Goal: Information Seeking & Learning: Learn about a topic

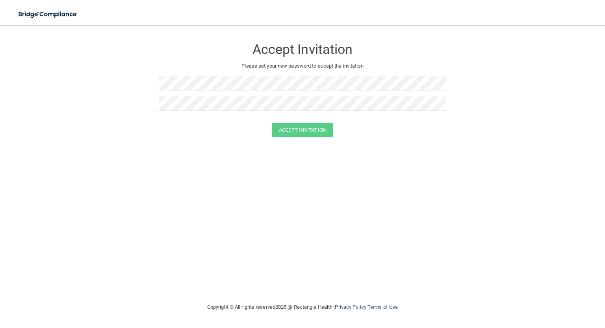
click at [222, 61] on p "Please set your new password to accept the invitation" at bounding box center [303, 65] width 276 height 9
click at [108, 96] on form "Accept Invitation Please set your new password to accept the invitation Accept …" at bounding box center [302, 90] width 573 height 114
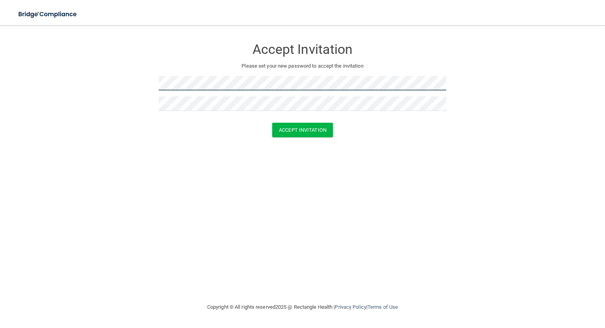
click at [98, 76] on form "Accept Invitation Please set your new password to accept the invitation Accept …" at bounding box center [302, 90] width 573 height 114
click at [126, 89] on form "Accept Invitation Please set your new password to accept the invitation Accept …" at bounding box center [302, 90] width 573 height 114
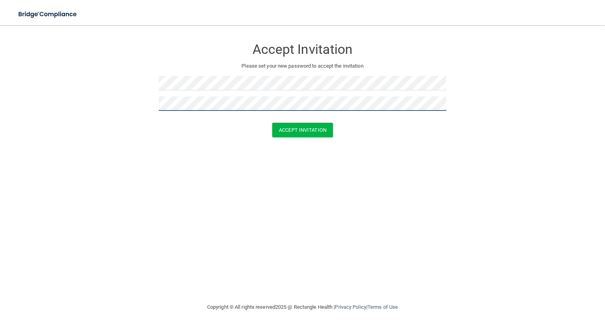
click at [74, 113] on form "Accept Invitation Please set your new password to accept the invitation Accept …" at bounding box center [302, 90] width 573 height 114
click at [55, 155] on div "Accept Invitation Please set your new password to accept the invitation Accept …" at bounding box center [302, 164] width 573 height 262
click at [279, 133] on button "Accept Invitation" at bounding box center [302, 130] width 61 height 15
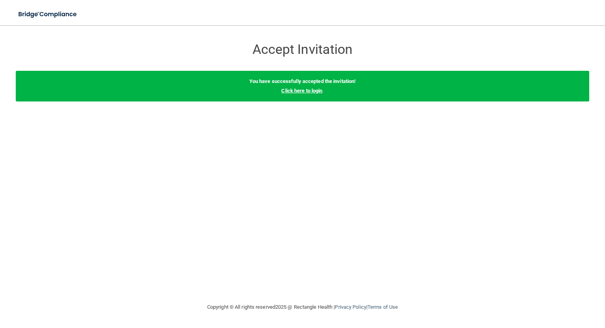
click at [290, 91] on link "Click here to login" at bounding box center [301, 91] width 41 height 6
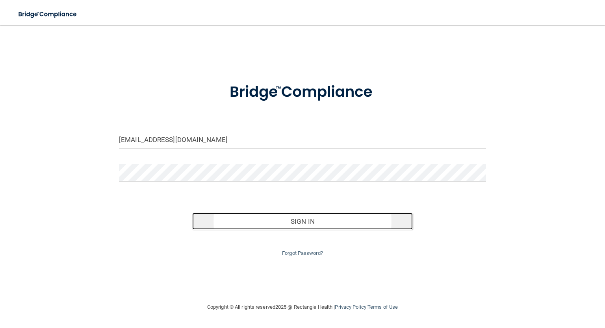
click at [268, 226] on button "Sign In" at bounding box center [302, 221] width 220 height 17
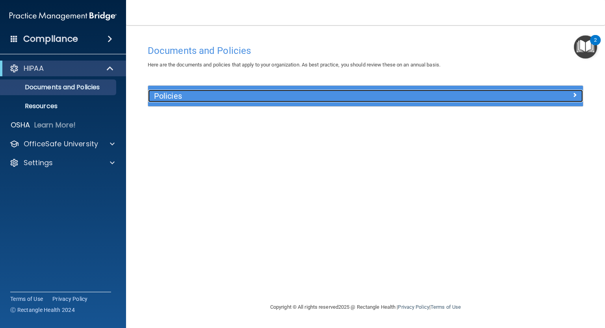
click at [201, 94] on h5 "Policies" at bounding box center [311, 96] width 314 height 9
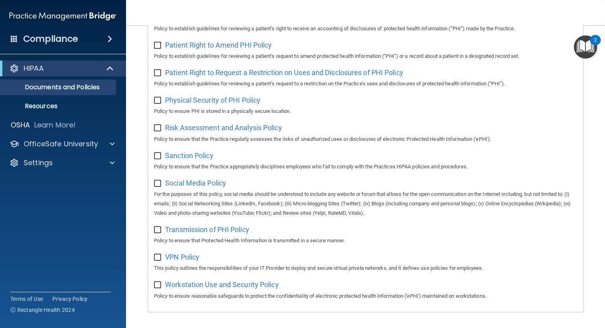
scroll to position [477, 0]
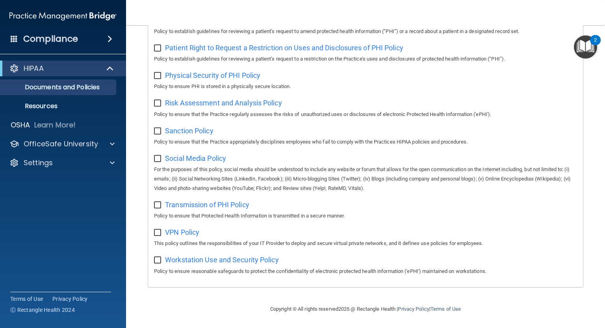
click at [67, 201] on accordion "HIPAA Documents and Policies Report an Incident Business Associates Emergency P…" at bounding box center [63, 141] width 126 height 169
click at [101, 39] on div "Compliance" at bounding box center [63, 38] width 126 height 17
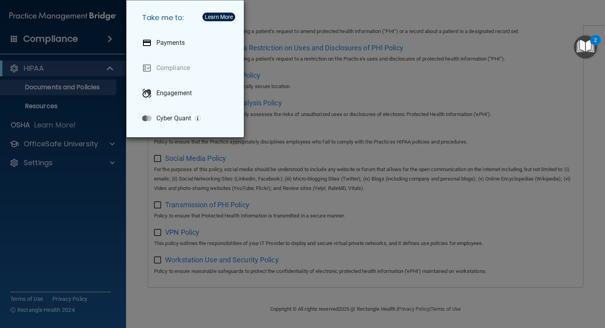
click at [71, 218] on div "Take me to: Payments Compliance Engagement Cyber Quant" at bounding box center [302, 164] width 605 height 328
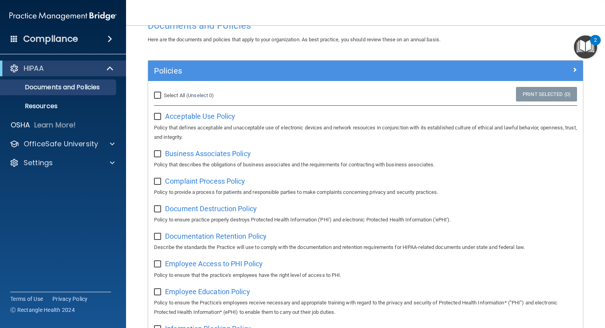
scroll to position [0, 0]
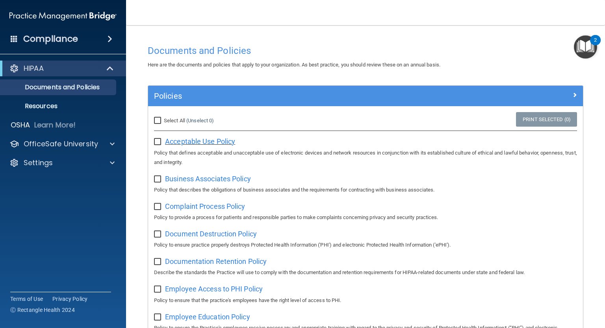
click at [189, 144] on span "Acceptable Use Policy" at bounding box center [200, 141] width 70 height 8
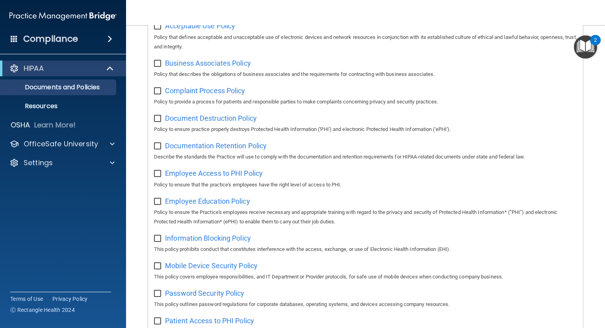
scroll to position [118, 0]
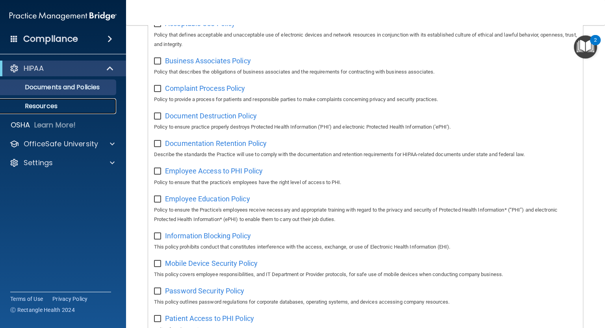
click at [69, 109] on p "Resources" at bounding box center [58, 106] width 107 height 8
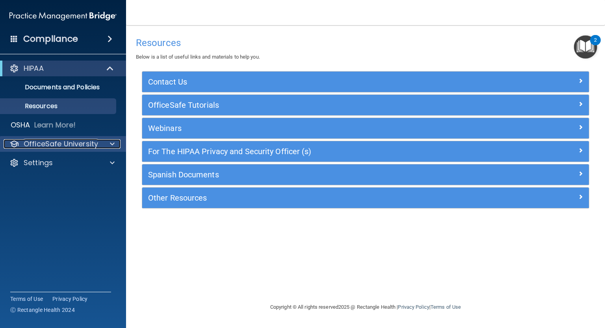
click at [92, 144] on p "OfficeSafe University" at bounding box center [61, 143] width 74 height 9
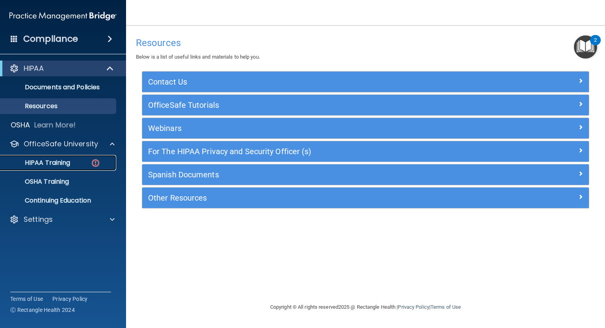
click at [55, 161] on p "HIPAA Training" at bounding box center [37, 163] width 65 height 8
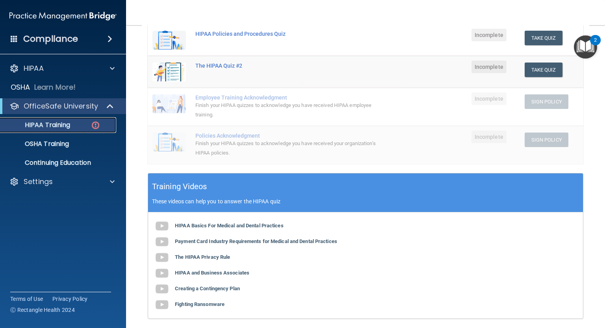
scroll to position [197, 0]
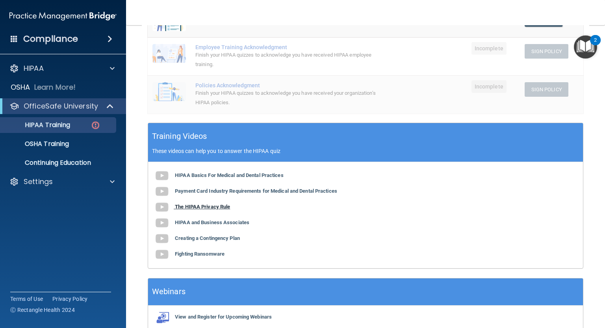
click at [186, 204] on b "The HIPAA Privacy Rule" at bounding box center [202, 207] width 55 height 6
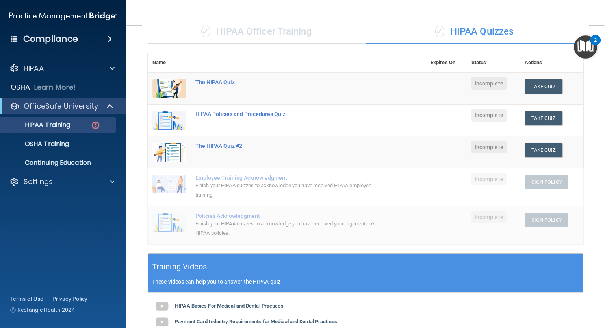
scroll to position [39, 0]
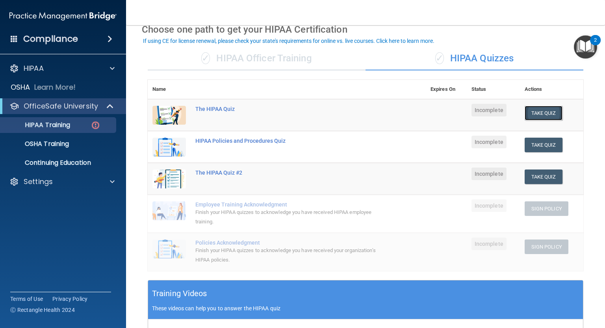
click at [537, 112] on button "Take Quiz" at bounding box center [543, 113] width 38 height 15
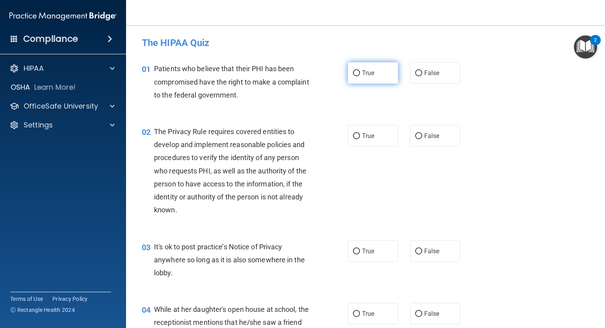
click at [375, 76] on label "True" at bounding box center [373, 73] width 50 height 22
click at [360, 76] on input "True" at bounding box center [356, 73] width 7 height 6
radio input "true"
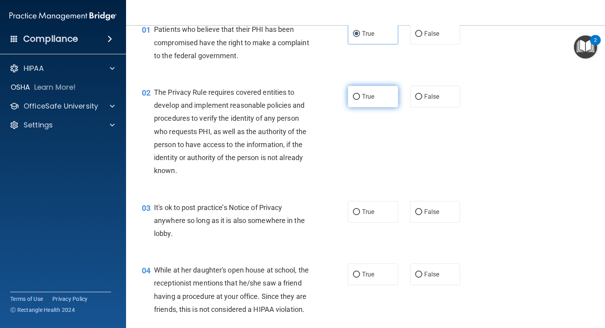
click at [371, 96] on span "True" at bounding box center [368, 96] width 12 height 7
click at [360, 96] on input "True" at bounding box center [356, 97] width 7 height 6
radio input "true"
click at [429, 219] on label "False" at bounding box center [435, 212] width 50 height 22
click at [422, 215] on input "False" at bounding box center [418, 212] width 7 height 6
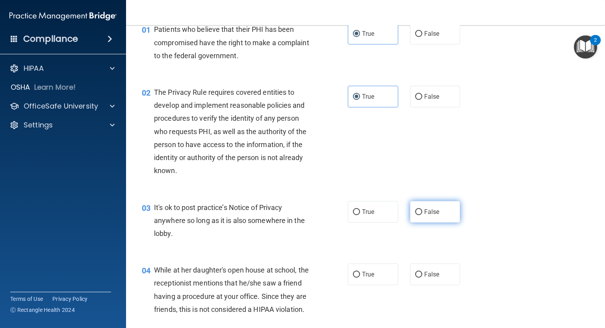
radio input "true"
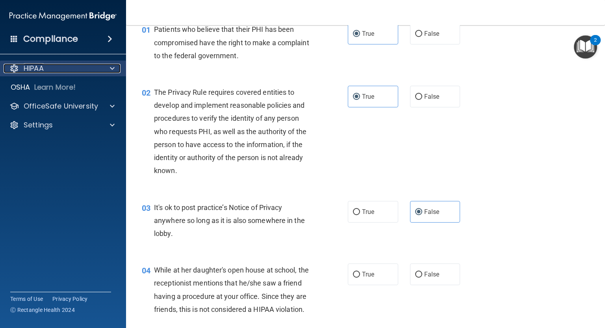
click at [39, 67] on p "HIPAA" at bounding box center [34, 68] width 20 height 9
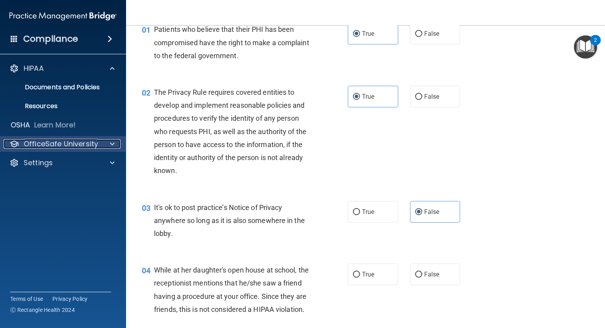
click at [58, 141] on p "OfficeSafe University" at bounding box center [61, 143] width 74 height 9
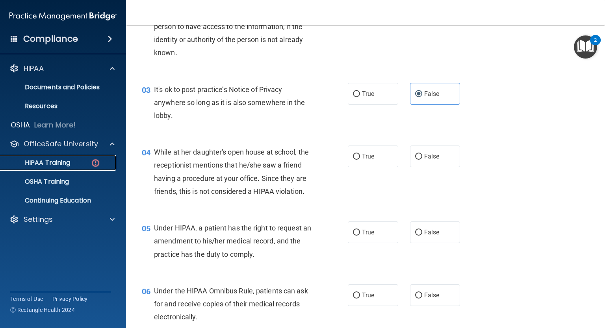
scroll to position [197, 0]
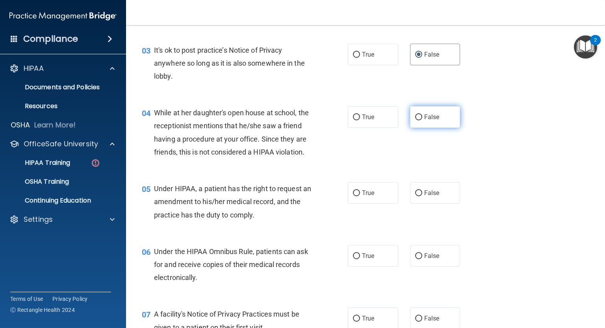
click at [440, 117] on label "False" at bounding box center [435, 117] width 50 height 22
click at [422, 117] on input "False" at bounding box center [418, 118] width 7 height 6
radio input "true"
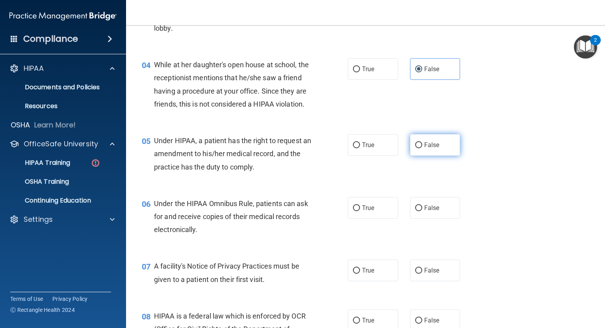
scroll to position [276, 0]
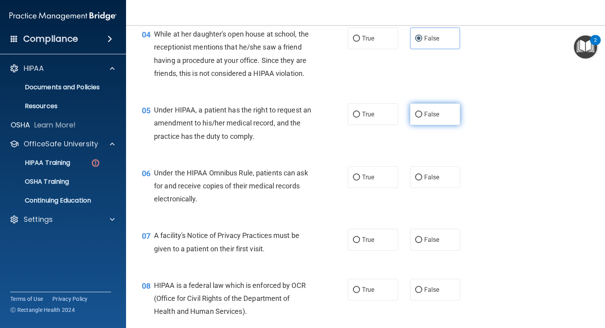
click at [431, 118] on span "False" at bounding box center [431, 114] width 15 height 7
click at [422, 118] on input "False" at bounding box center [418, 115] width 7 height 6
radio input "true"
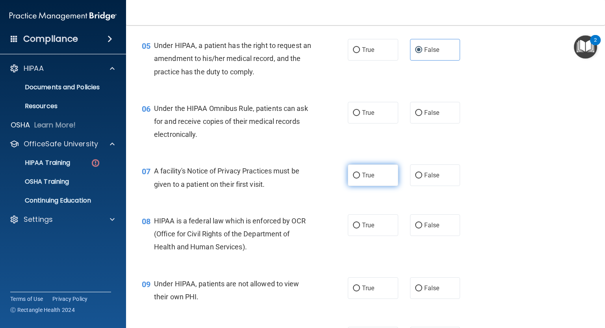
scroll to position [354, 0]
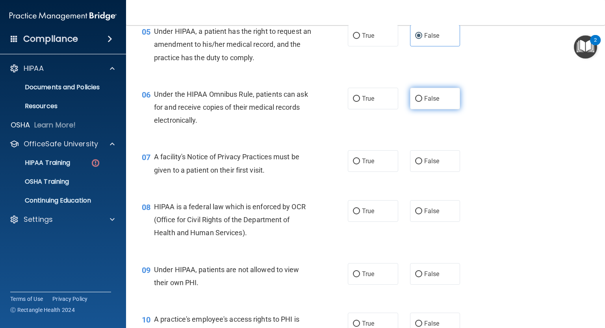
click at [433, 109] on label "False" at bounding box center [435, 99] width 50 height 22
click at [422, 102] on input "False" at bounding box center [418, 99] width 7 height 6
radio input "true"
click at [353, 165] on input "True" at bounding box center [356, 162] width 7 height 6
radio input "true"
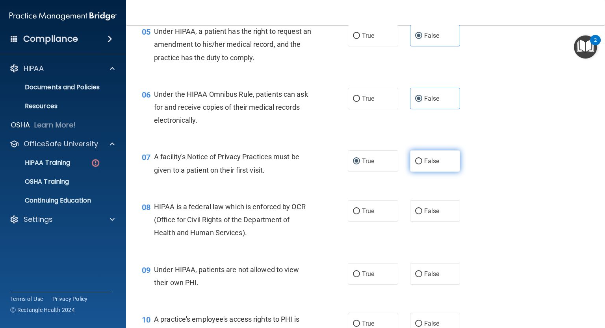
click at [410, 172] on label "False" at bounding box center [435, 161] width 50 height 22
click at [415, 165] on input "False" at bounding box center [418, 162] width 7 height 6
radio input "true"
radio input "false"
click at [424, 215] on span "False" at bounding box center [431, 210] width 15 height 7
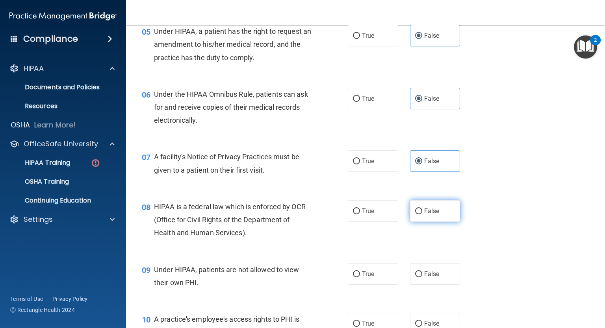
click at [422, 215] on input "False" at bounding box center [418, 212] width 7 height 6
radio input "true"
click at [534, 214] on div "08 HIPAA is a federal law which is enforced by OCR (Office for Civil Rights of …" at bounding box center [365, 222] width 459 height 63
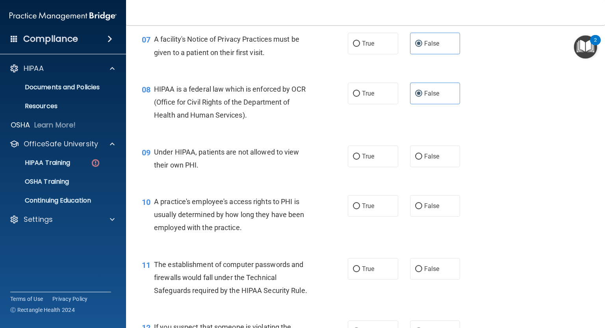
scroll to position [472, 0]
click at [434, 160] on span "False" at bounding box center [431, 155] width 15 height 7
click at [422, 159] on input "False" at bounding box center [418, 157] width 7 height 6
radio input "true"
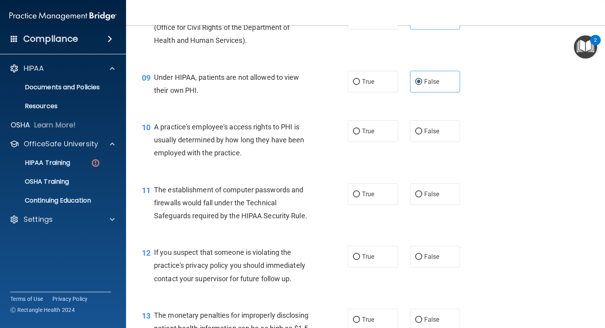
scroll to position [551, 0]
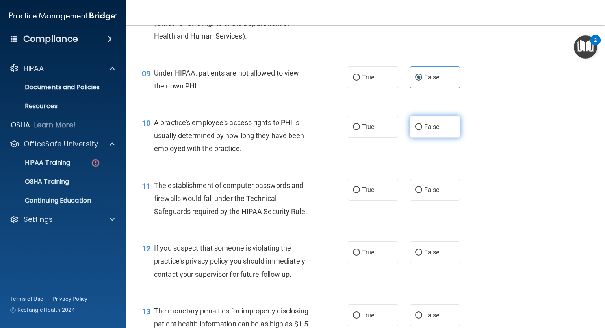
click at [441, 138] on label "False" at bounding box center [435, 127] width 50 height 22
click at [422, 130] on input "False" at bounding box center [418, 127] width 7 height 6
radio input "true"
click at [324, 169] on div "10 A practice's employee's access rights to PHI is usually determined by how lo…" at bounding box center [365, 137] width 459 height 63
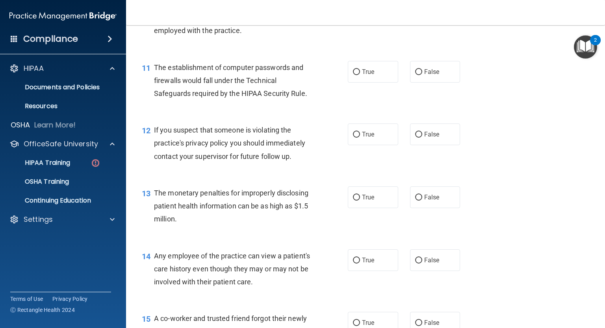
scroll to position [512, 0]
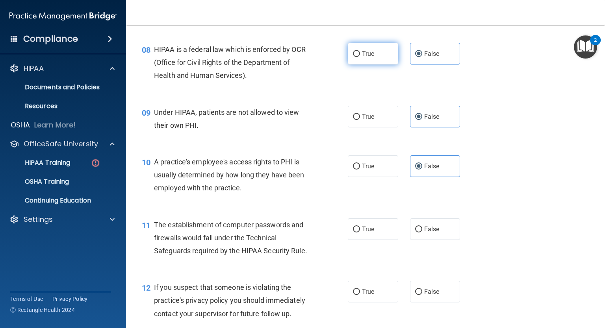
click at [364, 65] on label "True" at bounding box center [373, 54] width 50 height 22
click at [360, 57] on input "True" at bounding box center [356, 54] width 7 height 6
radio input "true"
radio input "false"
click at [384, 240] on label "True" at bounding box center [373, 229] width 50 height 22
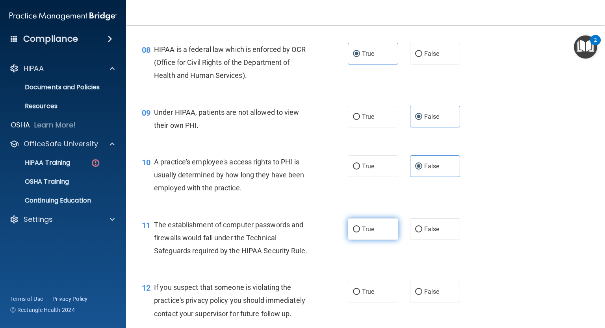
click at [360, 233] on input "True" at bounding box center [356, 230] width 7 height 6
radio input "true"
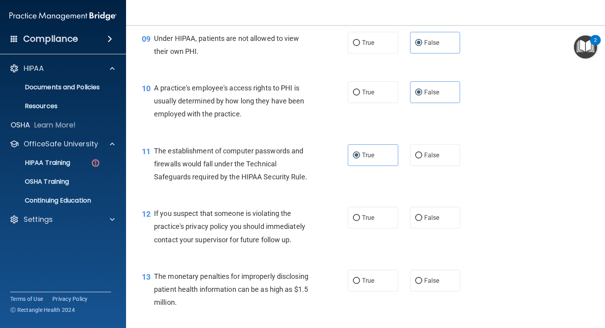
scroll to position [591, 0]
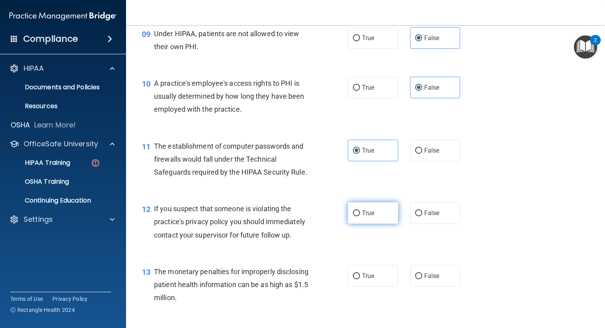
click at [372, 224] on label "True" at bounding box center [373, 213] width 50 height 22
click at [360, 217] on input "True" at bounding box center [356, 214] width 7 height 6
radio input "true"
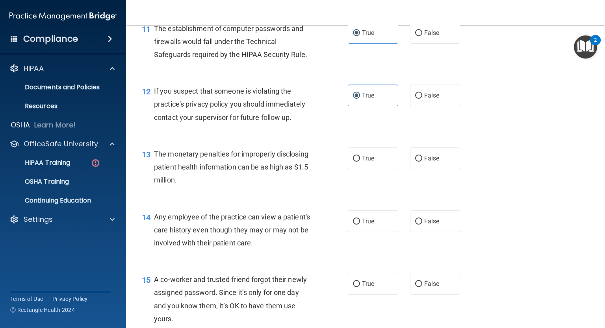
scroll to position [709, 0]
click at [362, 162] on span "True" at bounding box center [368, 157] width 12 height 7
click at [360, 161] on input "True" at bounding box center [356, 159] width 7 height 6
radio input "true"
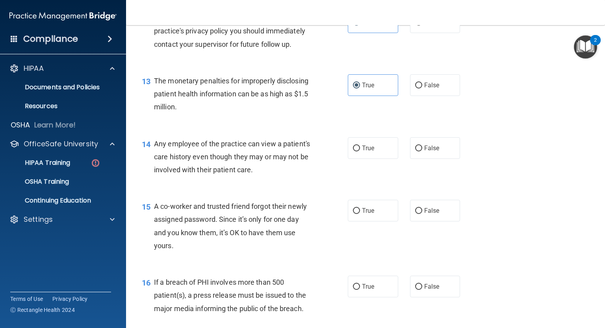
scroll to position [827, 0]
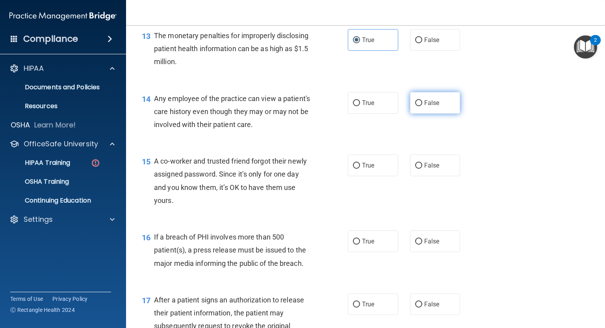
click at [425, 114] on label "False" at bounding box center [435, 103] width 50 height 22
click at [422, 106] on input "False" at bounding box center [418, 103] width 7 height 6
radio input "true"
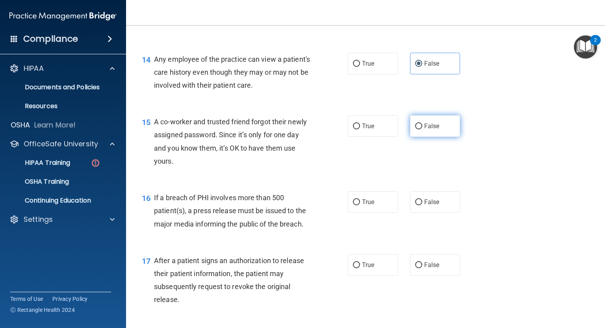
click at [429, 130] on span "False" at bounding box center [431, 125] width 15 height 7
click at [422, 130] on input "False" at bounding box center [418, 127] width 7 height 6
radio input "true"
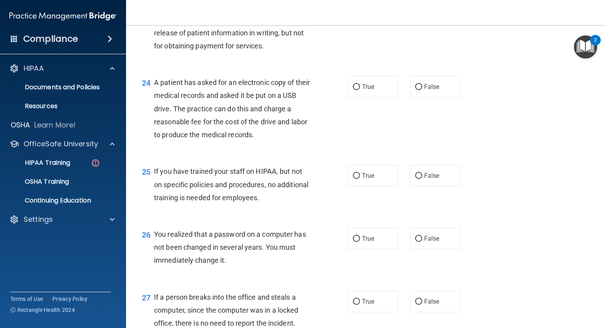
scroll to position [1844, 0]
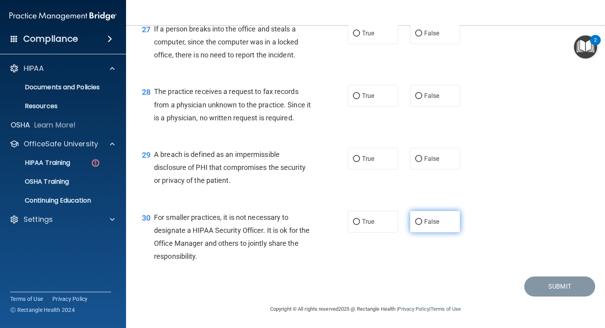
click at [446, 219] on label "False" at bounding box center [435, 222] width 50 height 22
click at [422, 219] on input "False" at bounding box center [418, 222] width 7 height 6
radio input "true"
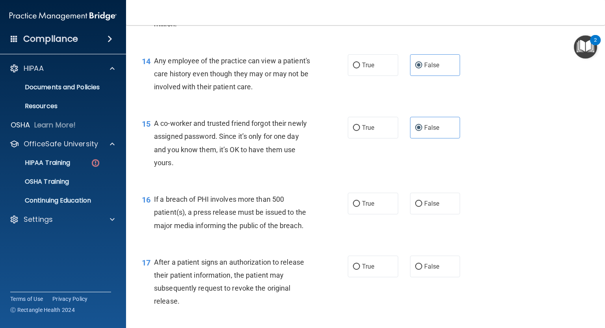
scroll to position [900, 0]
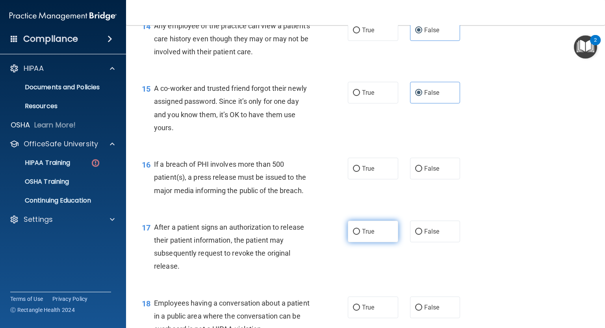
click at [377, 241] on label "True" at bounding box center [373, 232] width 50 height 22
click at [360, 235] on input "True" at bounding box center [356, 232] width 7 height 6
radio input "true"
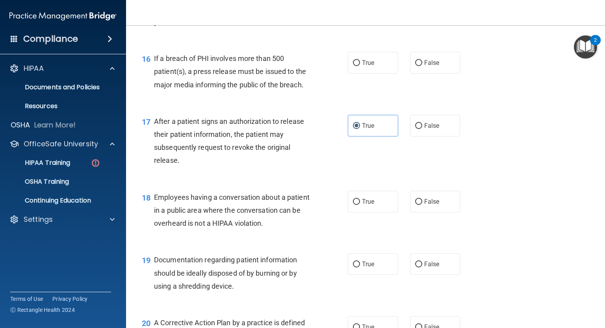
scroll to position [939, 0]
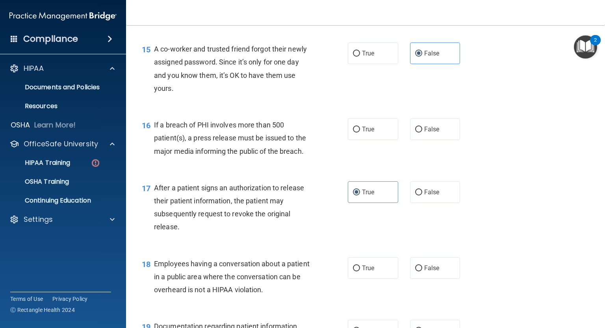
click at [154, 137] on span "If a breach of PHI involves more than 500 patient(s), a press release must be i…" at bounding box center [230, 138] width 152 height 34
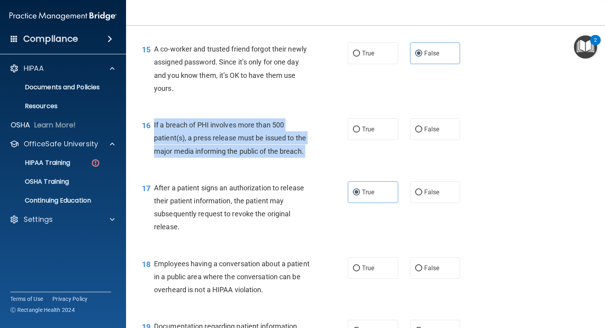
drag, startPoint x: 154, startPoint y: 137, endPoint x: 317, endPoint y: 146, distance: 162.8
click at [304, 155] on span "If a breach of PHI involves more than 500 patient(s), a press release must be i…" at bounding box center [230, 138] width 152 height 34
copy ng-form "If a breach of PHI involves more than 500 patient(s), a press release must be i…"
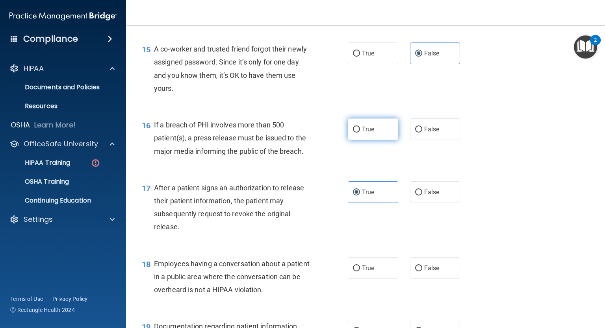
click at [362, 133] on span "True" at bounding box center [368, 129] width 12 height 7
click at [359, 133] on input "True" at bounding box center [356, 130] width 7 height 6
radio input "true"
click at [341, 172] on div "16 If a breach of PHI involves more than 500 patient(s), a press release must b…" at bounding box center [365, 140] width 459 height 63
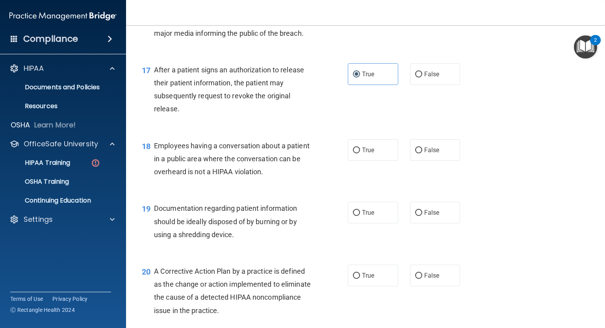
scroll to position [1096, 0]
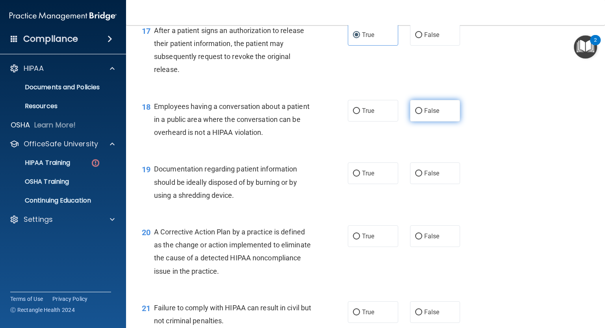
click at [415, 114] on input "False" at bounding box center [418, 111] width 7 height 6
radio input "true"
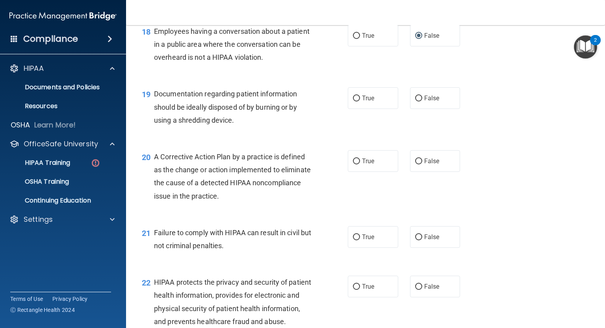
scroll to position [1175, 0]
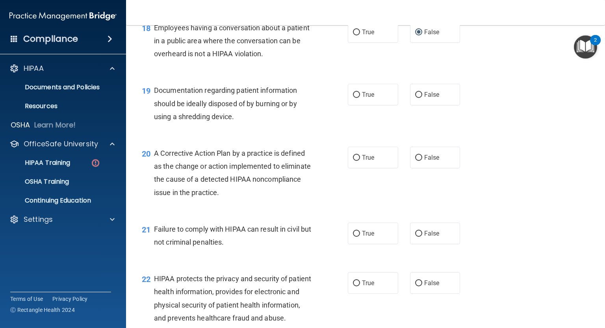
click at [162, 102] on span "Documentation regarding patient information should be ideally disposed of by bu…" at bounding box center [225, 103] width 143 height 34
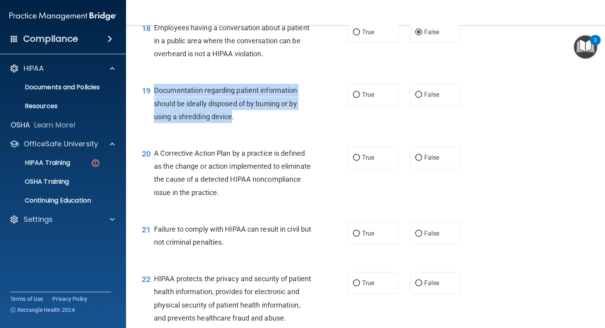
drag, startPoint x: 162, startPoint y: 102, endPoint x: 226, endPoint y: 127, distance: 69.3
click at [226, 120] on span "Documentation regarding patient information should be ideally disposed of by bu…" at bounding box center [225, 103] width 143 height 34
click at [228, 120] on span "Documentation regarding patient information should be ideally disposed of by bu…" at bounding box center [225, 103] width 143 height 34
copy span "Documentation regarding patient information should be ideally disposed of by bu…"
click at [354, 98] on input "True" at bounding box center [356, 95] width 7 height 6
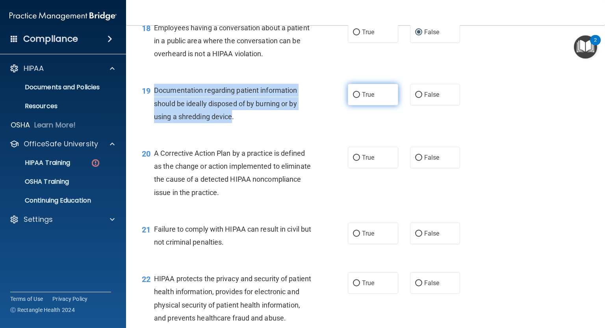
radio input "true"
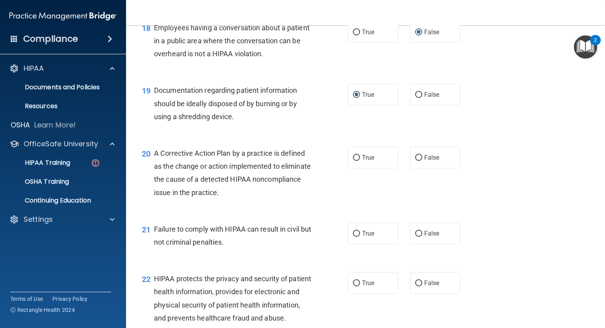
click at [165, 166] on span "A Corrective Action Plan by a practice is defined as the change or action imple…" at bounding box center [232, 173] width 157 height 48
drag, startPoint x: 165, startPoint y: 166, endPoint x: 222, endPoint y: 168, distance: 57.1
click at [222, 168] on span "A Corrective Action Plan by a practice is defined as the change or action imple…" at bounding box center [232, 173] width 157 height 48
click at [156, 166] on span "A Corrective Action Plan by a practice is defined as the change or action imple…" at bounding box center [232, 173] width 157 height 48
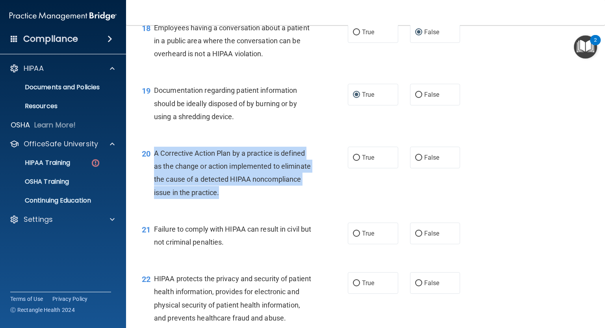
drag, startPoint x: 156, startPoint y: 166, endPoint x: 270, endPoint y: 204, distance: 121.0
click at [270, 197] on span "A Corrective Action Plan by a practice is defined as the change or action imple…" at bounding box center [232, 173] width 157 height 48
copy ng-form "A Corrective Action Plan by a practice is defined as the change or action imple…"
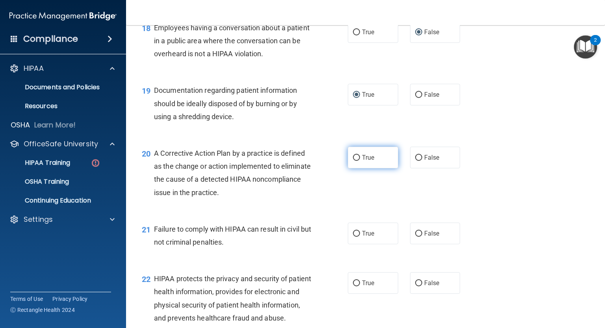
click at [362, 168] on label "True" at bounding box center [373, 158] width 50 height 22
click at [360, 161] on input "True" at bounding box center [356, 158] width 7 height 6
radio input "true"
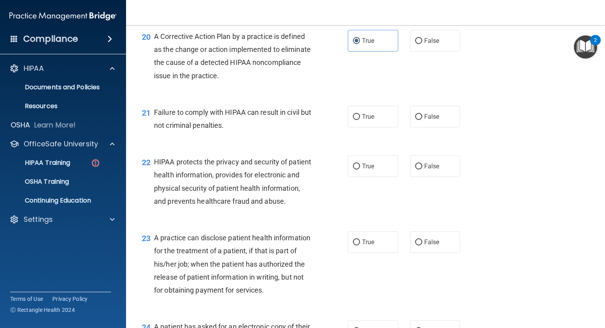
scroll to position [1293, 0]
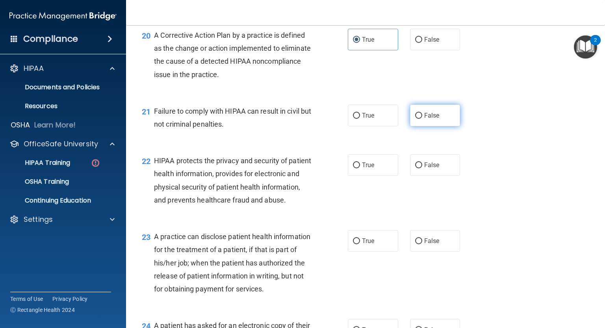
click at [437, 126] on label "False" at bounding box center [435, 116] width 50 height 22
click at [422, 119] on input "False" at bounding box center [418, 116] width 7 height 6
radio input "true"
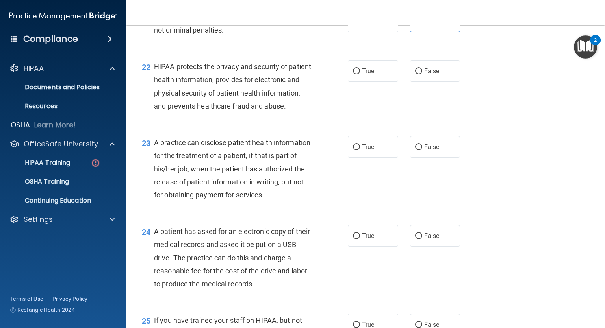
scroll to position [1411, 0]
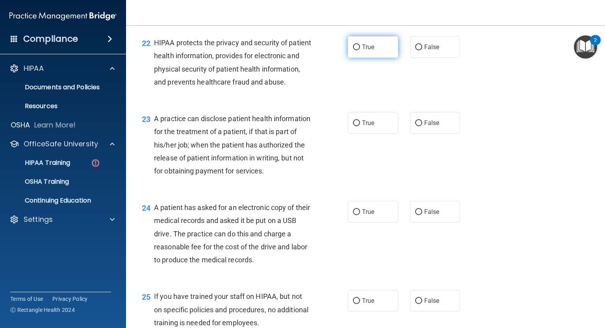
click at [363, 51] on span "True" at bounding box center [368, 46] width 12 height 7
click at [360, 50] on input "True" at bounding box center [356, 47] width 7 height 6
radio input "true"
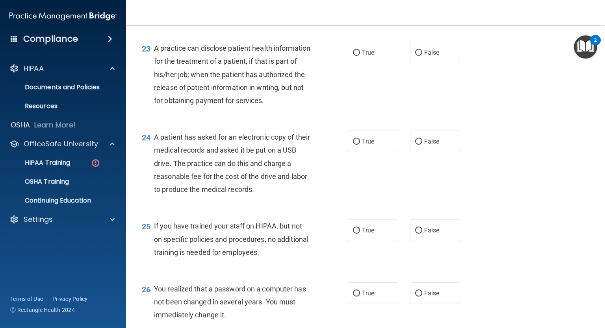
scroll to position [1490, 0]
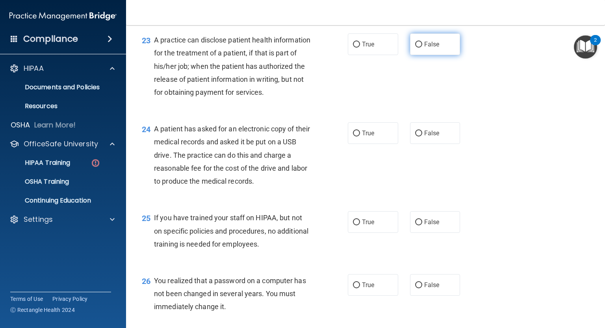
click at [430, 48] on span "False" at bounding box center [431, 44] width 15 height 7
click at [422, 48] on input "False" at bounding box center [418, 45] width 7 height 6
radio input "true"
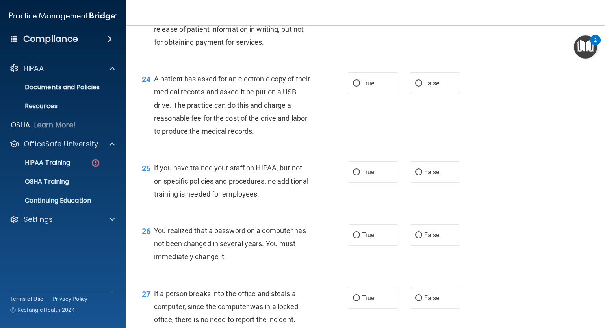
scroll to position [1569, 0]
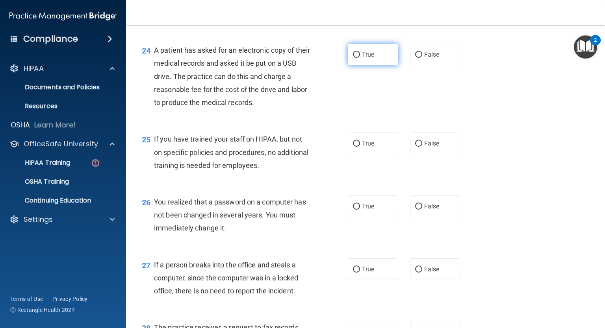
click at [374, 65] on label "True" at bounding box center [373, 55] width 50 height 22
click at [360, 58] on input "True" at bounding box center [356, 55] width 7 height 6
radio input "true"
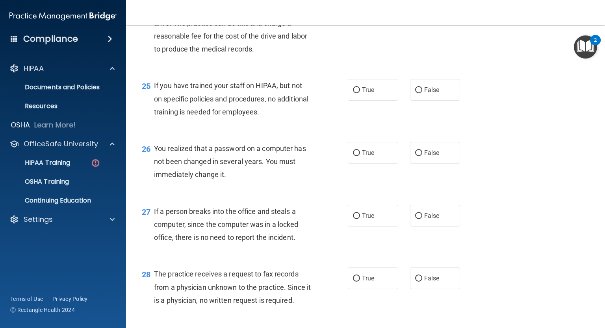
scroll to position [1648, 0]
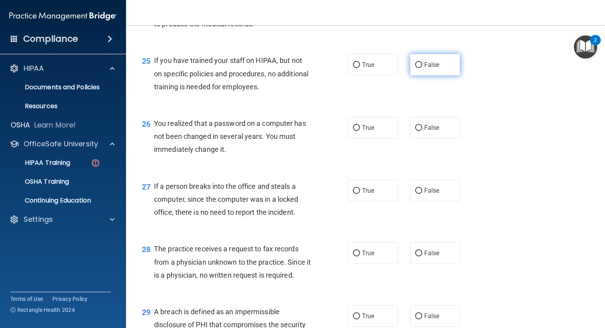
click at [452, 76] on label "False" at bounding box center [435, 65] width 50 height 22
click at [422, 68] on input "False" at bounding box center [418, 65] width 7 height 6
radio input "true"
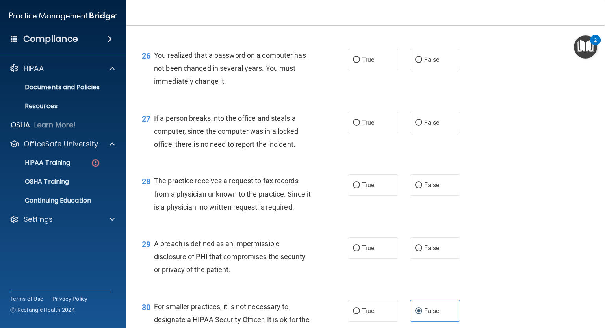
scroll to position [1687, 0]
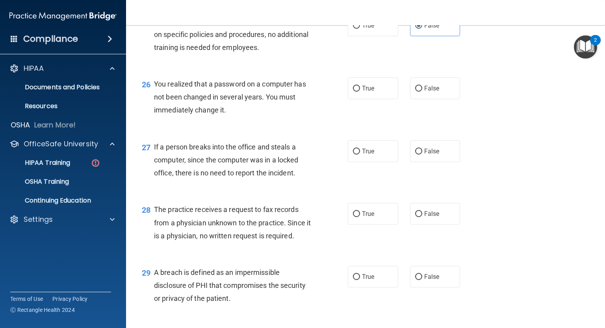
click at [159, 114] on span "You realized that a password on a computer has not been changed in several year…" at bounding box center [230, 97] width 152 height 34
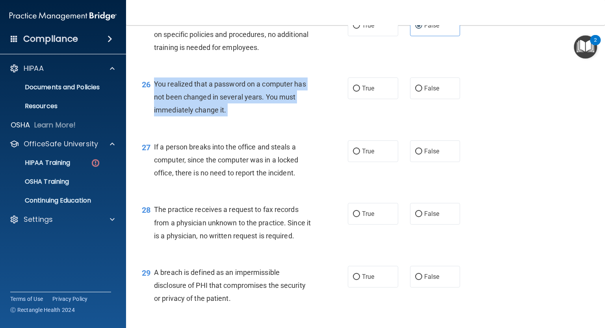
drag, startPoint x: 159, startPoint y: 125, endPoint x: 244, endPoint y: 146, distance: 88.0
click at [246, 117] on div "You realized that a password on a computer has not been changed in several year…" at bounding box center [235, 97] width 163 height 39
copy ng-form "You realized that a password on a computer has not been changed in several year…"
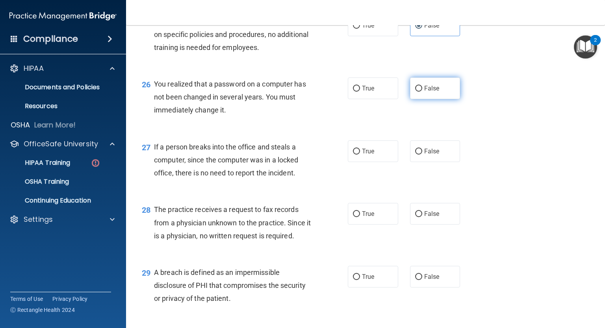
click at [419, 99] on label "False" at bounding box center [435, 89] width 50 height 22
click at [419, 92] on input "False" at bounding box center [418, 89] width 7 height 6
radio input "true"
click at [302, 131] on div "26 You realized that a password on a computer has not been changed in several y…" at bounding box center [365, 99] width 459 height 63
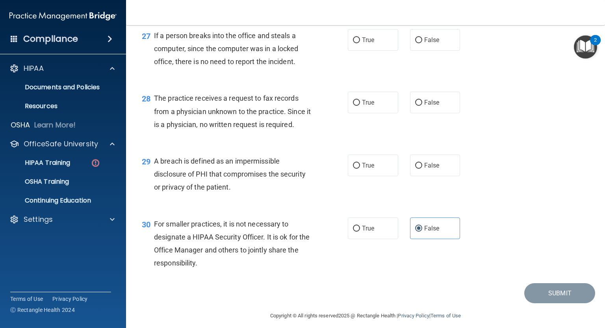
scroll to position [1805, 0]
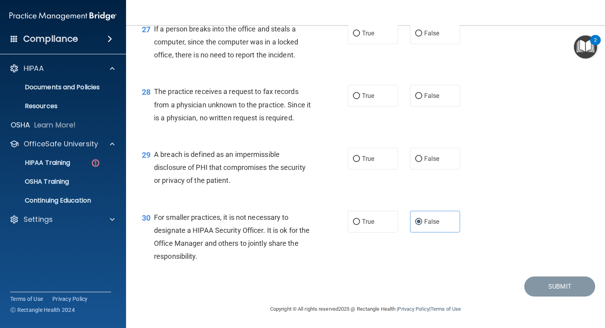
click at [156, 59] on span "If a person breaks into the office and steals a computer, since the computer wa…" at bounding box center [226, 42] width 144 height 34
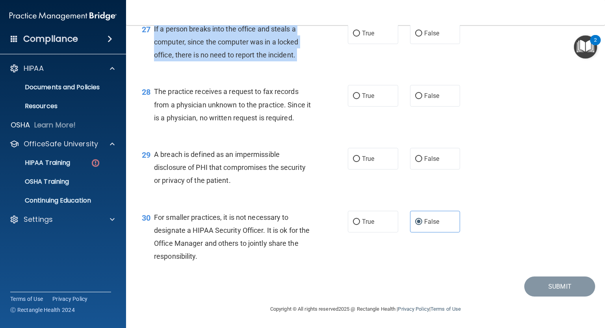
drag, startPoint x: 156, startPoint y: 67, endPoint x: 301, endPoint y: 87, distance: 145.9
click at [296, 62] on div "If a person breaks into the office and steals a computer, since the computer wa…" at bounding box center [235, 41] width 163 height 39
copy ng-form "If a person breaks into the office and steals a computer, since the computer wa…"
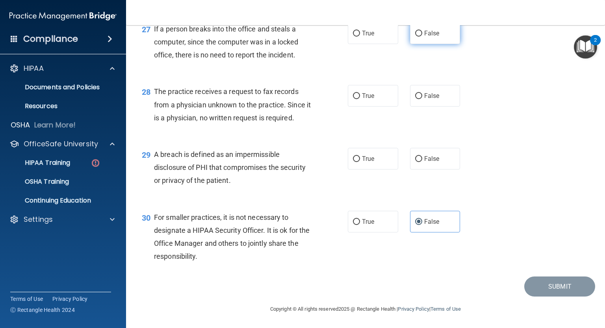
click at [428, 37] on span "False" at bounding box center [431, 33] width 15 height 7
click at [422, 37] on input "False" at bounding box center [418, 34] width 7 height 6
radio input "true"
click at [156, 92] on span "The practice receives a request to fax records from a physician unknown to the …" at bounding box center [232, 104] width 157 height 34
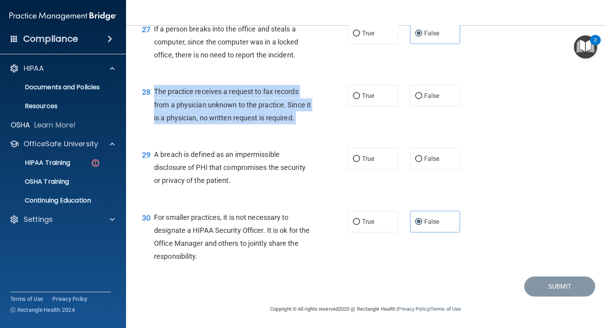
drag, startPoint x: 156, startPoint y: 92, endPoint x: 302, endPoint y: 120, distance: 148.7
click at [302, 120] on div "The practice receives a request to fax records from a physician unknown to the …" at bounding box center [235, 104] width 163 height 39
copy ng-form "The practice receives a request to fax records from a physician unknown to the …"
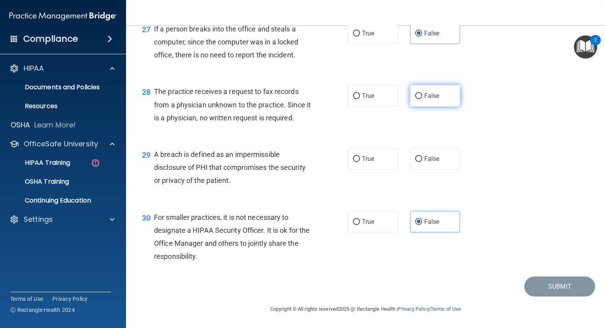
click at [437, 95] on label "False" at bounding box center [435, 96] width 50 height 22
click at [422, 95] on input "False" at bounding box center [418, 96] width 7 height 6
radio input "true"
click at [326, 122] on div "28 The practice receives a request to fax records from a physician unknown to t…" at bounding box center [245, 106] width 230 height 43
click at [153, 155] on div "29" at bounding box center [145, 155] width 18 height 15
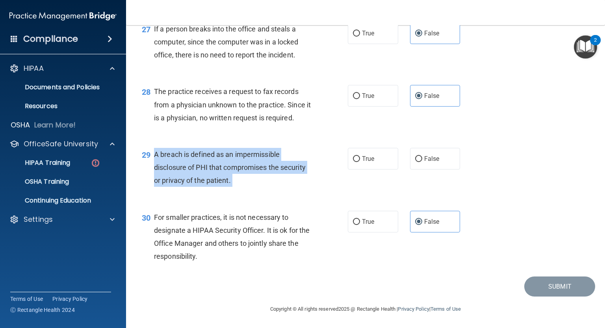
drag, startPoint x: 153, startPoint y: 155, endPoint x: 239, endPoint y: 178, distance: 89.6
click at [239, 178] on div "29 A breach is defined as an impermissible disclosure of PHI that compromises t…" at bounding box center [245, 169] width 230 height 43
copy ng-form "A breach is defined as an impermissible disclosure of PHI that compromises the …"
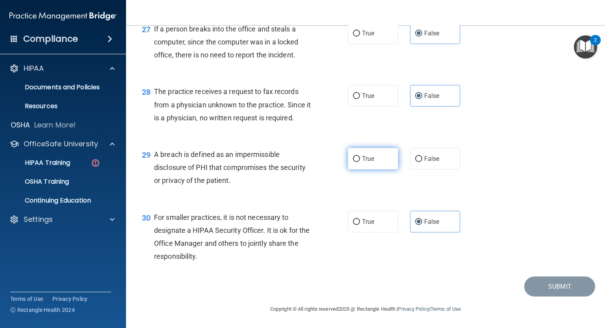
click at [364, 163] on label "True" at bounding box center [373, 159] width 50 height 22
click at [360, 162] on input "True" at bounding box center [356, 159] width 7 height 6
radio input "true"
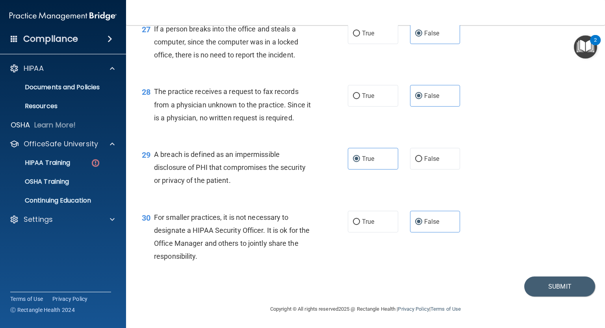
click at [331, 185] on div "29 A breach is defined as an impermissible disclosure of PHI that compromises t…" at bounding box center [245, 169] width 230 height 43
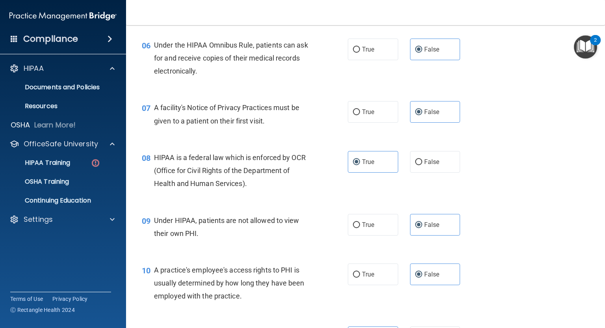
scroll to position [433, 0]
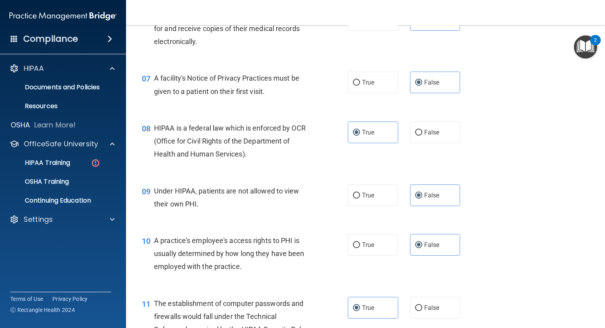
click at [156, 90] on span "A facility's Notice of Privacy Practices must be given to a patient on their fi…" at bounding box center [226, 84] width 145 height 21
drag, startPoint x: 156, startPoint y: 90, endPoint x: 185, endPoint y: 94, distance: 29.1
click at [185, 94] on span "A facility's Notice of Privacy Practices must be given to a patient on their fi…" at bounding box center [226, 84] width 145 height 21
click at [258, 95] on span "A facility's Notice of Privacy Practices must be given to a patient on their fi…" at bounding box center [226, 84] width 145 height 21
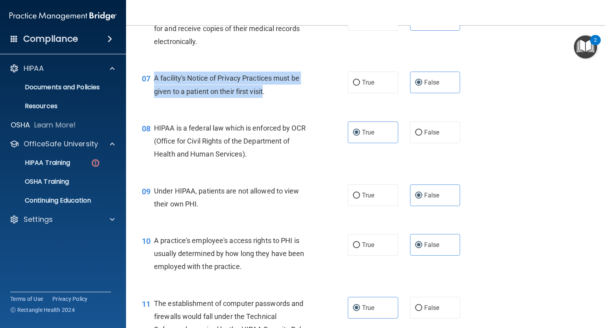
drag, startPoint x: 258, startPoint y: 106, endPoint x: 154, endPoint y: 94, distance: 104.6
click at [154, 94] on span "A facility's Notice of Privacy Practices must be given to a patient on their fi…" at bounding box center [226, 84] width 145 height 21
copy span "A facility's Notice of Privacy Practices must be given to a patient on their fi…"
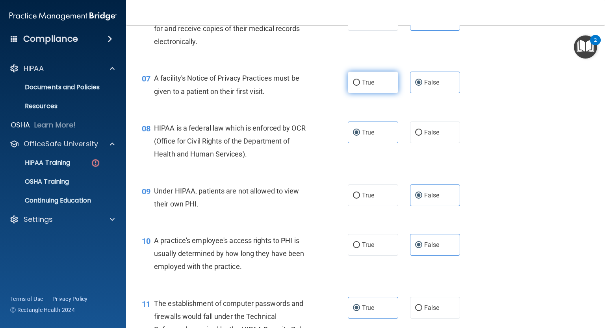
click at [372, 93] on label "True" at bounding box center [373, 83] width 50 height 22
click at [360, 86] on input "True" at bounding box center [356, 83] width 7 height 6
radio input "true"
radio input "false"
click at [418, 175] on div "08 HIPAA is a federal law which is enforced by OCR (Office for Civil Rights of …" at bounding box center [365, 143] width 459 height 63
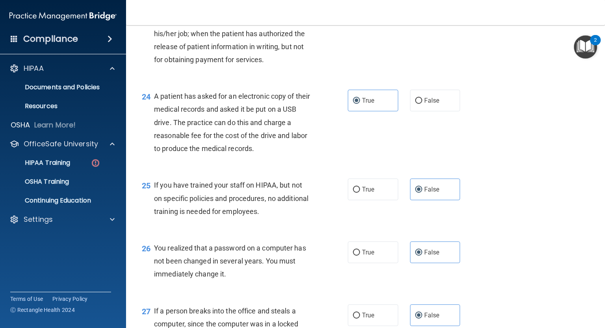
scroll to position [1844, 0]
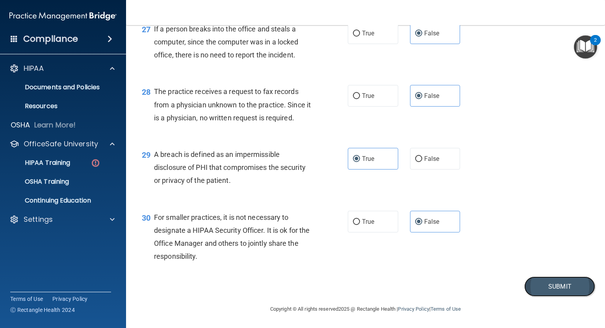
click at [528, 287] on button "Submit" at bounding box center [559, 287] width 71 height 20
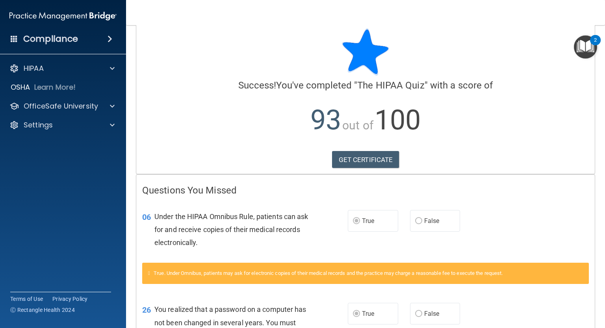
scroll to position [116, 0]
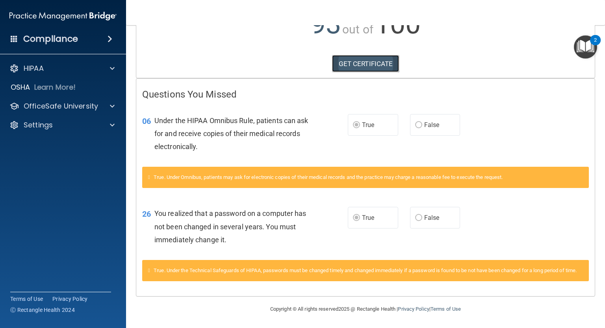
click at [372, 55] on link "GET CERTIFICATE" at bounding box center [365, 63] width 67 height 17
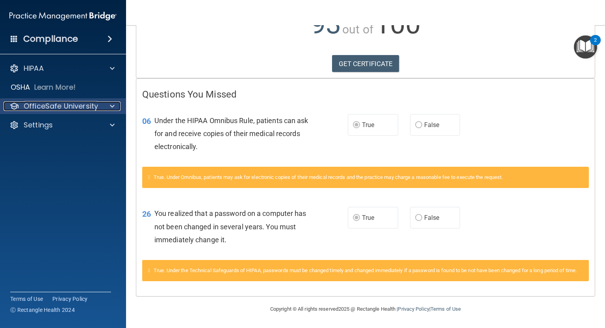
click at [59, 104] on p "OfficeSafe University" at bounding box center [61, 106] width 74 height 9
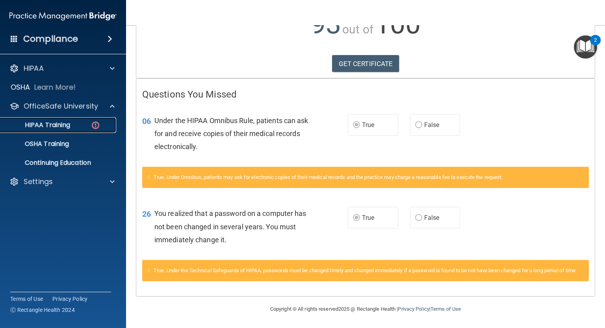
click at [59, 128] on p "HIPAA Training" at bounding box center [37, 125] width 65 height 8
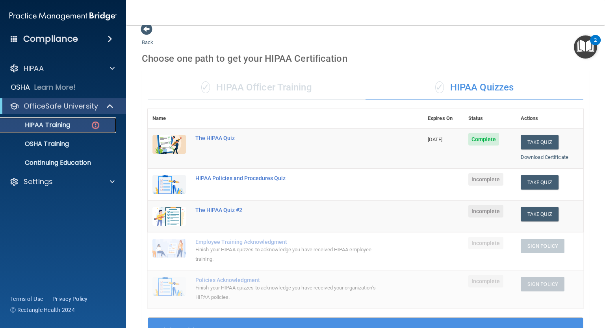
scroll to position [7, 0]
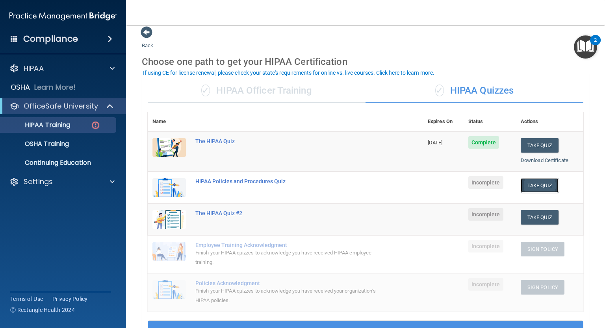
click at [544, 187] on button "Take Quiz" at bounding box center [539, 185] width 38 height 15
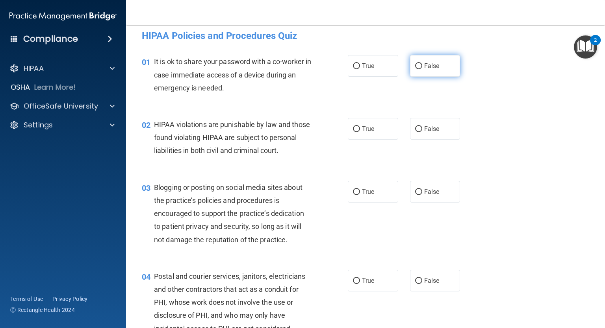
click at [421, 72] on label "False" at bounding box center [435, 66] width 50 height 22
click at [421, 69] on input "False" at bounding box center [418, 66] width 7 height 6
radio input "true"
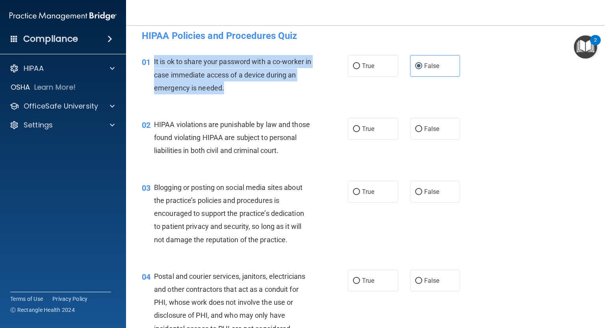
drag, startPoint x: 153, startPoint y: 61, endPoint x: 228, endPoint y: 90, distance: 79.6
click at [228, 90] on div "01 It is ok to share your password with a co-worker in case immediate access of…" at bounding box center [245, 76] width 230 height 43
copy div "It is ok to share your password with a co-worker in case immediate access of a …"
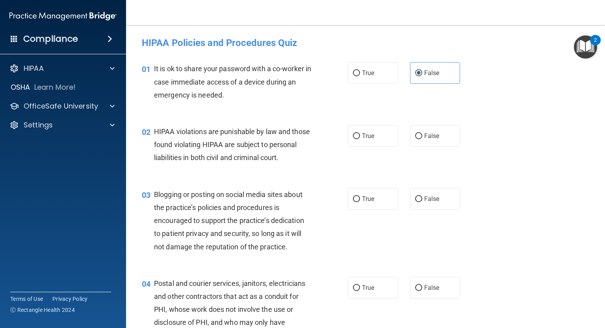
click at [311, 142] on div "HIPAA violations are punishable by law and those found violating HIPAA are subj…" at bounding box center [235, 144] width 163 height 39
click at [304, 133] on div "HIPAA violations are punishable by law and those found violating HIPAA are subj…" at bounding box center [235, 144] width 163 height 39
click at [368, 139] on span "True" at bounding box center [368, 135] width 12 height 7
click at [360, 139] on input "True" at bounding box center [356, 136] width 7 height 6
radio input "true"
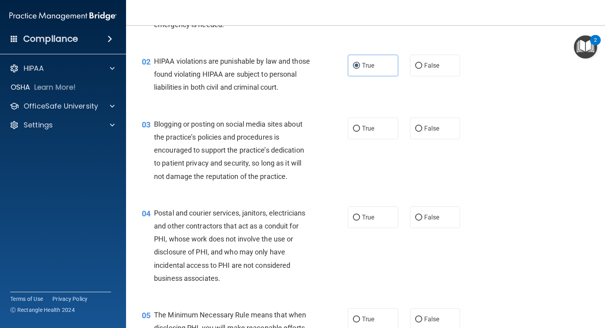
scroll to position [79, 0]
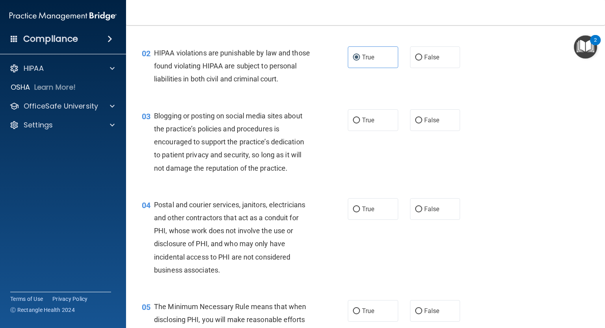
click at [154, 128] on span "Blogging or posting on social media sites about the practice’s policies and pro…" at bounding box center [229, 142] width 150 height 61
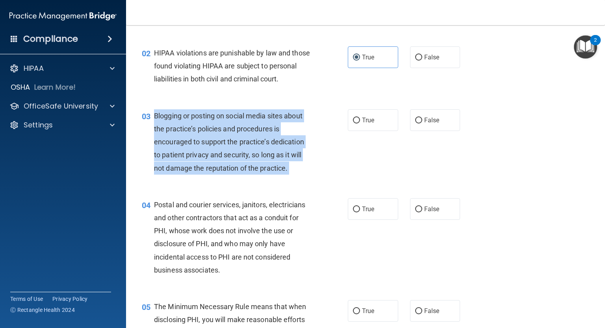
drag, startPoint x: 154, startPoint y: 128, endPoint x: 299, endPoint y: 179, distance: 153.4
click at [299, 175] on div "Blogging or posting on social media sites about the practice’s policies and pro…" at bounding box center [235, 141] width 163 height 65
copy ng-form "Blogging or posting on social media sites about the practice’s policies and pro…"
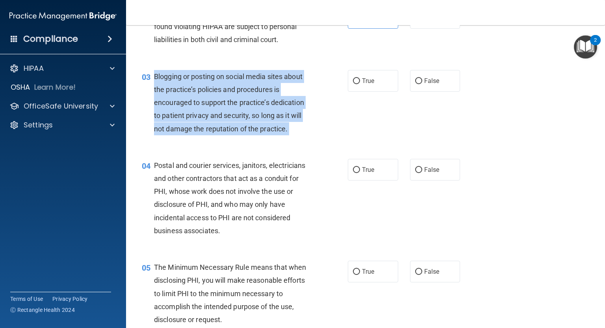
scroll to position [157, 0]
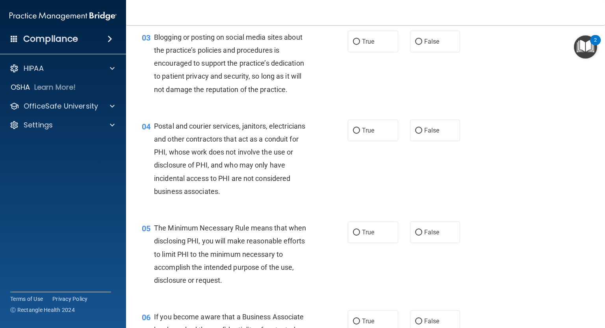
click at [346, 201] on div "04 Postal and courier services, janitors, electricians and other contractors th…" at bounding box center [245, 161] width 230 height 82
click at [353, 45] on input "True" at bounding box center [356, 42] width 7 height 6
radio input "true"
click at [160, 139] on span "Postal and courier services, janitors, electricians and other contractors that …" at bounding box center [229, 159] width 151 height 74
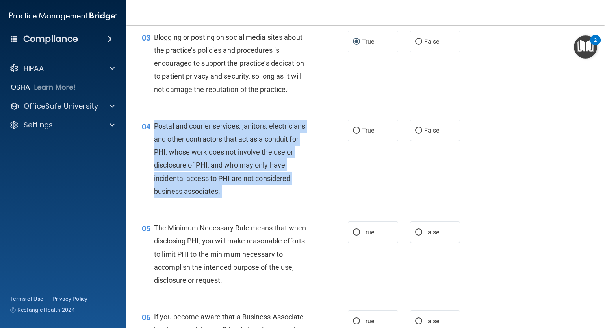
drag, startPoint x: 160, startPoint y: 139, endPoint x: 220, endPoint y: 200, distance: 86.0
click at [220, 198] on div "Postal and courier services, janitors, electricians and other contractors that …" at bounding box center [235, 159] width 163 height 78
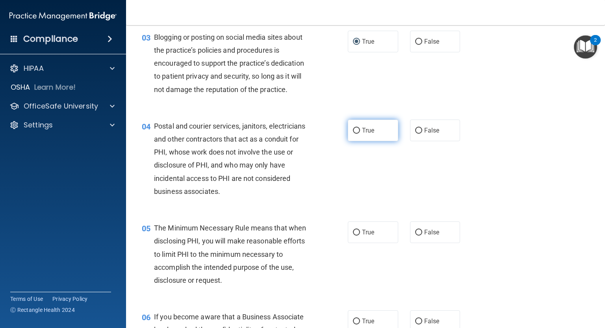
click at [370, 141] on label "True" at bounding box center [373, 131] width 50 height 22
click at [360, 134] on input "True" at bounding box center [356, 131] width 7 height 6
radio input "true"
click at [335, 162] on div "04 Postal and courier services, janitors, electricians and other contractors th…" at bounding box center [245, 161] width 230 height 82
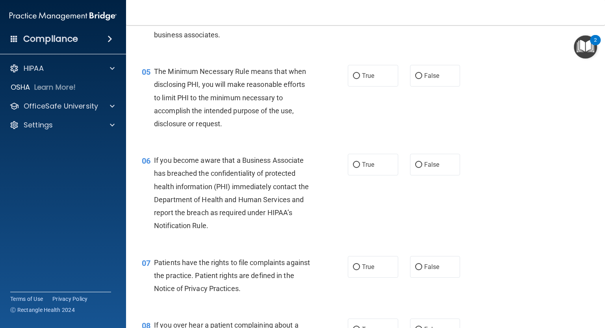
scroll to position [315, 0]
click at [349, 86] on label "True" at bounding box center [373, 75] width 50 height 22
click at [353, 78] on input "True" at bounding box center [356, 75] width 7 height 6
radio input "true"
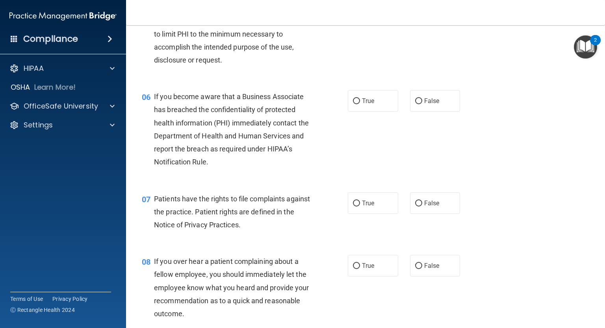
scroll to position [394, 0]
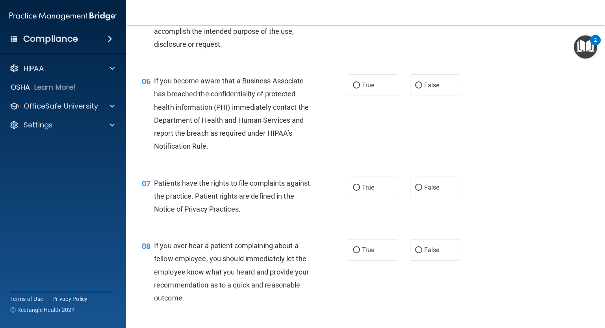
click at [153, 89] on div "06" at bounding box center [145, 81] width 18 height 15
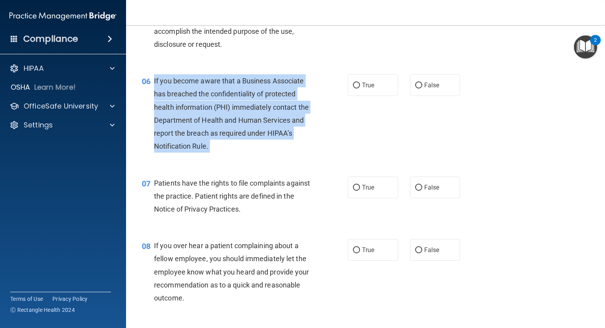
drag, startPoint x: 153, startPoint y: 92, endPoint x: 238, endPoint y: 169, distance: 115.1
click at [238, 157] on div "06 If you become aware that a Business Associate has breached the confidentiali…" at bounding box center [245, 115] width 230 height 82
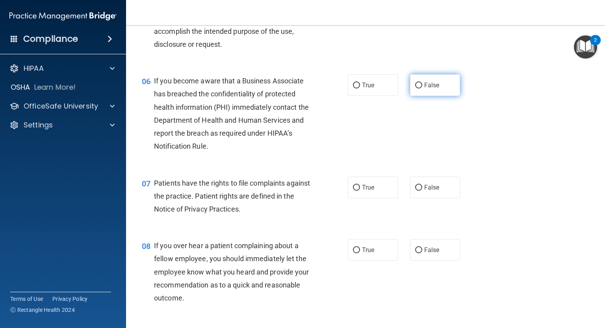
click at [420, 96] on label "False" at bounding box center [435, 85] width 50 height 22
click at [420, 89] on input "False" at bounding box center [418, 86] width 7 height 6
radio input "true"
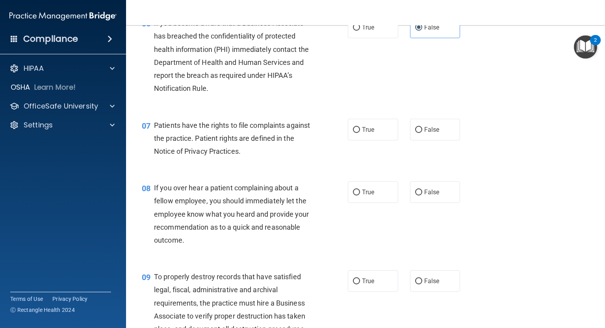
scroll to position [472, 0]
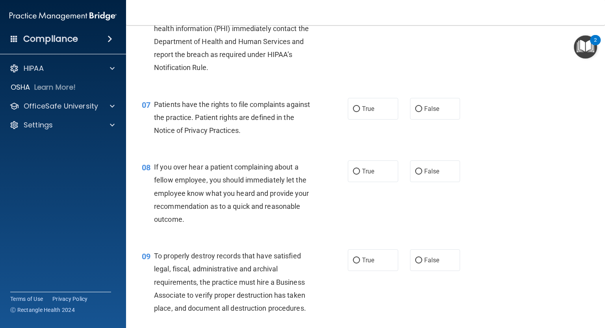
click at [170, 116] on span "Patients have the rights to file complaints against the practice. Patient right…" at bounding box center [232, 117] width 156 height 34
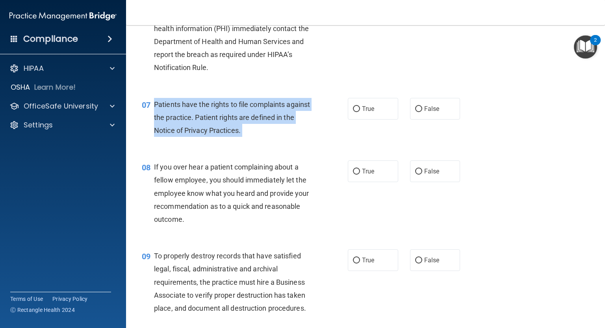
drag, startPoint x: 170, startPoint y: 116, endPoint x: 253, endPoint y: 142, distance: 87.4
click at [253, 135] on span "Patients have the rights to file complaints against the practice. Patient right…" at bounding box center [232, 117] width 156 height 34
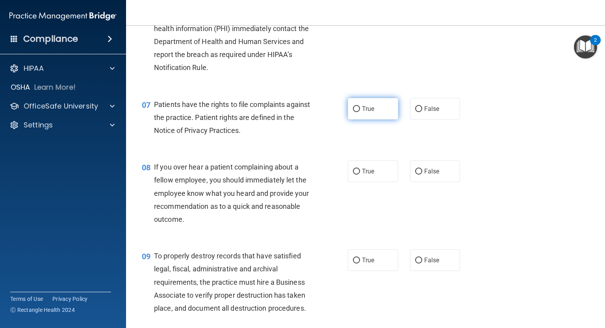
click at [381, 120] on label "True" at bounding box center [373, 109] width 50 height 22
click at [360, 112] on input "True" at bounding box center [356, 109] width 7 height 6
radio input "true"
click at [282, 137] on div "Patients have the rights to file complaints against the practice. Patient right…" at bounding box center [235, 117] width 163 height 39
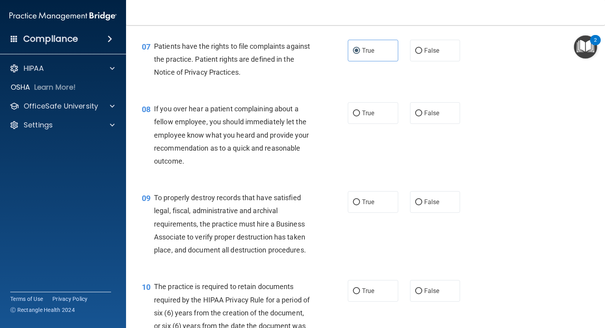
scroll to position [551, 0]
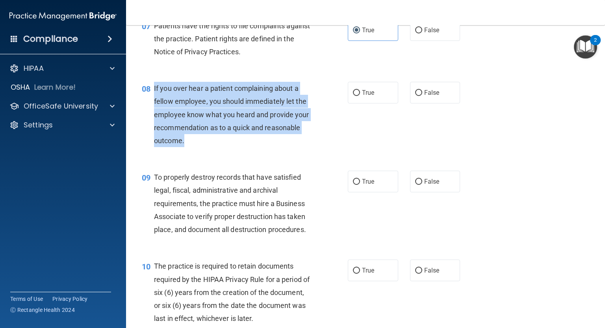
drag, startPoint x: 153, startPoint y: 99, endPoint x: 184, endPoint y: 157, distance: 65.5
click at [184, 151] on div "08 If you over hear a patient complaining about a fellow employee, you should i…" at bounding box center [245, 116] width 230 height 69
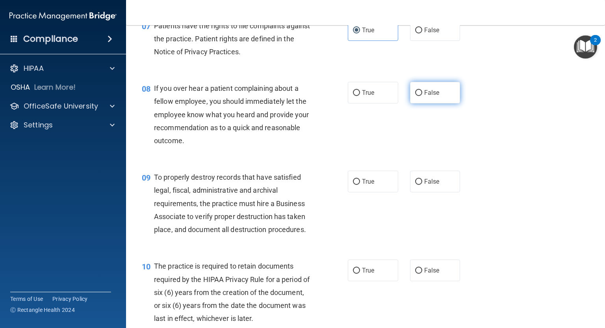
click at [441, 104] on label "False" at bounding box center [435, 93] width 50 height 22
click at [422, 96] on input "False" at bounding box center [418, 93] width 7 height 6
radio input "true"
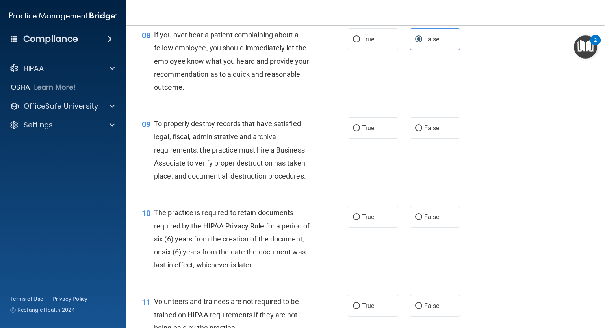
scroll to position [630, 0]
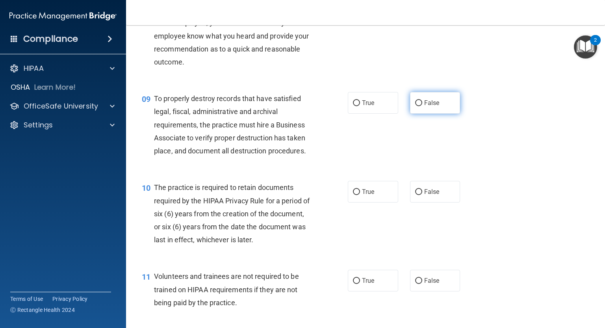
click at [422, 111] on label "False" at bounding box center [435, 103] width 50 height 22
click at [422, 106] on input "False" at bounding box center [418, 103] width 7 height 6
radio input "true"
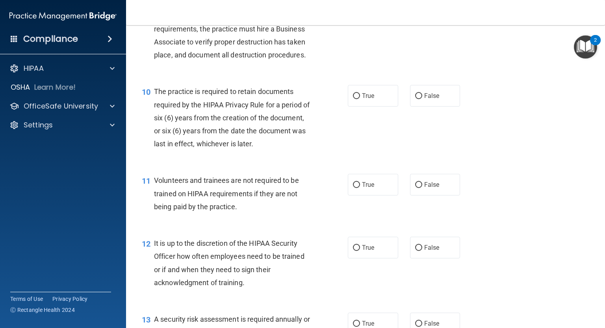
scroll to position [748, 0]
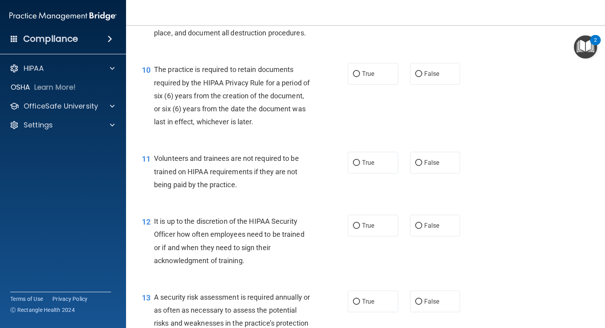
click at [154, 81] on span "The practice is required to retain documents required by the HIPAA Privacy Rule…" at bounding box center [232, 95] width 156 height 61
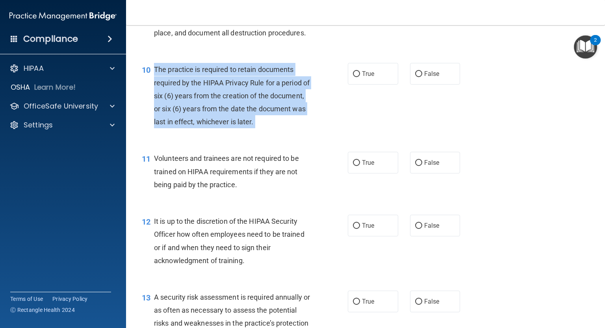
drag, startPoint x: 154, startPoint y: 81, endPoint x: 317, endPoint y: 128, distance: 168.8
click at [315, 132] on div "10 The practice is required to retain documents required by the HIPAA Privacy R…" at bounding box center [245, 97] width 230 height 69
click at [328, 128] on div "10 The practice is required to retain documents required by the HIPAA Privacy R…" at bounding box center [245, 97] width 230 height 69
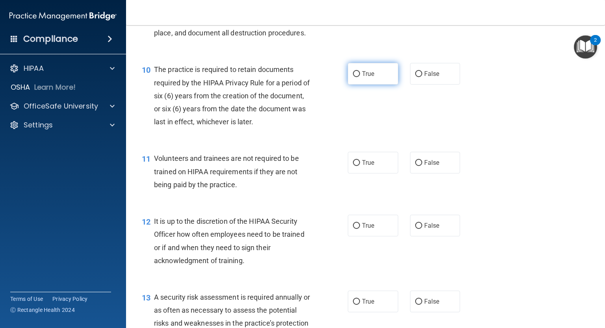
click at [369, 85] on label "True" at bounding box center [373, 74] width 50 height 22
click at [360, 77] on input "True" at bounding box center [356, 74] width 7 height 6
radio input "true"
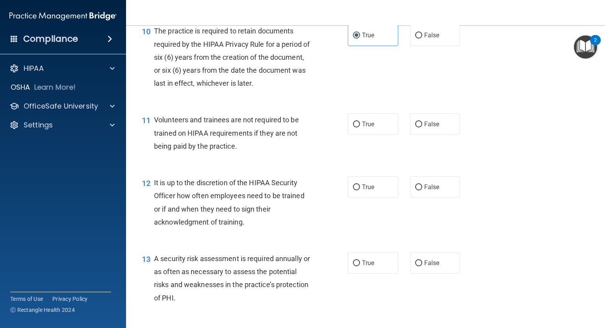
scroll to position [787, 0]
click at [445, 134] on label "False" at bounding box center [435, 124] width 50 height 22
click at [422, 127] on input "False" at bounding box center [418, 124] width 7 height 6
radio input "true"
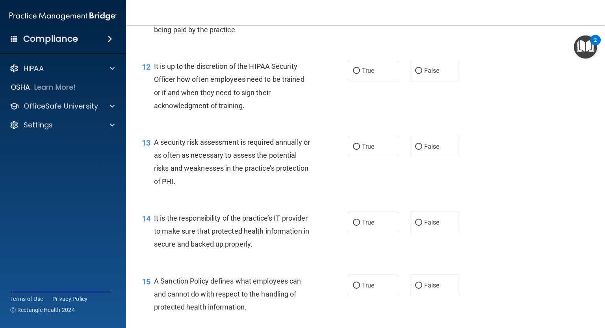
scroll to position [905, 0]
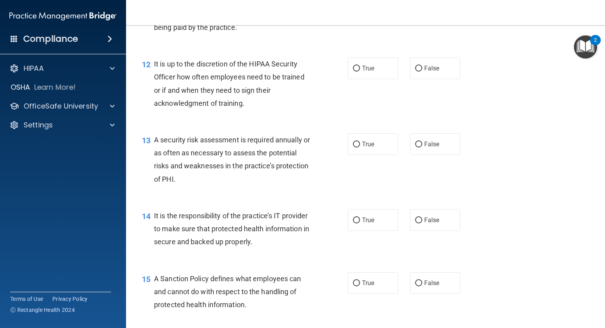
click at [156, 77] on span "It is up to the discretion of the HIPAA Security Officer how often employees ne…" at bounding box center [229, 84] width 150 height 48
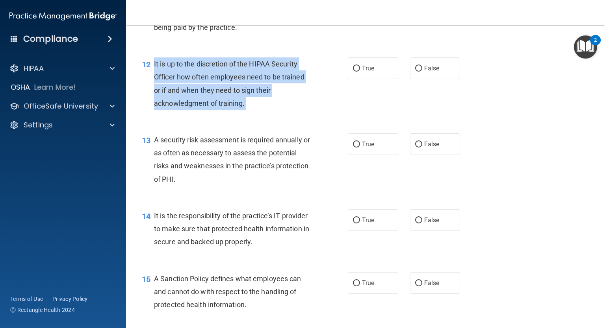
drag, startPoint x: 156, startPoint y: 77, endPoint x: 269, endPoint y: 111, distance: 118.3
click at [269, 110] on div "It is up to the discretion of the HIPAA Security Officer how often employees ne…" at bounding box center [235, 83] width 163 height 52
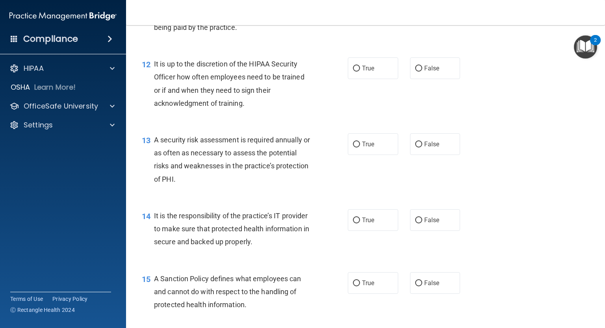
click at [277, 124] on div "12 It is up to the discretion of the HIPAA Security Officer how often employees…" at bounding box center [365, 86] width 459 height 76
click at [354, 79] on label "True" at bounding box center [373, 68] width 50 height 22
click at [354, 72] on input "True" at bounding box center [356, 69] width 7 height 6
radio input "true"
click at [365, 112] on div "12 It is up to the discretion of the HIPAA Security Officer how often employees…" at bounding box center [365, 86] width 459 height 76
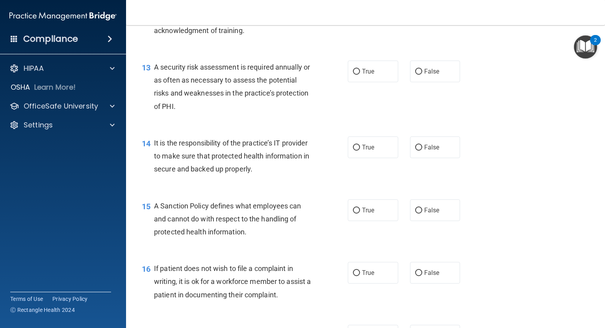
scroll to position [984, 0]
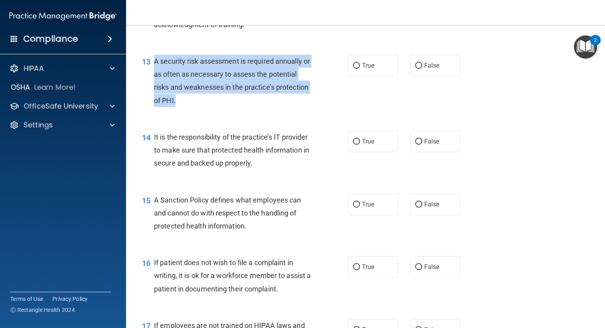
drag, startPoint x: 154, startPoint y: 74, endPoint x: 226, endPoint y: 115, distance: 83.7
click at [219, 107] on div "A security risk assessment is required annually or as often as necessary to ass…" at bounding box center [235, 81] width 163 height 52
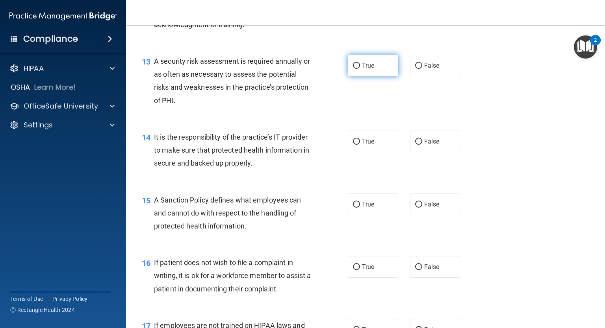
click at [371, 69] on span "True" at bounding box center [368, 65] width 12 height 7
click at [360, 69] on input "True" at bounding box center [356, 66] width 7 height 6
radio input "true"
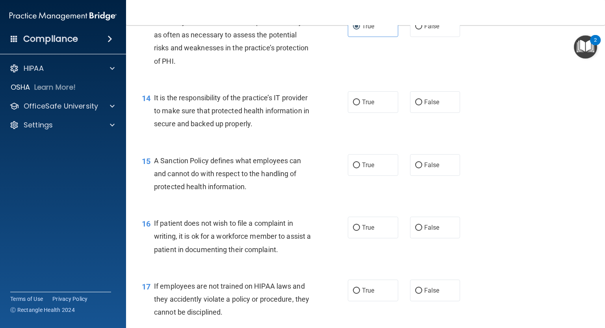
scroll to position [1063, 0]
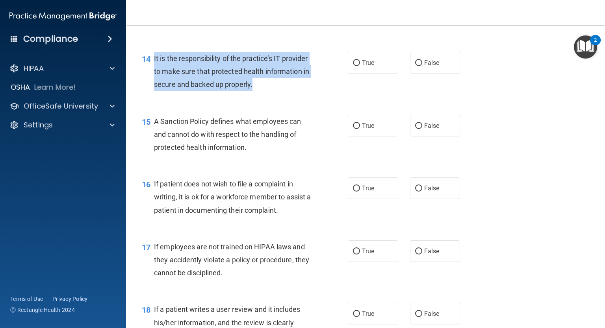
drag, startPoint x: 152, startPoint y: 72, endPoint x: 306, endPoint y: 105, distance: 157.8
click at [306, 95] on div "14 It is the responsibility of the practice’s IT provider to make sure that pro…" at bounding box center [245, 73] width 230 height 43
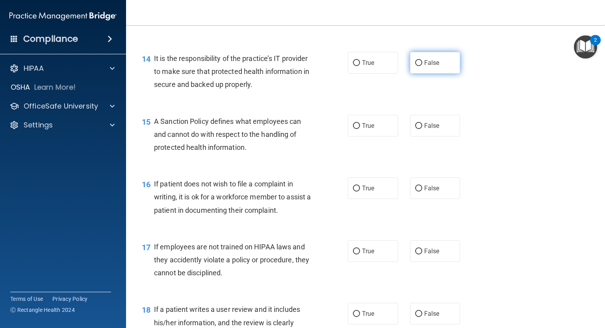
click at [424, 74] on label "False" at bounding box center [435, 63] width 50 height 22
click at [422, 66] on input "False" at bounding box center [418, 63] width 7 height 6
radio input "true"
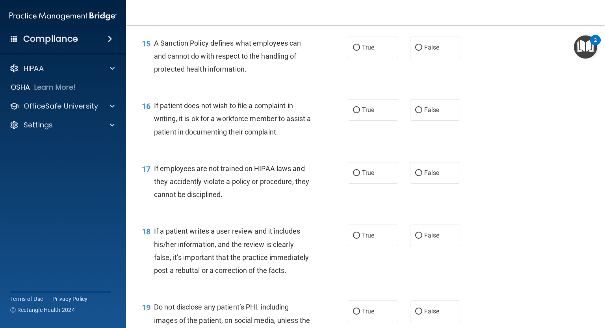
scroll to position [1142, 0]
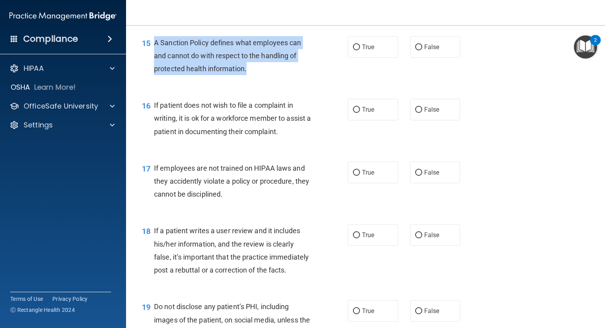
drag, startPoint x: 265, startPoint y: 85, endPoint x: 154, endPoint y: 56, distance: 115.5
click at [154, 56] on div "A Sanction Policy defines what employees can and cannot do with respect to the …" at bounding box center [235, 55] width 163 height 39
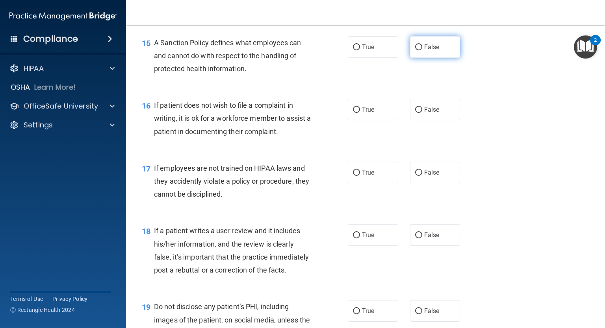
click at [445, 49] on div "15 A Sanction Policy defines what employees can and cannot do with respect to t…" at bounding box center [365, 57] width 459 height 63
click at [437, 58] on label "False" at bounding box center [435, 47] width 50 height 22
click at [422, 50] on input "False" at bounding box center [418, 47] width 7 height 6
radio input "true"
click at [367, 51] on span "True" at bounding box center [368, 46] width 12 height 7
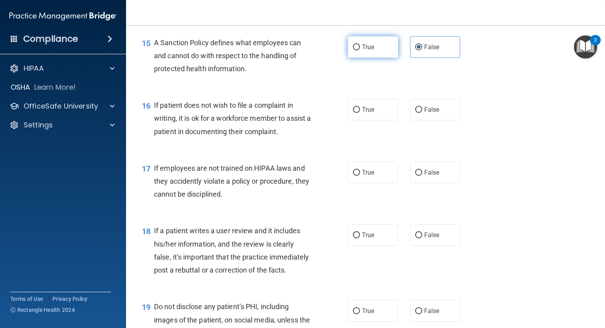
click at [360, 50] on input "True" at bounding box center [356, 47] width 7 height 6
radio input "true"
radio input "false"
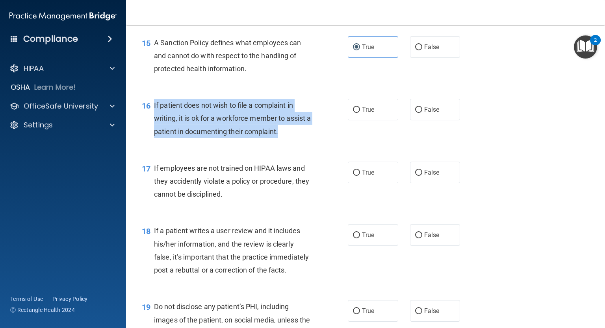
drag, startPoint x: 154, startPoint y: 118, endPoint x: 335, endPoint y: 139, distance: 183.0
click at [335, 139] on div "16 If patient does not wish to file a complaint in writing, it is ok for a work…" at bounding box center [245, 120] width 230 height 43
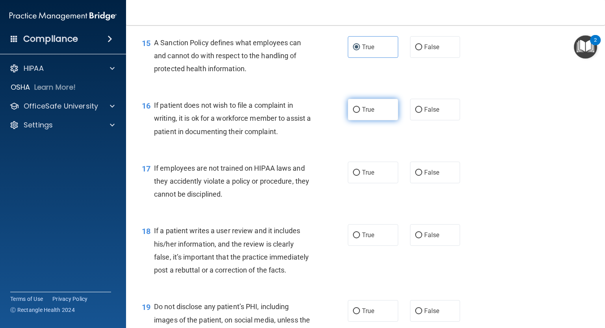
click at [357, 120] on label "True" at bounding box center [373, 110] width 50 height 22
click at [357, 113] on input "True" at bounding box center [356, 110] width 7 height 6
radio input "true"
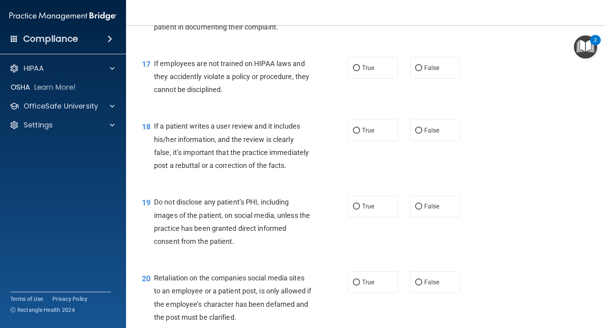
scroll to position [1181, 0]
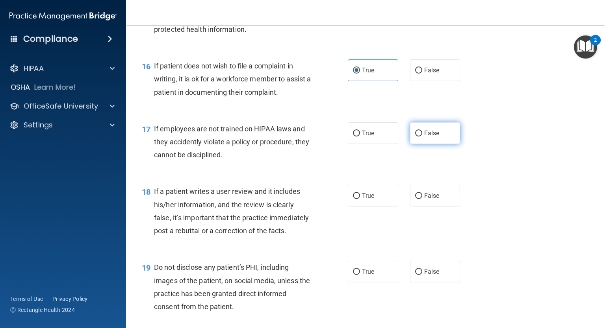
click at [410, 141] on label "False" at bounding box center [435, 133] width 50 height 22
click at [415, 137] on input "False" at bounding box center [418, 134] width 7 height 6
radio input "true"
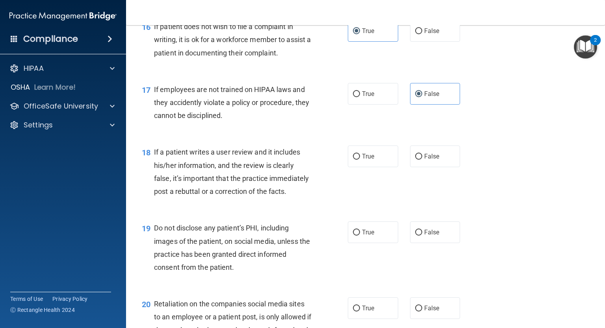
click at [154, 102] on span "If employees are not trained on HIPAA laws and they accidently violate a policy…" at bounding box center [231, 102] width 155 height 34
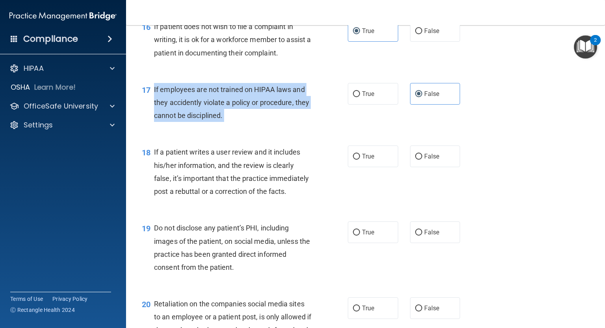
drag, startPoint x: 154, startPoint y: 102, endPoint x: 252, endPoint y: 124, distance: 100.9
click at [252, 122] on div "If employees are not trained on HIPAA laws and they accidently violate a policy…" at bounding box center [235, 102] width 163 height 39
click at [252, 126] on div "17 If employees are not trained on HIPAA laws and they accidently violate a pol…" at bounding box center [245, 104] width 230 height 43
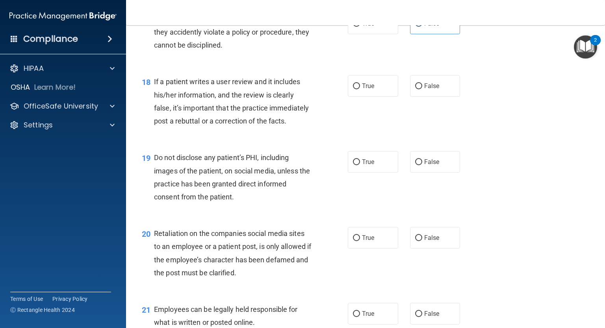
scroll to position [1299, 0]
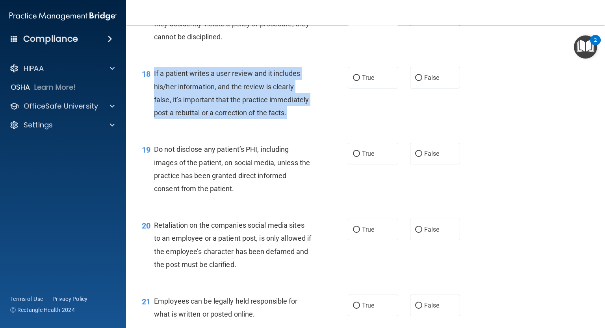
drag, startPoint x: 153, startPoint y: 85, endPoint x: 183, endPoint y: 141, distance: 62.9
click at [183, 123] on div "18 If a patient writes a user review and it includes his/her information, and t…" at bounding box center [245, 95] width 230 height 56
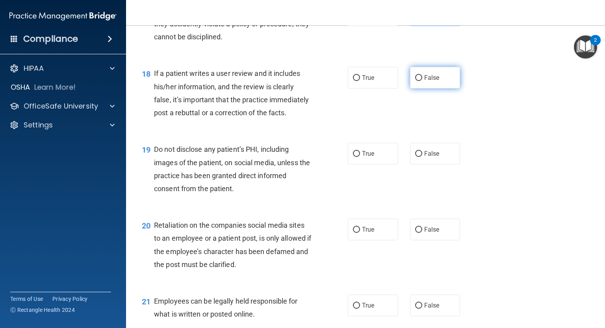
click at [427, 89] on label "False" at bounding box center [435, 78] width 50 height 22
click at [422, 81] on input "False" at bounding box center [418, 78] width 7 height 6
radio input "true"
click at [354, 123] on div "18 If a patient writes a user review and it includes his/her information, and t…" at bounding box center [245, 95] width 230 height 56
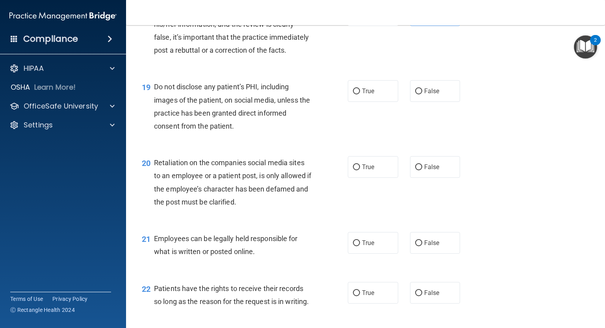
scroll to position [1378, 0]
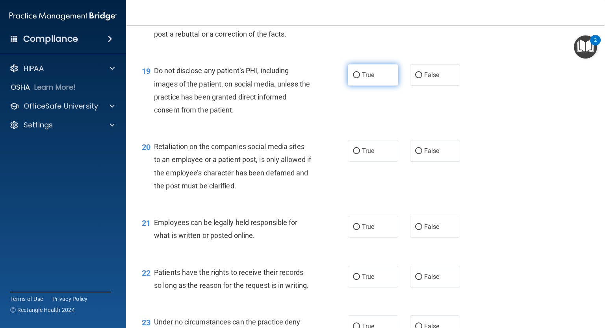
click at [365, 79] on span "True" at bounding box center [368, 74] width 12 height 7
click at [360, 78] on input "True" at bounding box center [356, 75] width 7 height 6
radio input "true"
click at [280, 120] on div "19 Do not disclose any patient’s PHI, including images of the patient, on socia…" at bounding box center [245, 92] width 230 height 56
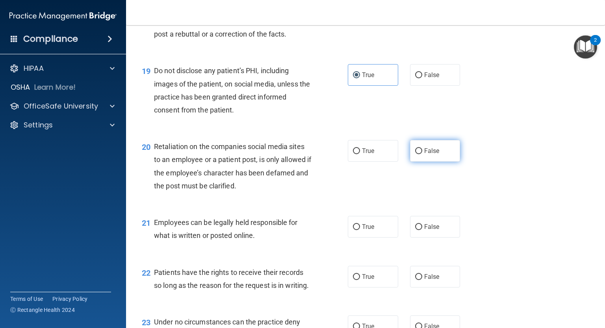
click at [436, 162] on label "False" at bounding box center [435, 151] width 50 height 22
click at [422, 154] on input "False" at bounding box center [418, 151] width 7 height 6
radio input "true"
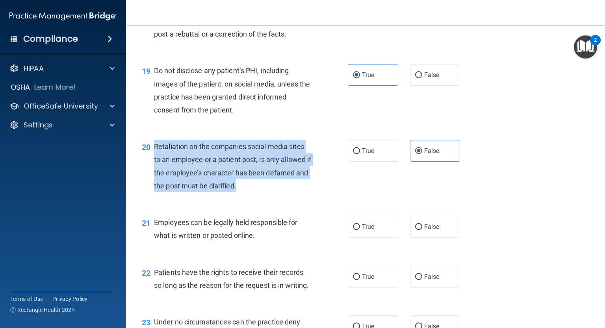
drag, startPoint x: 253, startPoint y: 211, endPoint x: 150, endPoint y: 172, distance: 110.6
click at [150, 172] on div "20 Retaliation on the companies social media sites to an employee or a patient …" at bounding box center [245, 168] width 230 height 56
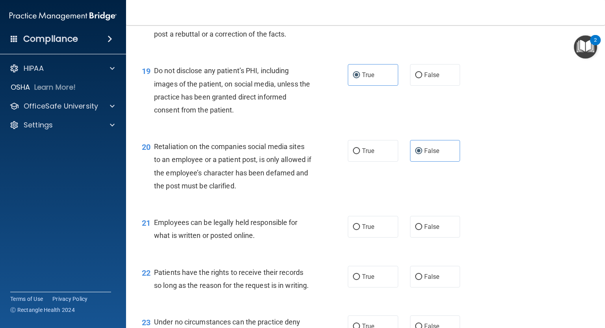
click at [523, 188] on div "20 Retaliation on the companies social media sites to an employee or a patient …" at bounding box center [365, 168] width 459 height 76
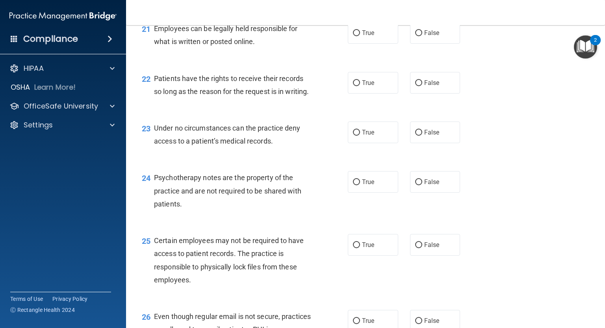
scroll to position [1575, 0]
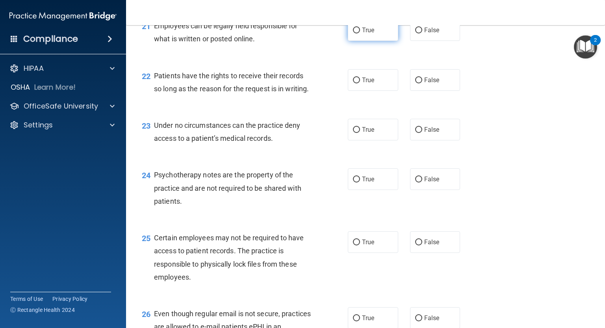
click at [367, 34] on span "True" at bounding box center [368, 29] width 12 height 7
click at [360, 33] on input "True" at bounding box center [356, 31] width 7 height 6
radio input "true"
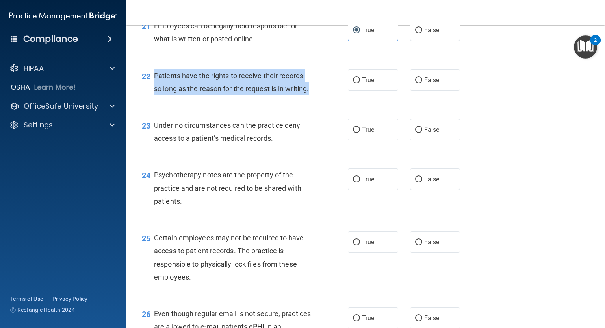
drag, startPoint x: 178, startPoint y: 133, endPoint x: 152, endPoint y: 97, distance: 44.8
click at [152, 97] on div "22 Patients have the rights to receive their records so long as the reason for …" at bounding box center [245, 84] width 230 height 30
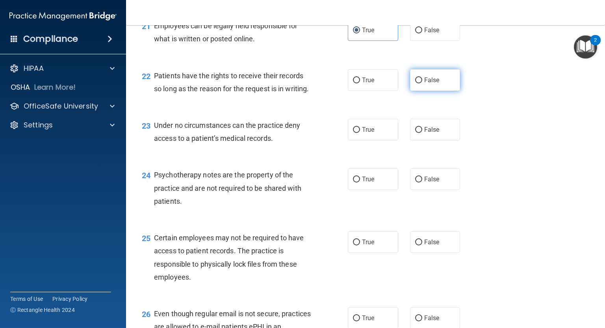
click at [441, 91] on label "False" at bounding box center [435, 80] width 50 height 22
click at [422, 83] on input "False" at bounding box center [418, 81] width 7 height 6
radio input "true"
click at [506, 109] on div "22 Patients have the rights to receive their records so long as the reason for …" at bounding box center [365, 84] width 459 height 50
click at [306, 109] on div "22 Patients have the rights to receive their records so long as the reason for …" at bounding box center [365, 84] width 459 height 50
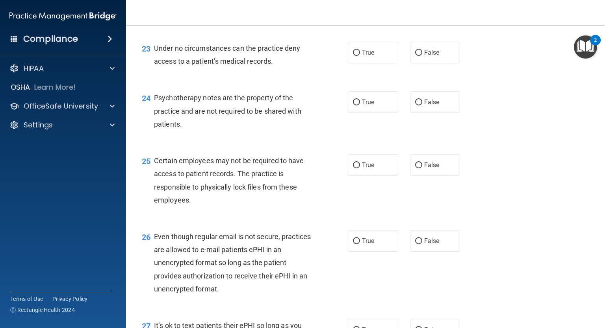
scroll to position [1653, 0]
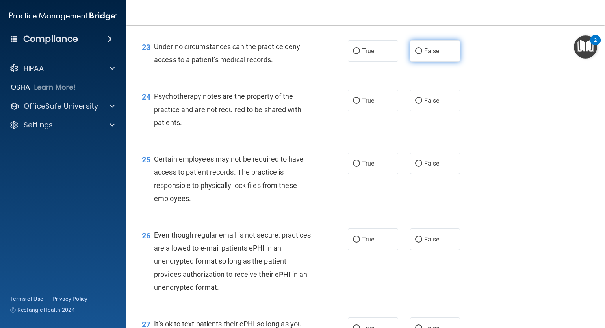
click at [432, 55] on span "False" at bounding box center [431, 50] width 15 height 7
click at [422, 54] on input "False" at bounding box center [418, 51] width 7 height 6
radio input "true"
click at [168, 64] on span "Under no circumstances can the practice deny access to a patient’s medical reco…" at bounding box center [227, 53] width 146 height 21
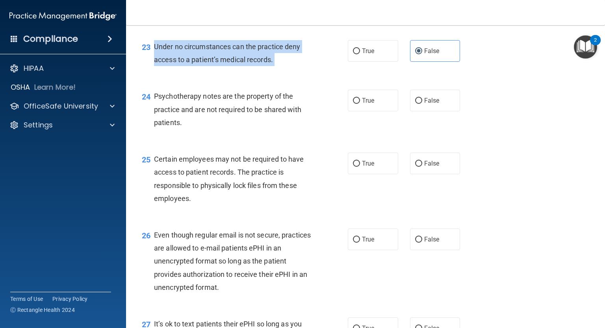
drag, startPoint x: 168, startPoint y: 85, endPoint x: 274, endPoint y: 100, distance: 107.7
click at [274, 66] on div "Under no circumstances can the practice deny access to a patient’s medical reco…" at bounding box center [235, 53] width 163 height 26
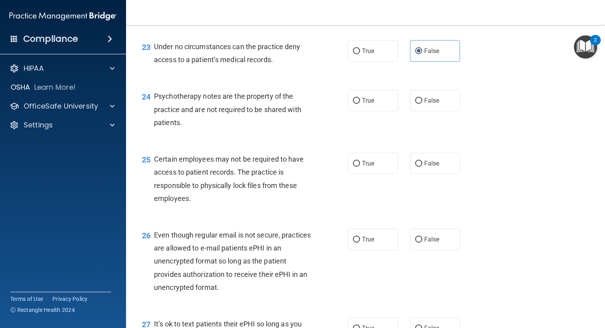
click at [510, 140] on div "24 Psychotherapy notes are the property of the practice and are not required to…" at bounding box center [365, 111] width 459 height 63
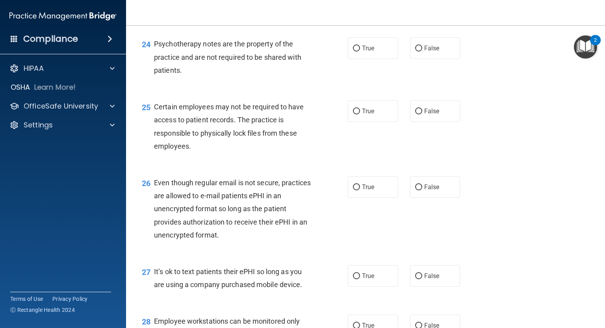
scroll to position [1732, 0]
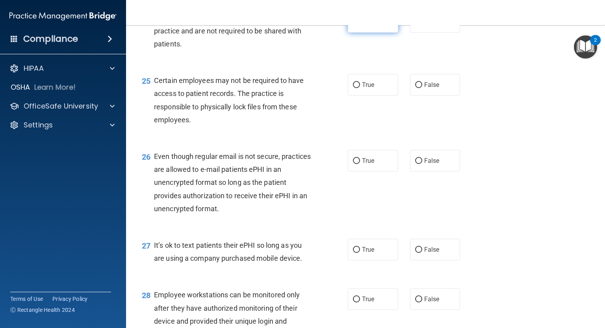
click at [348, 33] on label "True" at bounding box center [373, 22] width 50 height 22
click at [353, 25] on input "True" at bounding box center [356, 22] width 7 height 6
radio input "true"
drag, startPoint x: 191, startPoint y: 82, endPoint x: 149, endPoint y: 54, distance: 51.0
click at [149, 54] on div "24 Psychotherapy notes are the property of the practice and are not required to…" at bounding box center [245, 32] width 230 height 43
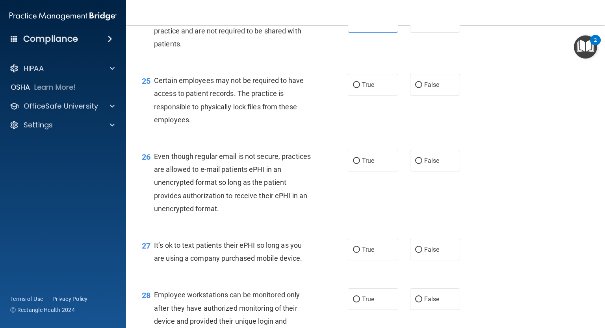
click at [333, 64] on div "24 Psychotherapy notes are the property of the practice and are not required to…" at bounding box center [365, 32] width 459 height 63
click at [460, 33] on div "True False" at bounding box center [408, 22] width 121 height 22
click at [439, 33] on label "False" at bounding box center [435, 22] width 50 height 22
click at [422, 25] on input "False" at bounding box center [418, 22] width 7 height 6
radio input "true"
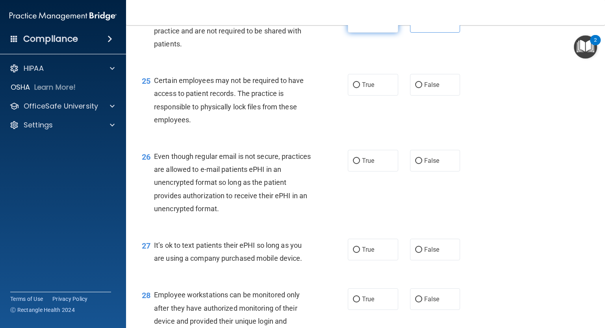
click at [386, 33] on label "True" at bounding box center [373, 22] width 50 height 22
click at [360, 25] on input "True" at bounding box center [356, 22] width 7 height 6
radio input "true"
radio input "false"
click at [324, 64] on div "24 Psychotherapy notes are the property of the practice and are not required to…" at bounding box center [365, 32] width 459 height 63
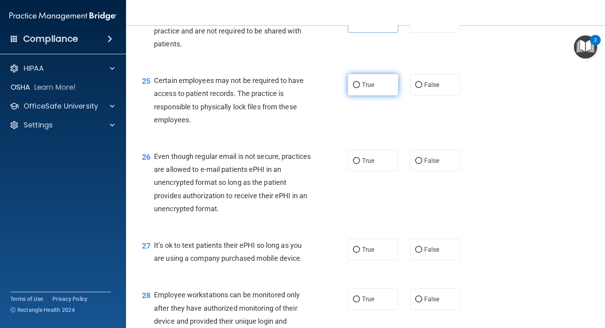
click at [378, 96] on label "True" at bounding box center [373, 85] width 50 height 22
click at [360, 88] on input "True" at bounding box center [356, 85] width 7 height 6
radio input "true"
click at [171, 118] on span "Certain employees may not be required to have access to patient records. The pr…" at bounding box center [229, 100] width 150 height 48
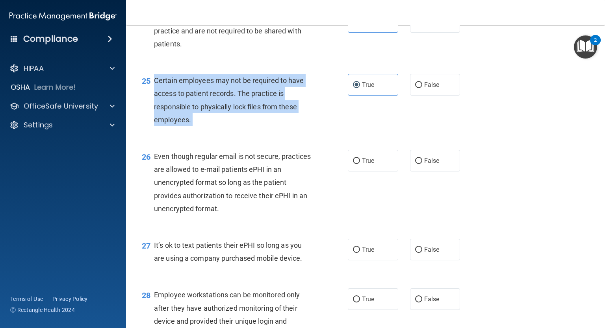
drag, startPoint x: 171, startPoint y: 118, endPoint x: 201, endPoint y: 155, distance: 47.2
click at [201, 126] on div "Certain employees may not be required to have access to patient records. The pr…" at bounding box center [235, 100] width 163 height 52
click at [213, 126] on div "Certain employees may not be required to have access to patient records. The pr…" at bounding box center [235, 100] width 163 height 52
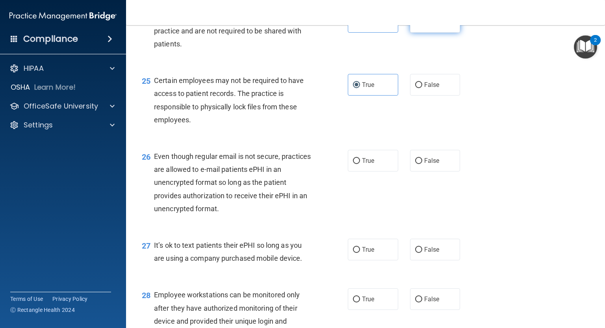
click at [418, 33] on label "False" at bounding box center [435, 22] width 50 height 22
click at [418, 25] on input "False" at bounding box center [418, 22] width 7 height 6
radio input "true"
radio input "false"
click at [274, 50] on div "Psychotherapy notes are the property of the practice and are not required to be…" at bounding box center [235, 30] width 163 height 39
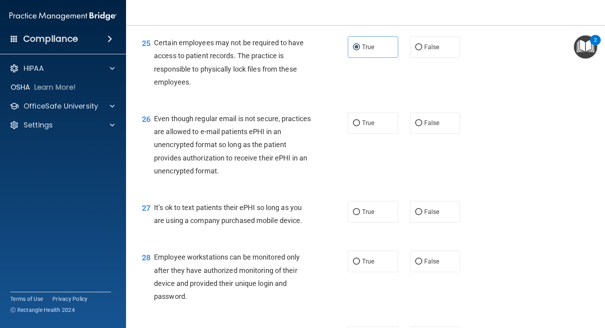
scroll to position [1811, 0]
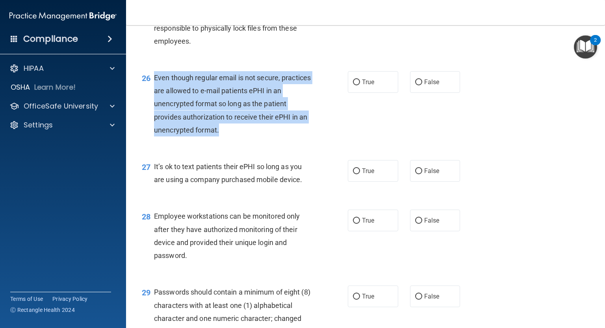
drag, startPoint x: 221, startPoint y: 172, endPoint x: 153, endPoint y: 120, distance: 85.7
click at [153, 120] on div "26 Even though regular email is not secure, practices are allowed to e-mail pat…" at bounding box center [245, 105] width 230 height 69
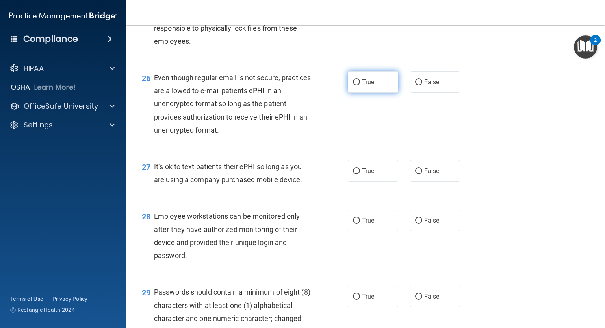
click at [367, 86] on span "True" at bounding box center [368, 81] width 12 height 7
click at [360, 85] on input "True" at bounding box center [356, 83] width 7 height 6
radio input "true"
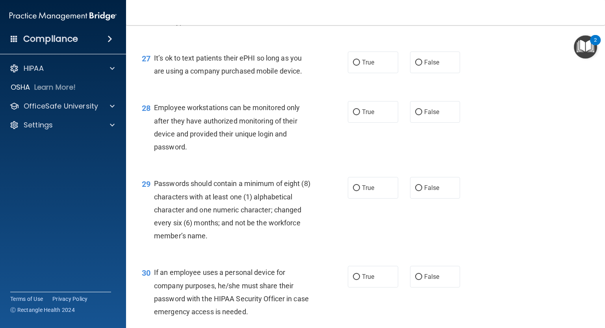
scroll to position [1929, 0]
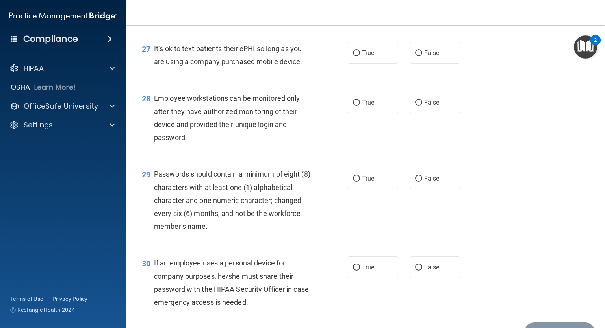
drag, startPoint x: 304, startPoint y: 101, endPoint x: 153, endPoint y: 91, distance: 151.9
click at [153, 72] on div "27 It’s ok to text patients their ePHI so long as you are using a company purch…" at bounding box center [245, 57] width 230 height 30
click at [424, 57] on span "False" at bounding box center [431, 52] width 15 height 7
click at [422, 56] on input "False" at bounding box center [418, 53] width 7 height 6
radio input "true"
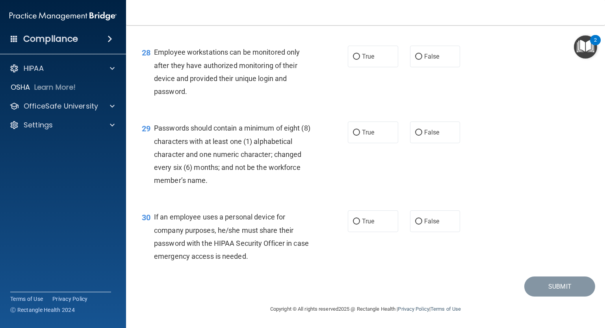
scroll to position [2014, 0]
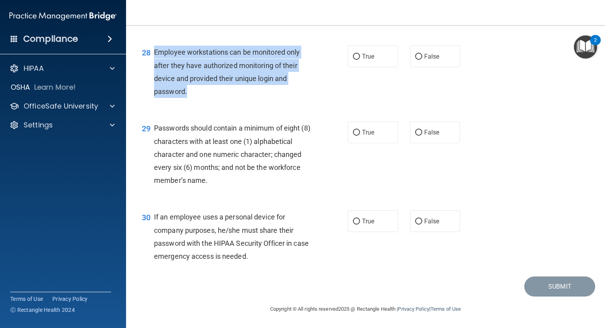
drag, startPoint x: 190, startPoint y: 91, endPoint x: 155, endPoint y: 53, distance: 52.4
click at [155, 53] on div "Employee workstations can be monitored only after they have authorized monitori…" at bounding box center [235, 72] width 163 height 52
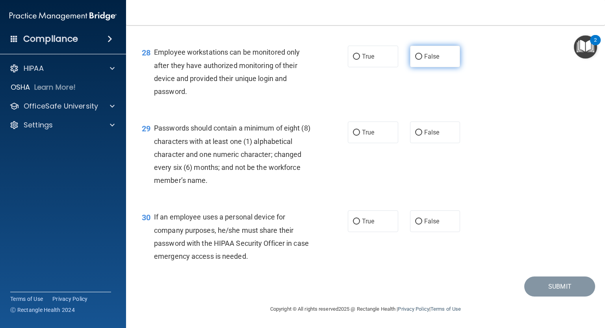
click at [435, 65] on label "False" at bounding box center [435, 57] width 50 height 22
click at [422, 60] on input "False" at bounding box center [418, 57] width 7 height 6
radio input "true"
click at [171, 130] on span "Passwords should contain a minimum of eight (8) characters with at least one (1…" at bounding box center [232, 154] width 156 height 61
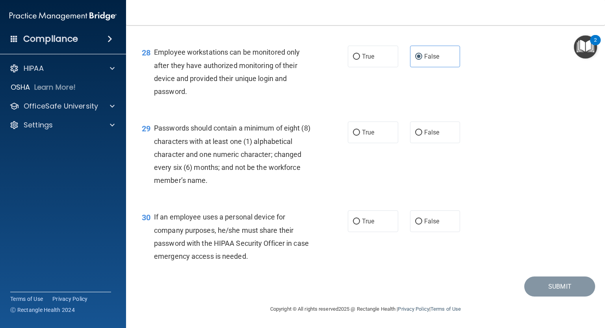
click at [219, 181] on div "Passwords should contain a minimum of eight (8) characters with at least one (1…" at bounding box center [235, 154] width 163 height 65
click at [368, 130] on span "True" at bounding box center [368, 132] width 12 height 7
click at [360, 130] on input "True" at bounding box center [356, 133] width 7 height 6
radio input "true"
click at [452, 224] on label "False" at bounding box center [435, 222] width 50 height 22
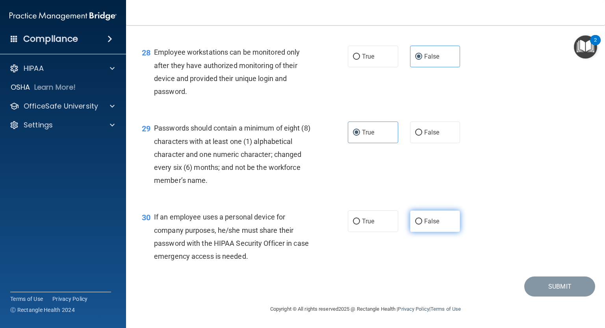
click at [422, 224] on input "False" at bounding box center [418, 222] width 7 height 6
radio input "true"
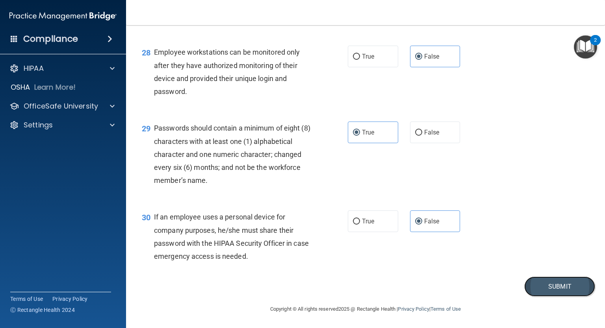
click at [524, 282] on button "Submit" at bounding box center [559, 287] width 71 height 20
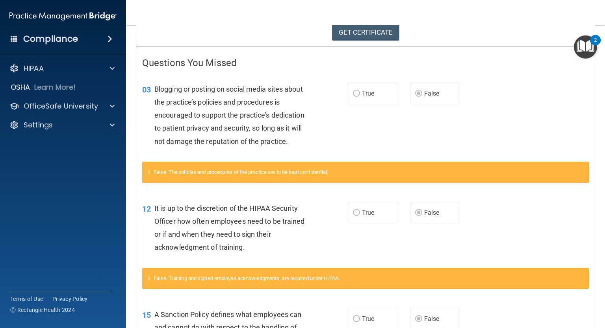
scroll to position [157, 0]
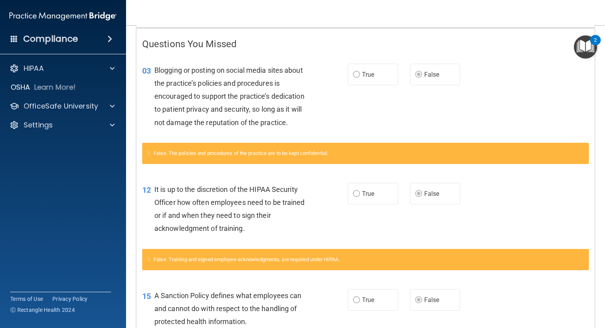
click at [369, 72] on span "True" at bounding box center [368, 74] width 12 height 7
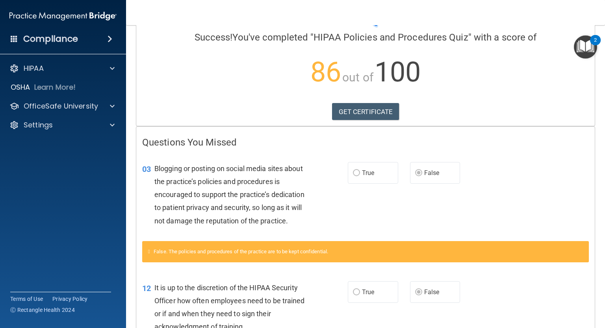
scroll to position [0, 0]
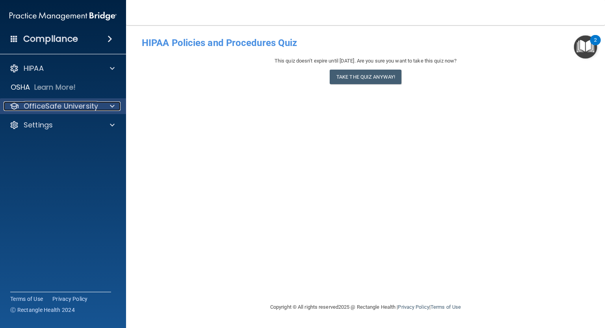
click at [33, 107] on p "OfficeSafe University" at bounding box center [61, 106] width 74 height 9
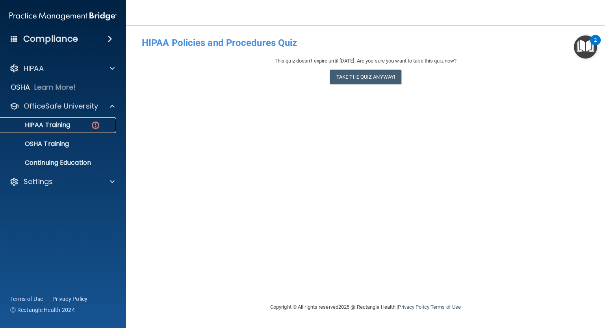
click at [52, 126] on p "HIPAA Training" at bounding box center [37, 125] width 65 height 8
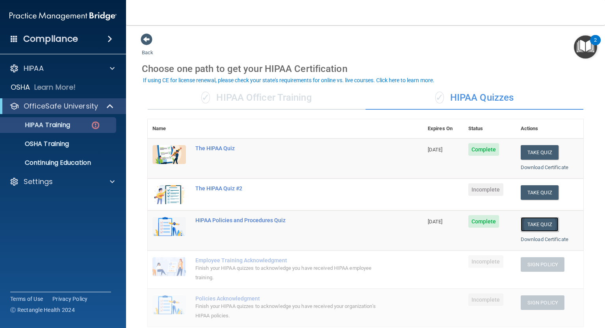
click at [539, 225] on button "Take Quiz" at bounding box center [539, 224] width 38 height 15
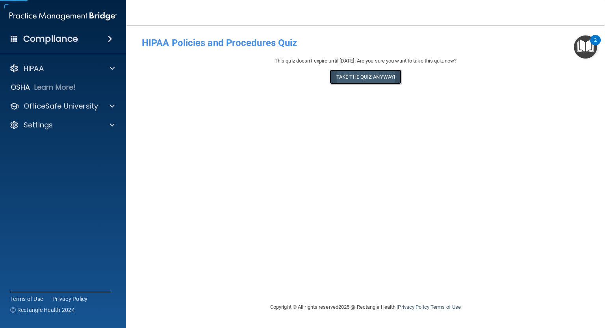
click at [379, 79] on button "Take the quiz anyway!" at bounding box center [366, 77] width 72 height 15
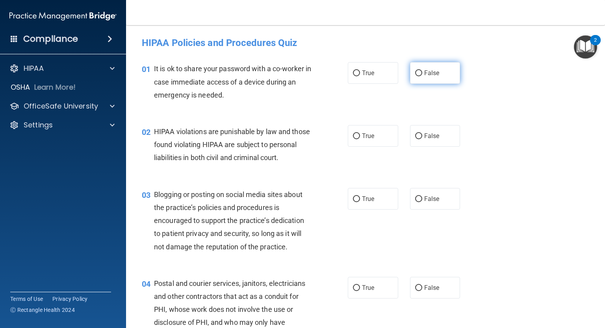
click at [415, 71] on input "False" at bounding box center [418, 73] width 7 height 6
radio input "true"
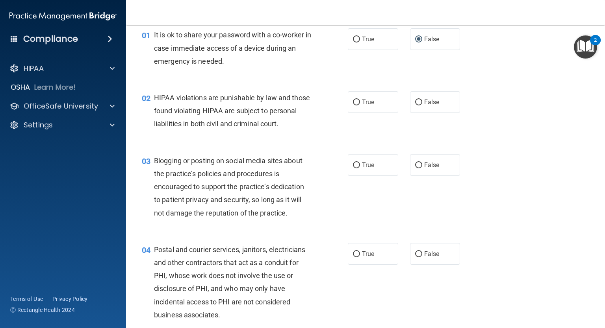
scroll to position [39, 0]
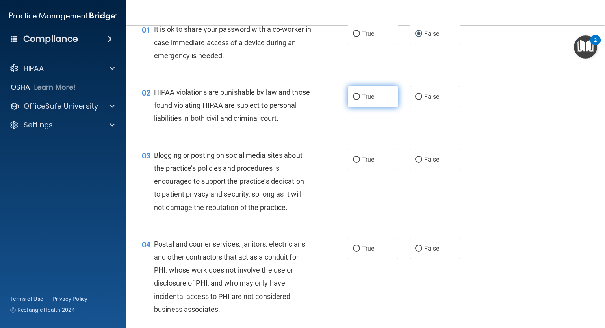
click at [364, 94] on span "True" at bounding box center [368, 96] width 12 height 7
click at [360, 94] on input "True" at bounding box center [356, 97] width 7 height 6
radio input "true"
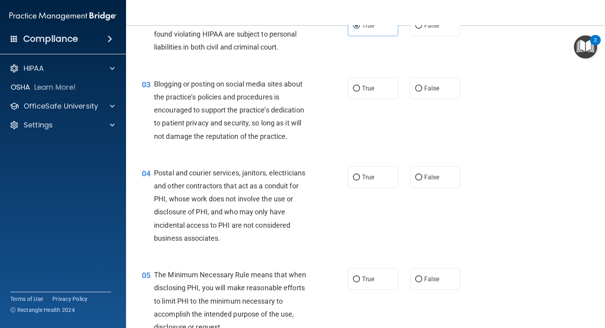
scroll to position [118, 0]
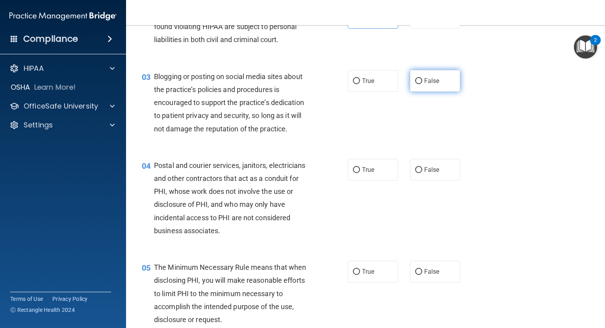
click at [436, 92] on label "False" at bounding box center [435, 81] width 50 height 22
click at [422, 84] on input "False" at bounding box center [418, 81] width 7 height 6
radio input "true"
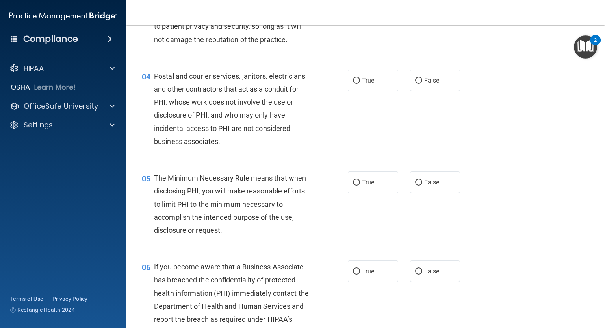
scroll to position [236, 0]
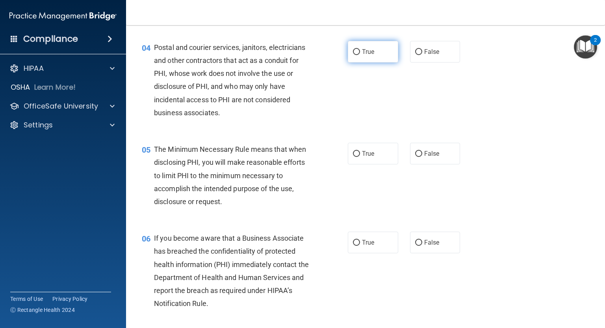
click at [372, 63] on label "True" at bounding box center [373, 52] width 50 height 22
click at [360, 55] on input "True" at bounding box center [356, 52] width 7 height 6
radio input "true"
click at [353, 157] on input "True" at bounding box center [356, 154] width 7 height 6
radio input "true"
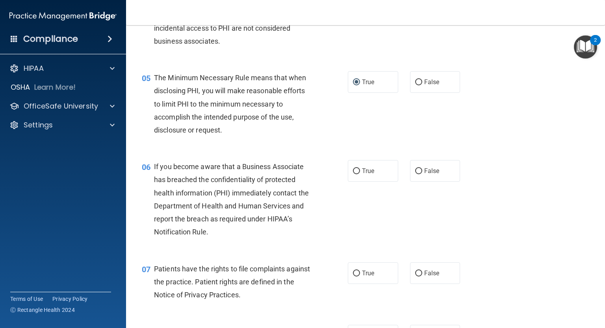
scroll to position [354, 0]
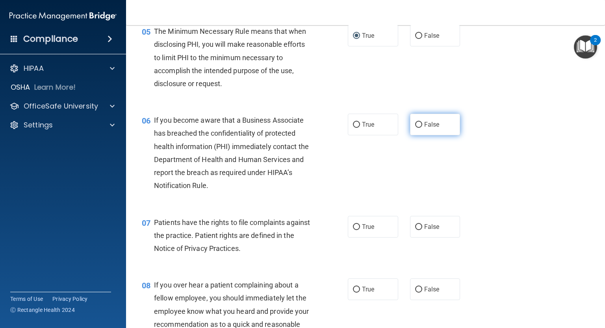
click at [424, 135] on label "False" at bounding box center [435, 125] width 50 height 22
click at [422, 128] on input "False" at bounding box center [418, 125] width 7 height 6
radio input "true"
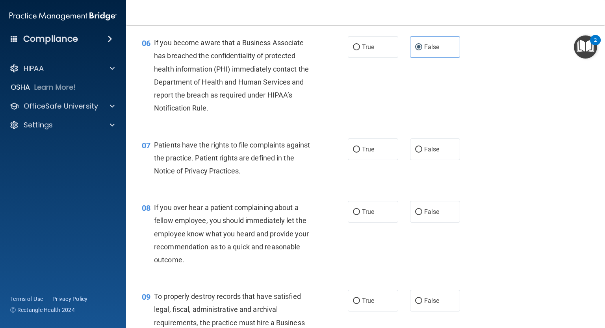
scroll to position [433, 0]
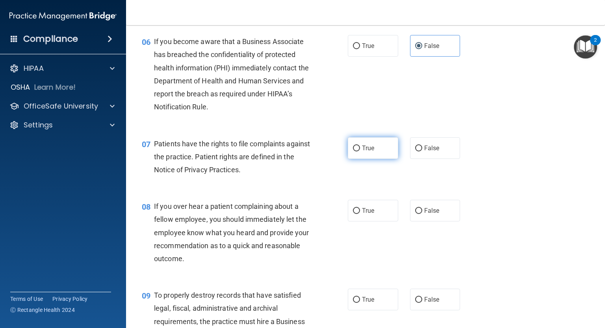
click at [362, 152] on span "True" at bounding box center [368, 147] width 12 height 7
click at [360, 152] on input "True" at bounding box center [356, 149] width 7 height 6
radio input "true"
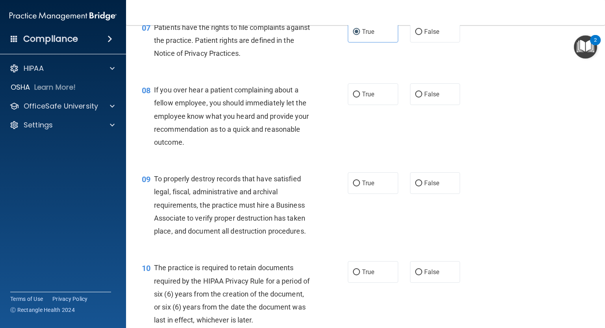
scroll to position [551, 0]
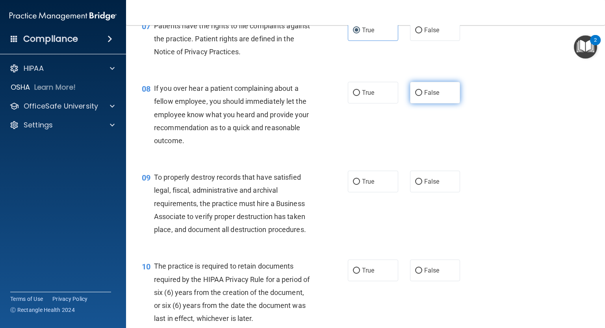
click at [424, 96] on span "False" at bounding box center [431, 92] width 15 height 7
click at [420, 96] on input "False" at bounding box center [418, 93] width 7 height 6
radio input "true"
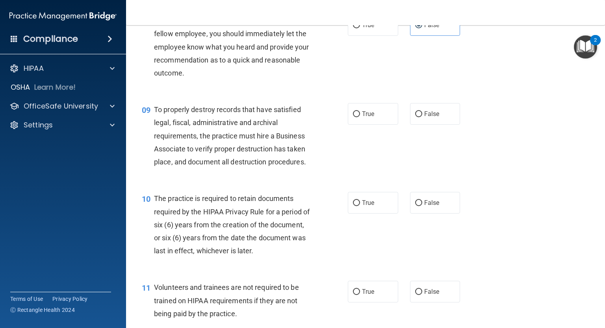
scroll to position [630, 0]
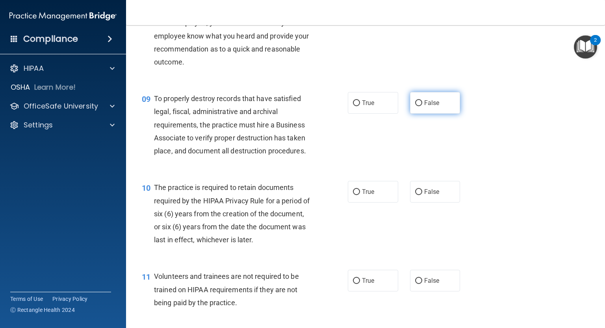
click at [410, 114] on label "False" at bounding box center [435, 103] width 50 height 22
click at [415, 106] on input "False" at bounding box center [418, 103] width 7 height 6
radio input "true"
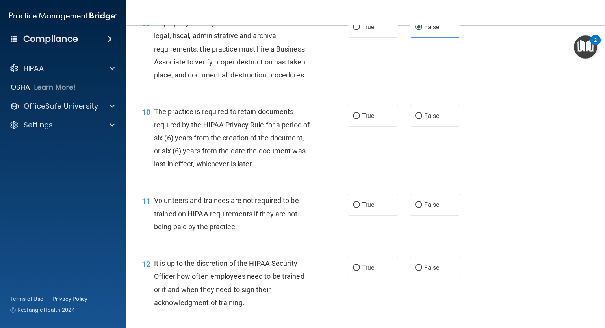
scroll to position [709, 0]
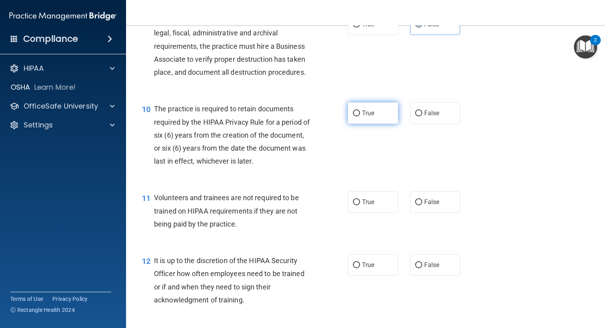
click at [362, 124] on label "True" at bounding box center [373, 113] width 50 height 22
click at [360, 117] on input "True" at bounding box center [356, 114] width 7 height 6
radio input "true"
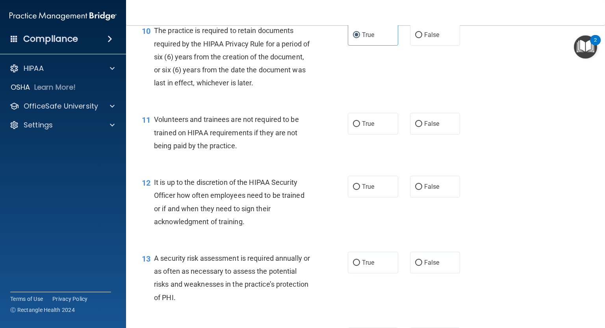
scroll to position [787, 0]
click at [424, 127] on span "False" at bounding box center [431, 123] width 15 height 7
click at [420, 127] on input "False" at bounding box center [418, 124] width 7 height 6
radio input "true"
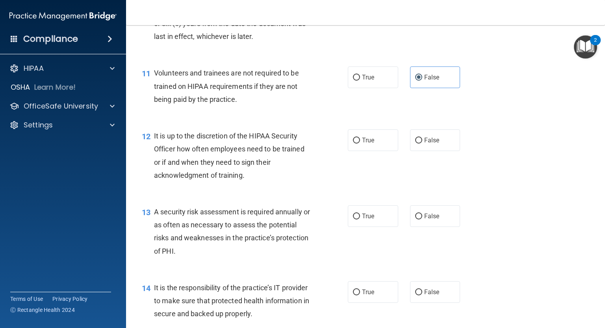
scroll to position [866, 0]
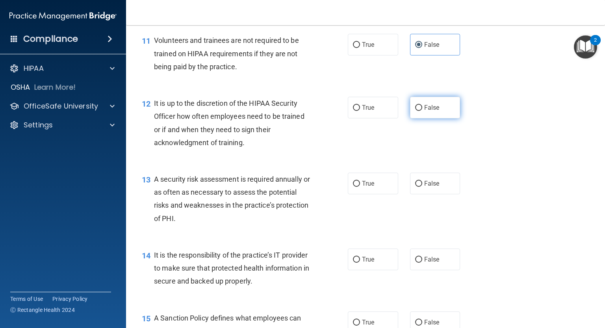
click at [415, 118] on label "False" at bounding box center [435, 108] width 50 height 22
click at [415, 111] on input "False" at bounding box center [418, 108] width 7 height 6
radio input "true"
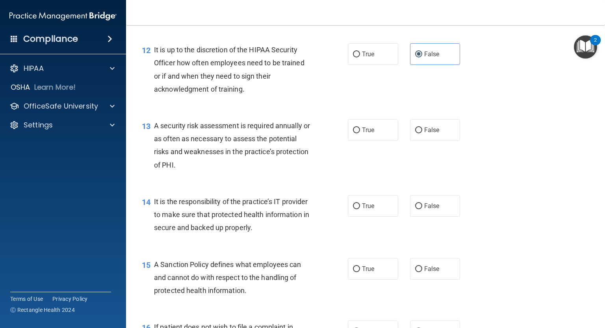
scroll to position [945, 0]
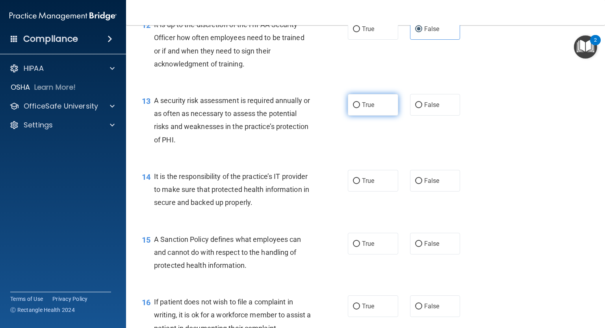
click at [365, 109] on span "True" at bounding box center [368, 104] width 12 height 7
click at [360, 108] on input "True" at bounding box center [356, 105] width 7 height 6
radio input "true"
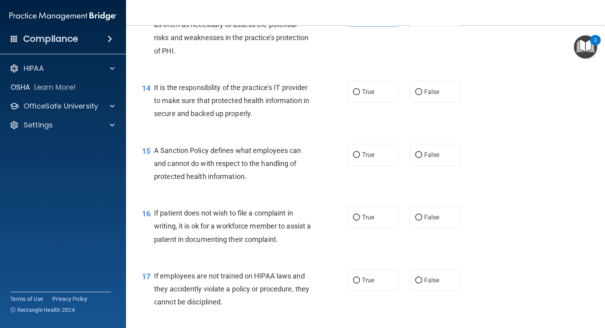
scroll to position [1063, 0]
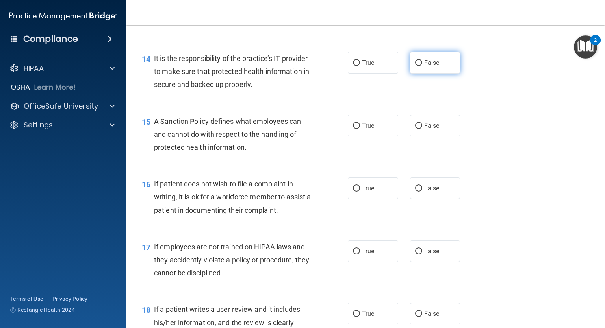
click at [415, 66] on input "False" at bounding box center [418, 63] width 7 height 6
radio input "true"
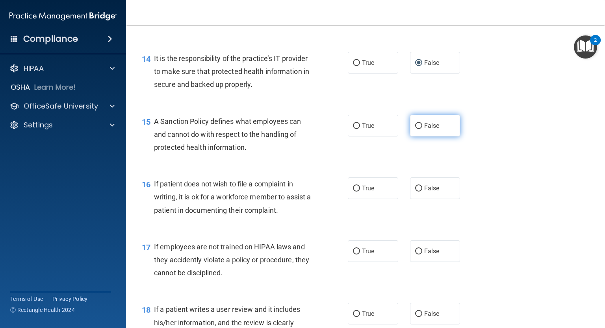
click at [424, 130] on span "False" at bounding box center [431, 125] width 15 height 7
click at [422, 129] on input "False" at bounding box center [418, 126] width 7 height 6
radio input "true"
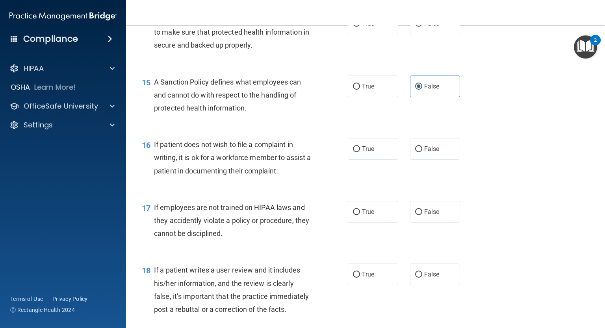
scroll to position [1142, 0]
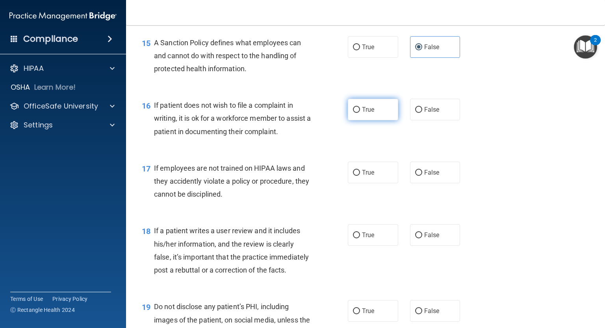
click at [382, 120] on label "True" at bounding box center [373, 110] width 50 height 22
click at [360, 113] on input "True" at bounding box center [356, 110] width 7 height 6
radio input "true"
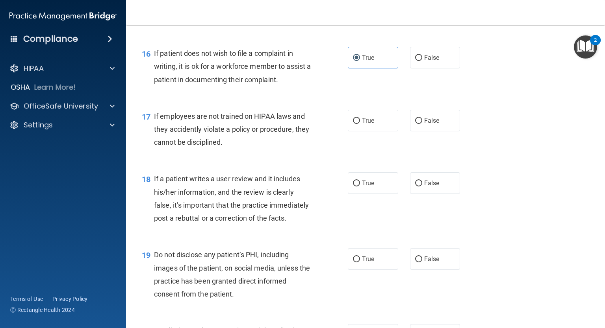
scroll to position [1220, 0]
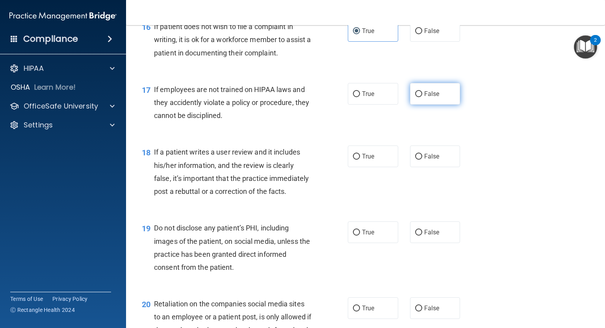
click at [424, 98] on span "False" at bounding box center [431, 93] width 15 height 7
click at [420, 97] on input "False" at bounding box center [418, 94] width 7 height 6
radio input "true"
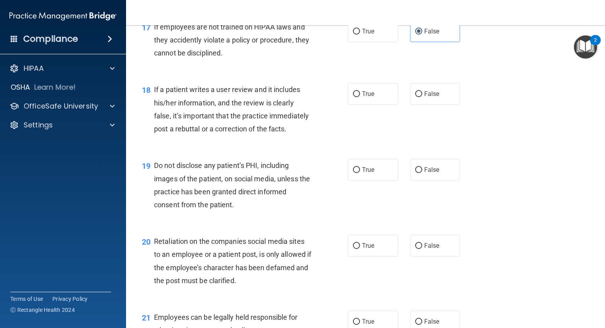
scroll to position [1299, 0]
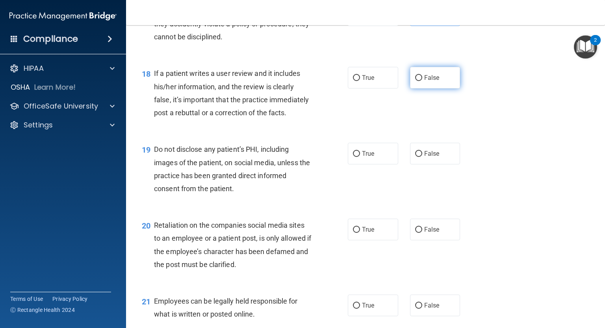
click at [427, 81] on span "False" at bounding box center [431, 77] width 15 height 7
click at [422, 81] on input "False" at bounding box center [418, 78] width 7 height 6
radio input "true"
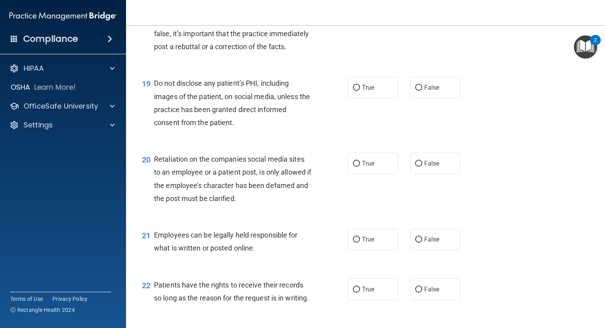
scroll to position [1378, 0]
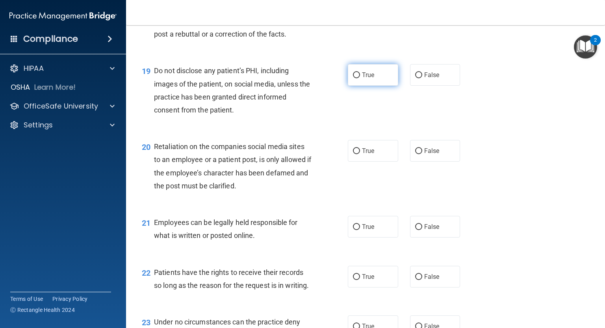
click at [362, 86] on label "True" at bounding box center [373, 75] width 50 height 22
click at [360, 78] on input "True" at bounding box center [356, 75] width 7 height 6
radio input "true"
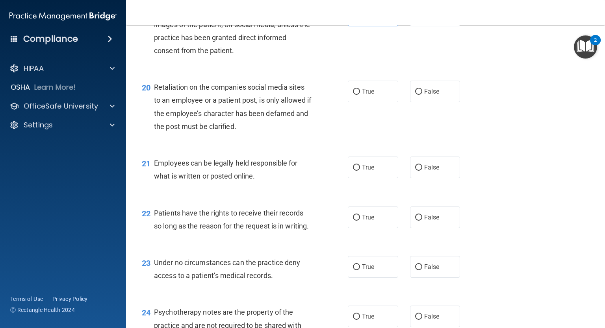
scroll to position [1457, 0]
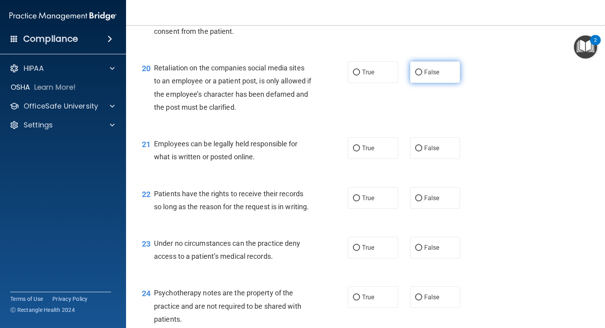
click at [416, 83] on label "False" at bounding box center [435, 72] width 50 height 22
click at [416, 76] on input "False" at bounding box center [418, 73] width 7 height 6
radio input "true"
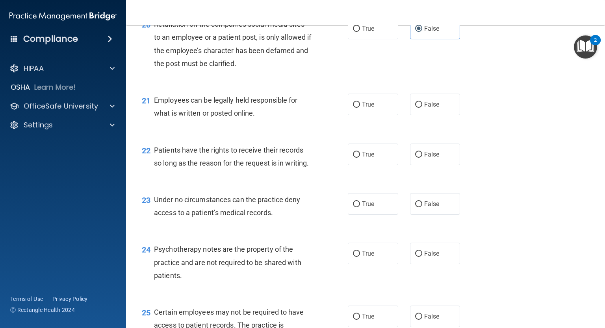
scroll to position [1535, 0]
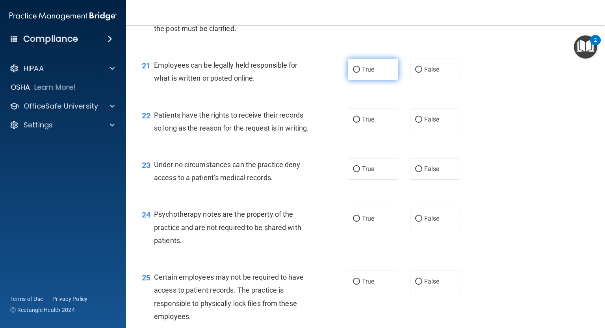
click at [354, 80] on label "True" at bounding box center [373, 70] width 50 height 22
click at [354, 73] on input "True" at bounding box center [356, 70] width 7 height 6
radio input "true"
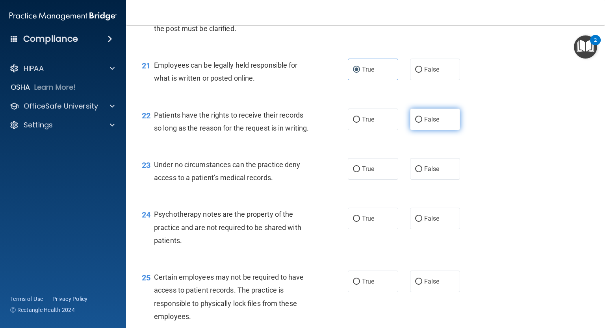
click at [424, 123] on span "False" at bounding box center [431, 119] width 15 height 7
click at [422, 123] on input "False" at bounding box center [418, 120] width 7 height 6
radio input "true"
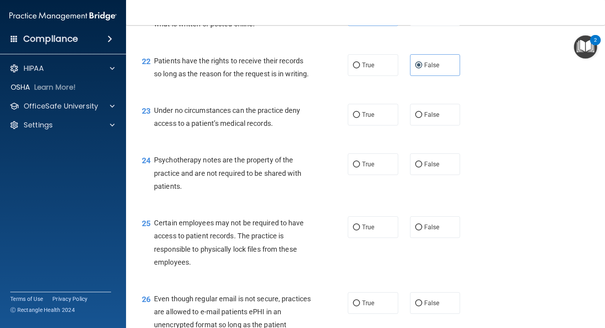
scroll to position [1614, 0]
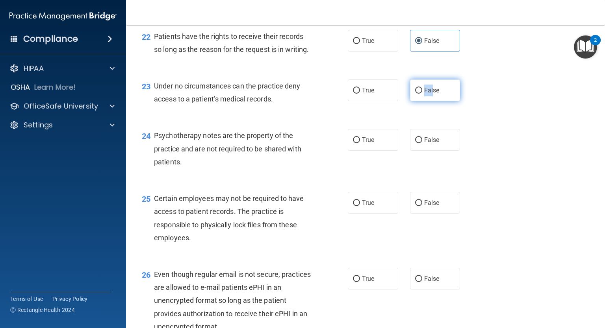
click at [432, 101] on div "True False" at bounding box center [408, 91] width 121 height 22
click at [443, 101] on label "False" at bounding box center [435, 91] width 50 height 22
click at [422, 94] on input "False" at bounding box center [418, 91] width 7 height 6
radio input "true"
click at [306, 167] on div "24 Psychotherapy notes are the property of the practice and are not required to…" at bounding box center [365, 150] width 459 height 63
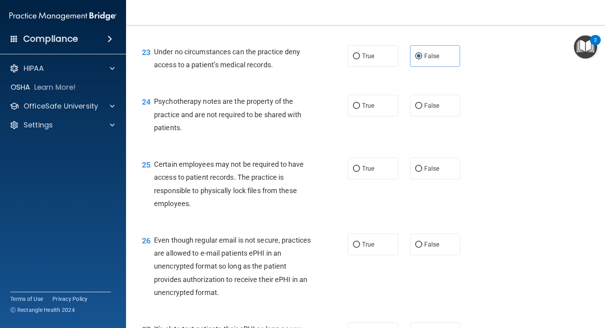
scroll to position [1653, 0]
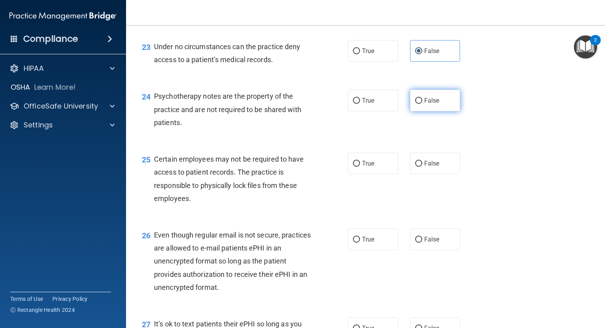
click at [417, 111] on label "False" at bounding box center [435, 101] width 50 height 22
click at [417, 104] on input "False" at bounding box center [418, 101] width 7 height 6
radio input "true"
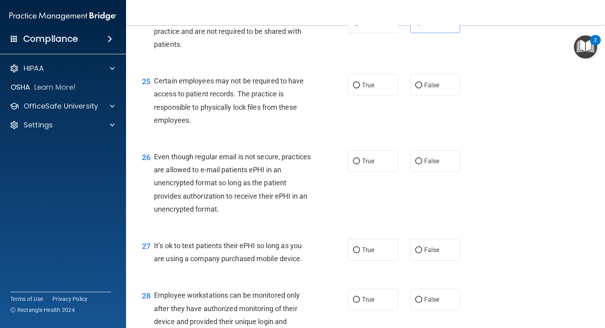
scroll to position [1732, 0]
click at [362, 89] on span "True" at bounding box center [368, 84] width 12 height 7
click at [360, 88] on input "True" at bounding box center [356, 85] width 7 height 6
radio input "true"
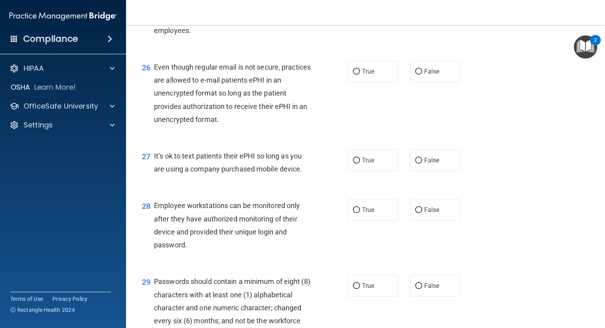
scroll to position [1850, 0]
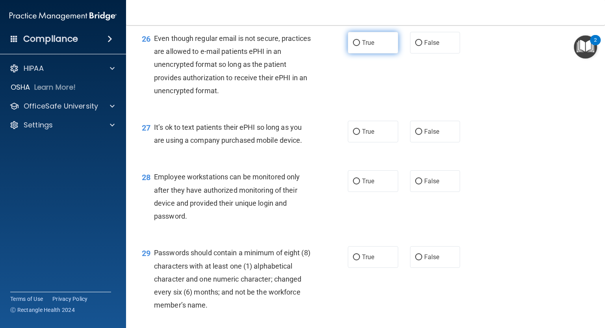
click at [376, 54] on label "True" at bounding box center [373, 43] width 50 height 22
click at [360, 46] on input "True" at bounding box center [356, 43] width 7 height 6
radio input "true"
click at [435, 143] on label "False" at bounding box center [435, 132] width 50 height 22
click at [422, 135] on input "False" at bounding box center [418, 132] width 7 height 6
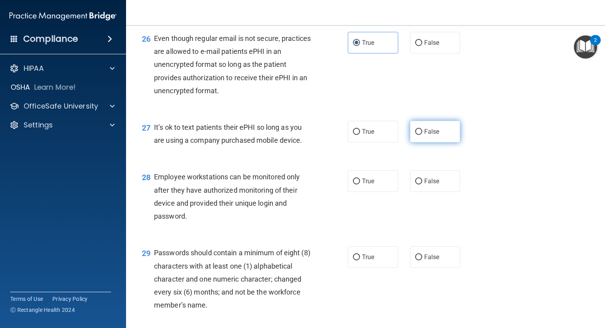
radio input "true"
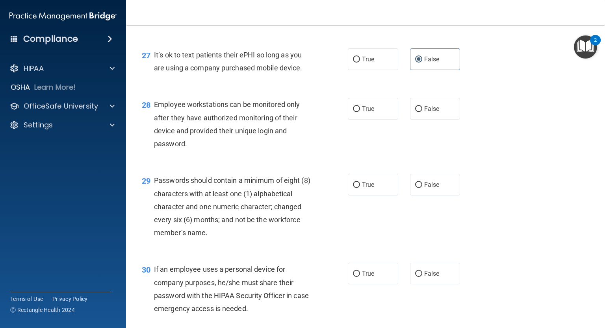
scroll to position [1929, 0]
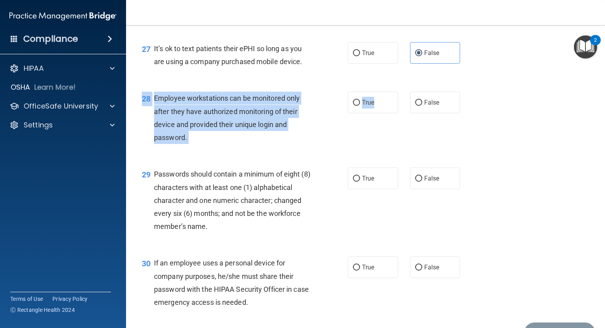
drag, startPoint x: 378, startPoint y: 143, endPoint x: 383, endPoint y: 163, distance: 20.6
click at [383, 158] on div "28 Employee workstations can be monitored only after they have authorized monit…" at bounding box center [365, 120] width 459 height 76
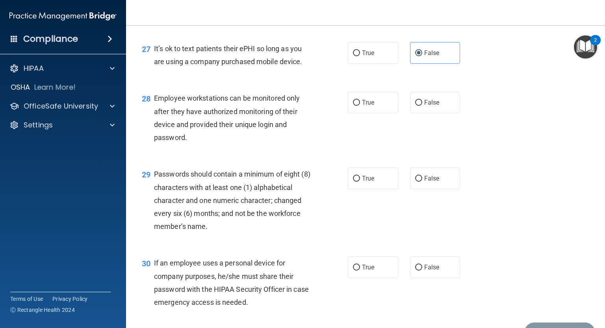
click at [385, 158] on div "28 Employee workstations can be monitored only after they have authorized monit…" at bounding box center [365, 120] width 459 height 76
click at [424, 106] on span "False" at bounding box center [431, 102] width 15 height 7
click at [422, 106] on input "False" at bounding box center [418, 103] width 7 height 6
radio input "true"
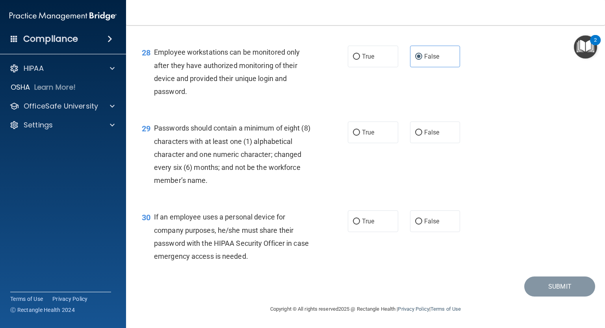
scroll to position [2008, 0]
click at [365, 136] on span "True" at bounding box center [368, 132] width 12 height 7
click at [360, 136] on input "True" at bounding box center [356, 133] width 7 height 6
radio input "true"
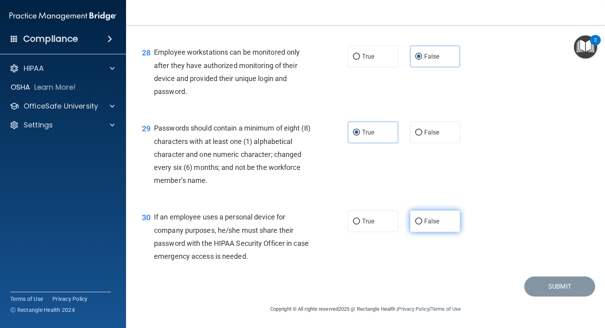
click at [424, 215] on label "False" at bounding box center [435, 222] width 50 height 22
click at [422, 219] on input "False" at bounding box center [418, 222] width 7 height 6
radio input "true"
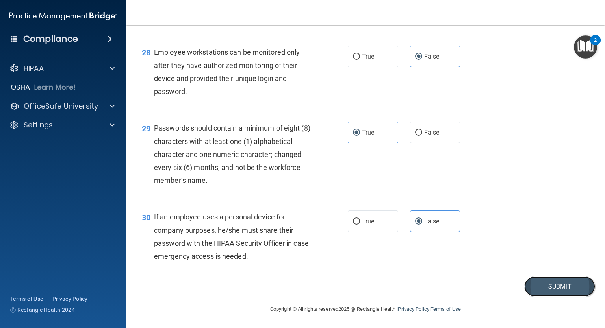
click at [546, 289] on button "Submit" at bounding box center [559, 287] width 71 height 20
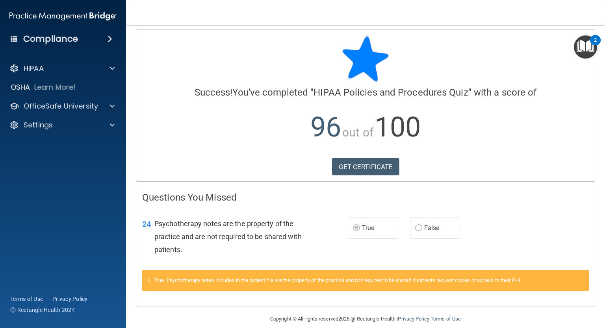
scroll to position [13, 0]
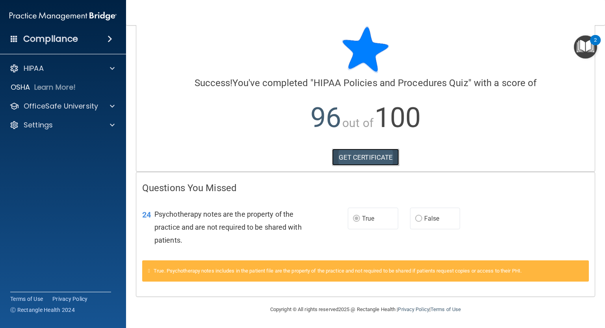
click at [354, 158] on link "GET CERTIFICATE" at bounding box center [365, 157] width 67 height 17
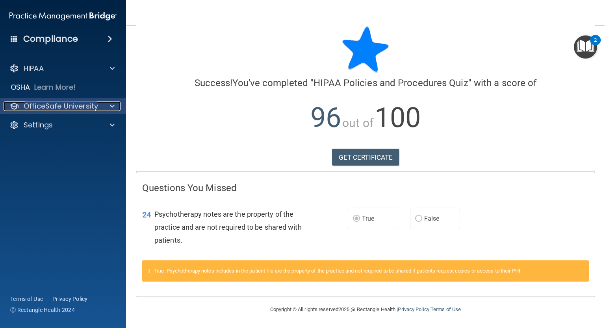
click at [72, 110] on p "OfficeSafe University" at bounding box center [61, 106] width 74 height 9
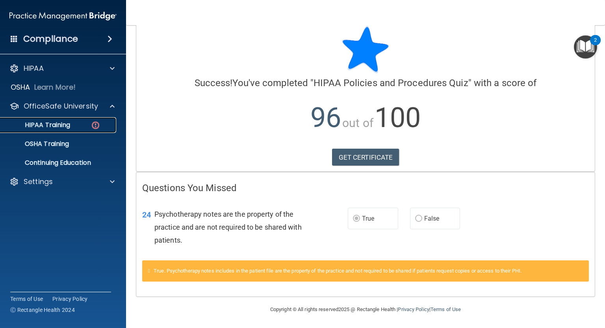
click at [87, 126] on div "HIPAA Training" at bounding box center [58, 125] width 107 height 8
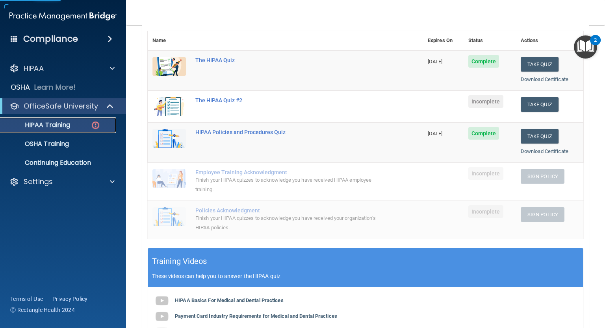
scroll to position [55, 0]
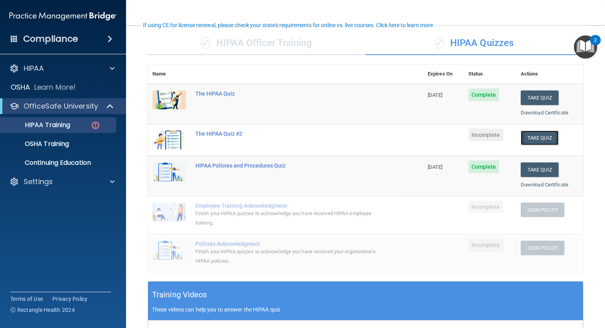
click at [535, 139] on button "Take Quiz" at bounding box center [539, 138] width 38 height 15
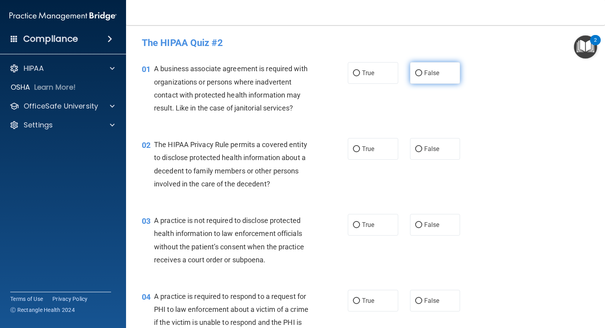
click at [433, 73] on span "False" at bounding box center [431, 72] width 15 height 7
click at [422, 73] on input "False" at bounding box center [418, 73] width 7 height 6
radio input "true"
click at [164, 143] on span "The HIPAA Privacy Rule permits a covered entity to disclose protected health in…" at bounding box center [230, 165] width 153 height 48
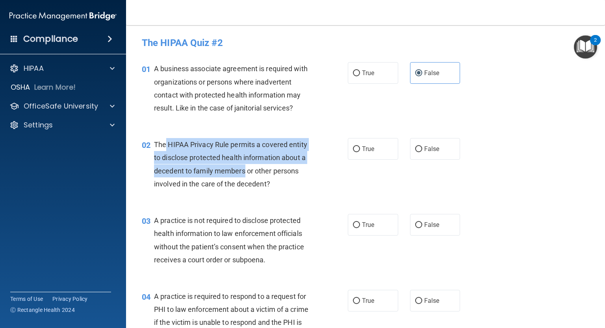
drag, startPoint x: 164, startPoint y: 143, endPoint x: 236, endPoint y: 173, distance: 77.5
click at [236, 173] on span "The HIPAA Privacy Rule permits a covered entity to disclose protected health in…" at bounding box center [230, 165] width 153 height 48
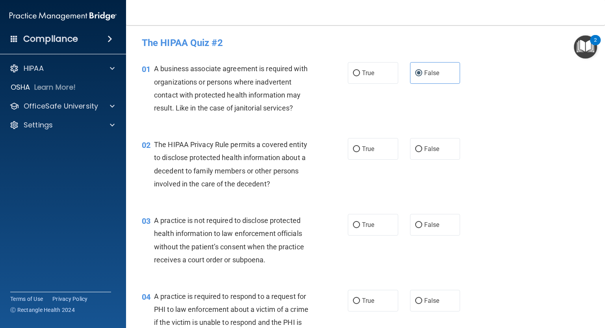
click at [159, 144] on span "The HIPAA Privacy Rule permits a covered entity to disclose protected health in…" at bounding box center [230, 165] width 153 height 48
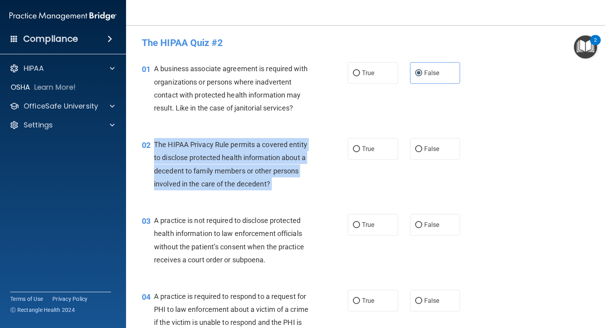
drag, startPoint x: 159, startPoint y: 144, endPoint x: 277, endPoint y: 185, distance: 125.1
click at [277, 185] on div "The HIPAA Privacy Rule permits a covered entity to disclose protected health in…" at bounding box center [235, 164] width 163 height 52
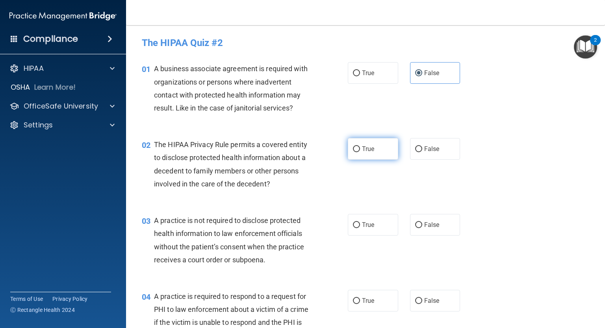
click at [367, 155] on label "True" at bounding box center [373, 149] width 50 height 22
click at [360, 152] on input "True" at bounding box center [356, 149] width 7 height 6
radio input "true"
click at [335, 190] on div "02 The HIPAA Privacy Rule permits a covered entity to disclose protected health…" at bounding box center [245, 166] width 230 height 56
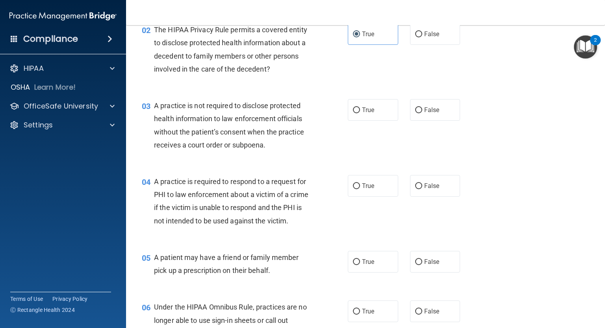
scroll to position [118, 0]
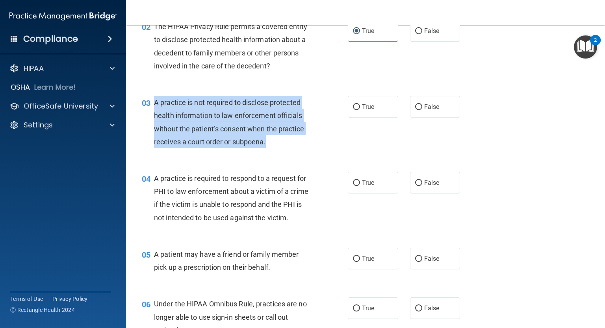
drag, startPoint x: 272, startPoint y: 142, endPoint x: 154, endPoint y: 99, distance: 126.0
click at [154, 99] on div "A practice is not required to disclose protected health information to law enfo…" at bounding box center [235, 122] width 163 height 52
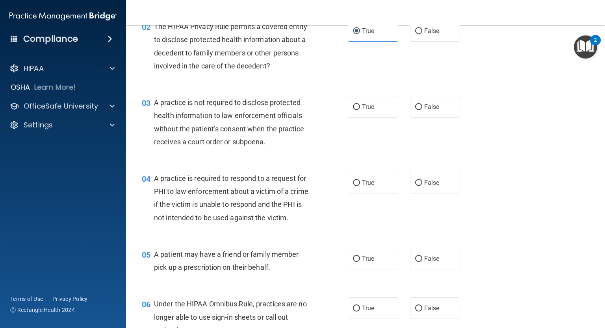
click at [363, 143] on div "03 A practice is not required to disclose protected health information to law e…" at bounding box center [365, 124] width 459 height 76
click at [429, 106] on span "False" at bounding box center [431, 106] width 15 height 7
click at [422, 106] on input "False" at bounding box center [418, 107] width 7 height 6
radio input "true"
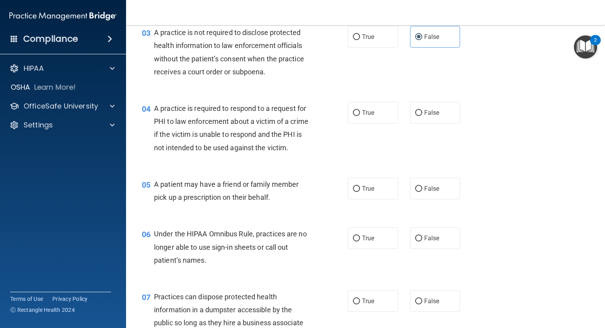
scroll to position [197, 0]
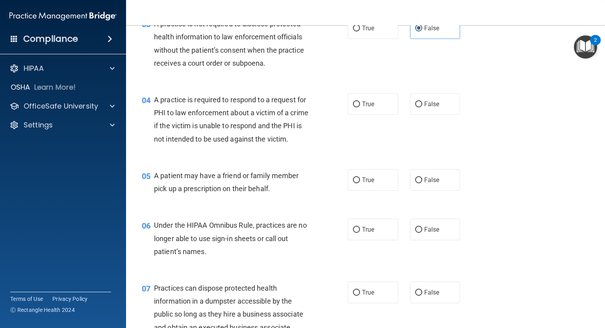
click at [343, 138] on div "04 A practice is required to respond to a request for PHI to law enforcement ab…" at bounding box center [245, 121] width 230 height 56
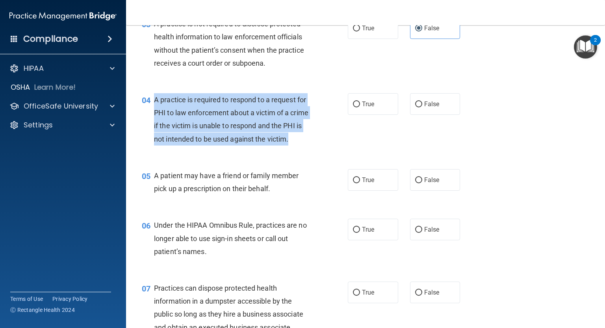
drag, startPoint x: 193, startPoint y: 154, endPoint x: 152, endPoint y: 106, distance: 62.3
click at [152, 106] on div "04 A practice is required to respond to a request for PHI to law enforcement ab…" at bounding box center [245, 121] width 230 height 56
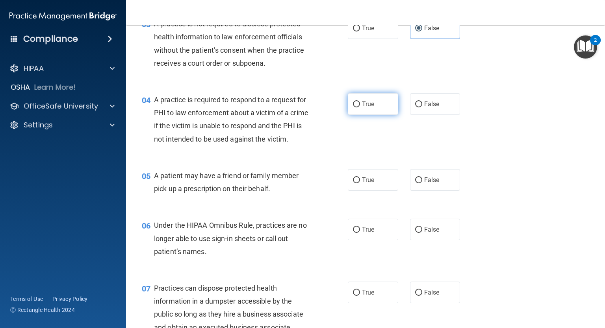
click at [356, 101] on label "True" at bounding box center [373, 104] width 50 height 22
click at [356, 102] on input "True" at bounding box center [356, 105] width 7 height 6
radio input "true"
click at [356, 150] on div "04 A practice is required to respond to a request for PHI to law enforcement ab…" at bounding box center [365, 121] width 459 height 76
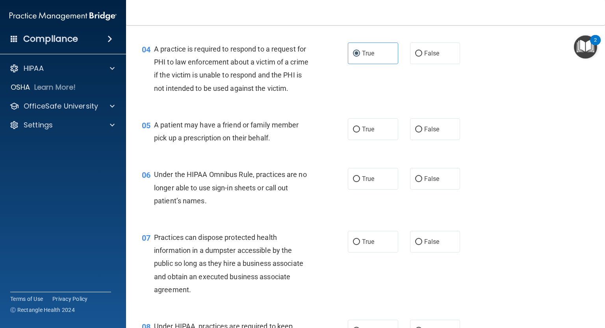
scroll to position [276, 0]
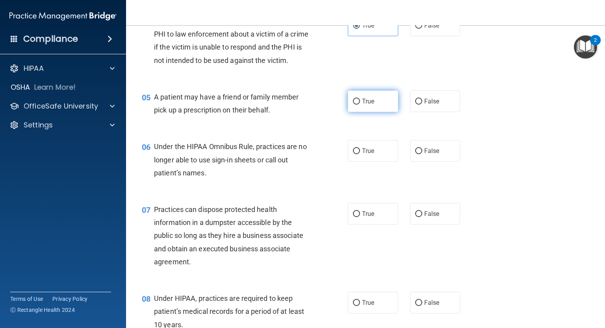
click at [362, 105] on span "True" at bounding box center [368, 101] width 12 height 7
click at [359, 105] on input "True" at bounding box center [356, 102] width 7 height 6
radio input "true"
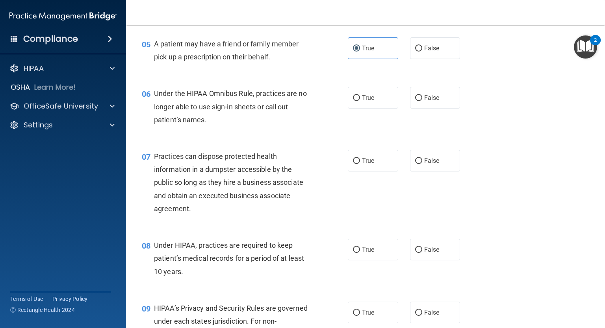
scroll to position [354, 0]
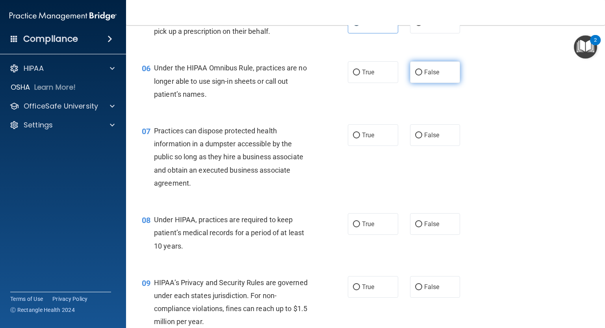
click at [437, 83] on label "False" at bounding box center [435, 72] width 50 height 22
click at [422, 76] on input "False" at bounding box center [418, 73] width 7 height 6
radio input "true"
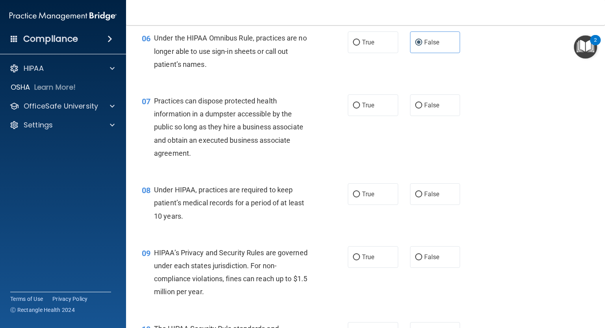
scroll to position [394, 0]
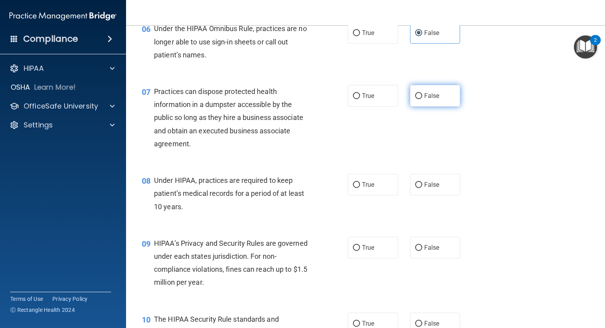
click at [427, 100] on span "False" at bounding box center [431, 95] width 15 height 7
click at [422, 99] on input "False" at bounding box center [418, 96] width 7 height 6
radio input "true"
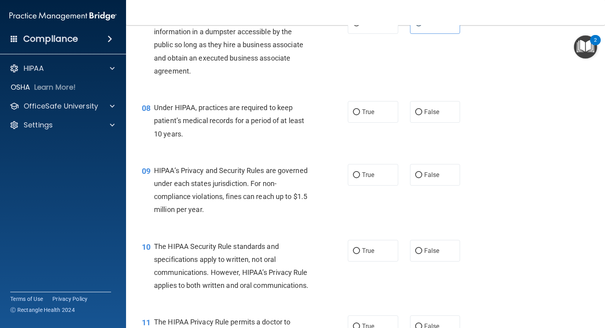
scroll to position [472, 0]
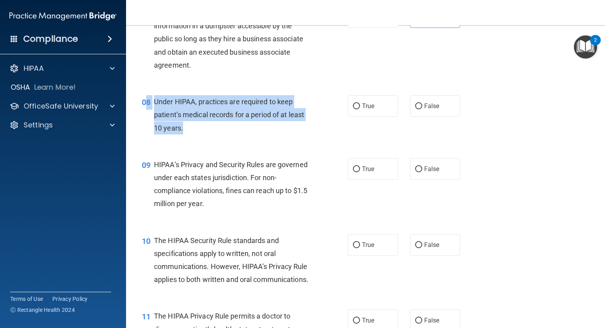
drag, startPoint x: 194, startPoint y: 145, endPoint x: 148, endPoint y: 115, distance: 54.9
click at [148, 115] on div "08 Under HIPAA, practices are required to keep patient’s medical records for a …" at bounding box center [245, 116] width 230 height 43
click at [168, 117] on span "Under HIPAA, practices are required to keep patient’s medical records for a per…" at bounding box center [229, 115] width 150 height 34
drag, startPoint x: 168, startPoint y: 117, endPoint x: 190, endPoint y: 138, distance: 31.2
click at [190, 135] on div "Under HIPAA, practices are required to keep patient’s medical records for a per…" at bounding box center [235, 114] width 163 height 39
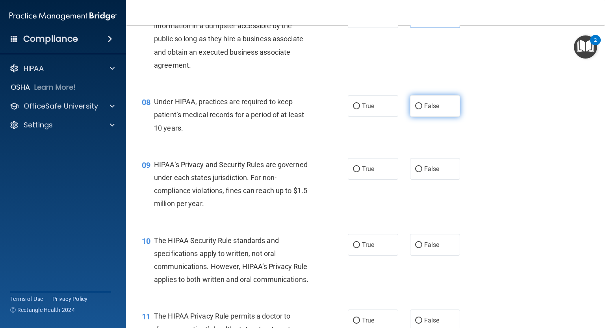
click at [435, 117] on label "False" at bounding box center [435, 106] width 50 height 22
click at [422, 109] on input "False" at bounding box center [418, 107] width 7 height 6
radio input "true"
click at [346, 139] on div "08 Under HIPAA, practices are required to keep patient’s medical records for a …" at bounding box center [245, 116] width 230 height 43
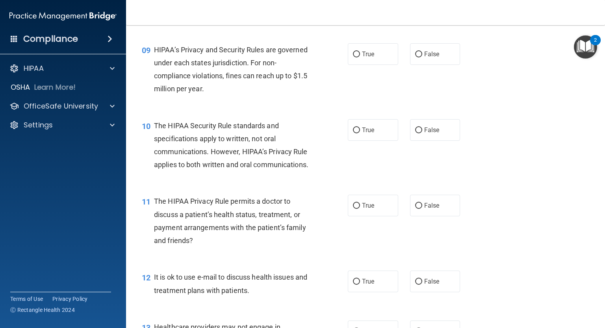
scroll to position [591, 0]
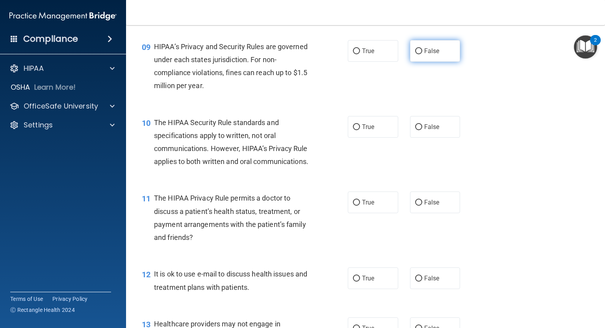
click at [445, 61] on label "False" at bounding box center [435, 51] width 50 height 22
click at [422, 54] on input "False" at bounding box center [418, 51] width 7 height 6
radio input "true"
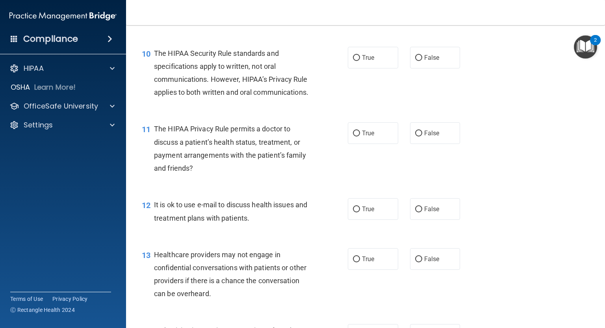
scroll to position [669, 0]
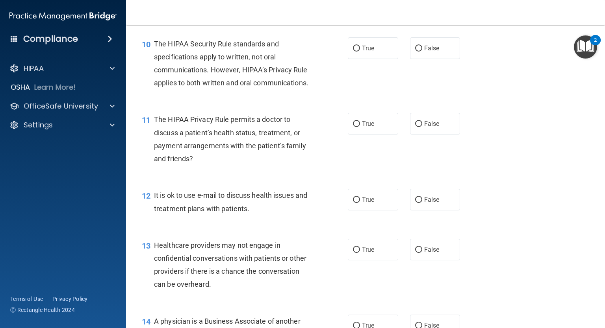
click at [158, 57] on span "The HIPAA Security Rule standards and specifications apply to written, not oral…" at bounding box center [231, 64] width 154 height 48
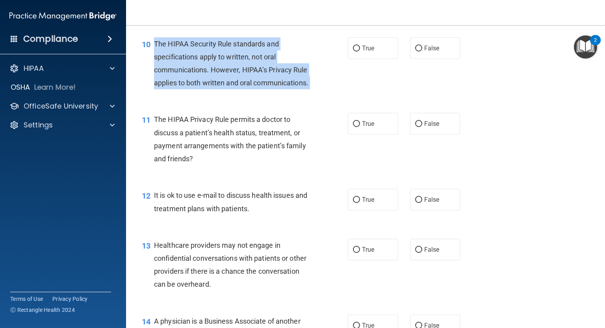
drag, startPoint x: 158, startPoint y: 57, endPoint x: 253, endPoint y: 109, distance: 108.6
click at [253, 90] on div "The HIPAA Security Rule standards and specifications apply to written, not oral…" at bounding box center [235, 63] width 163 height 52
click at [330, 94] on div "10 The HIPAA Security Rule standards and specifications apply to written, not o…" at bounding box center [245, 65] width 230 height 56
click at [301, 72] on div "The HIPAA Security Rule standards and specifications apply to written, not oral…" at bounding box center [235, 63] width 163 height 52
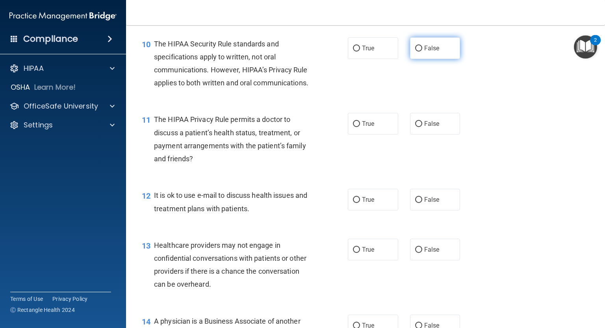
click at [428, 52] on span "False" at bounding box center [431, 47] width 15 height 7
click at [422, 52] on input "False" at bounding box center [418, 49] width 7 height 6
radio input "true"
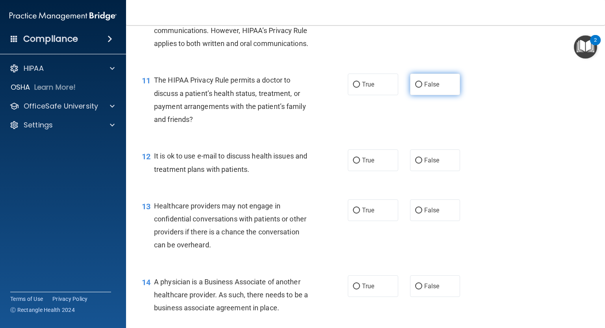
click at [415, 88] on input "False" at bounding box center [418, 85] width 7 height 6
radio input "true"
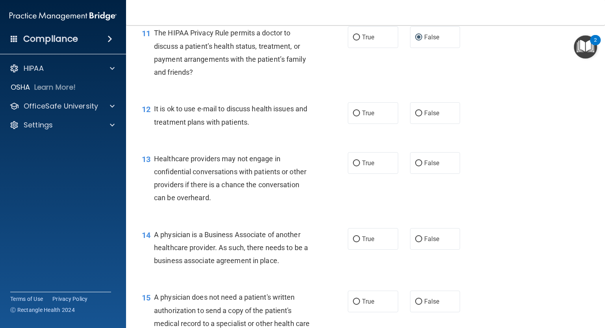
scroll to position [787, 0]
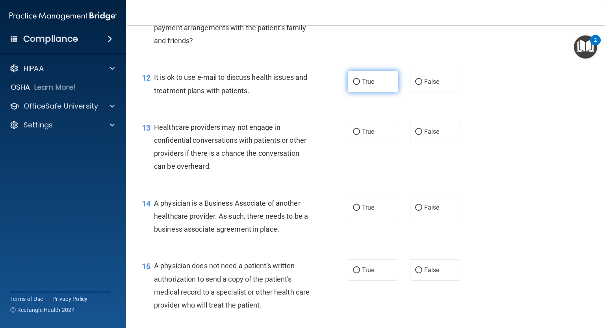
click at [351, 93] on label "True" at bounding box center [373, 82] width 50 height 22
click at [353, 85] on input "True" at bounding box center [356, 82] width 7 height 6
radio input "true"
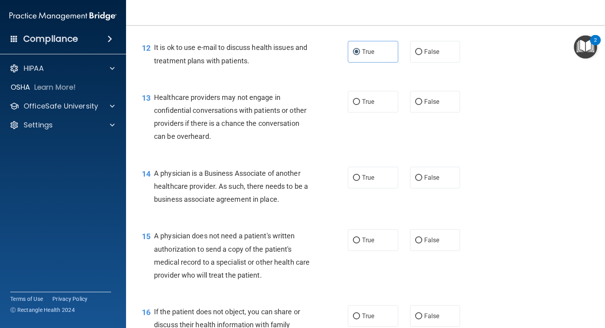
scroll to position [827, 0]
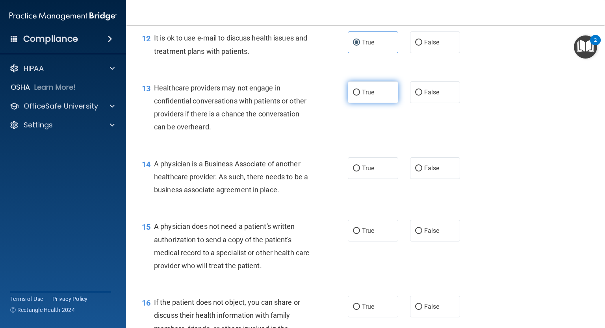
click at [363, 96] on span "True" at bounding box center [368, 92] width 12 height 7
click at [360, 96] on input "True" at bounding box center [356, 93] width 7 height 6
radio input "true"
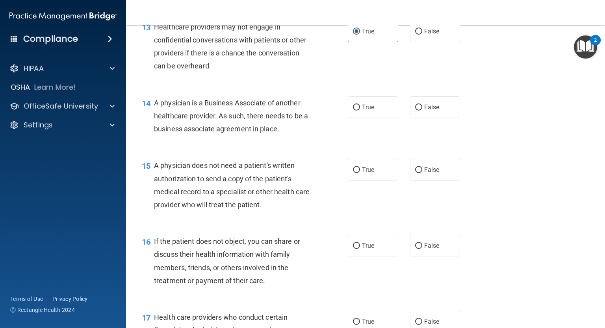
scroll to position [905, 0]
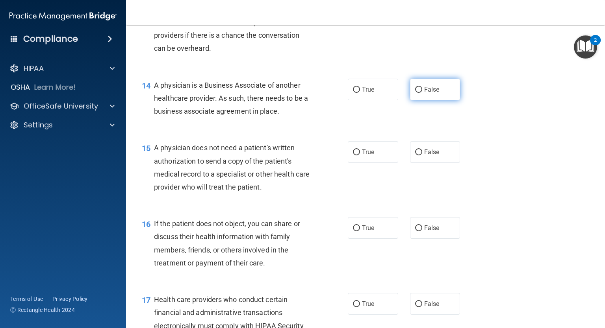
click at [425, 93] on span "False" at bounding box center [431, 89] width 15 height 7
click at [422, 93] on input "False" at bounding box center [418, 90] width 7 height 6
radio input "true"
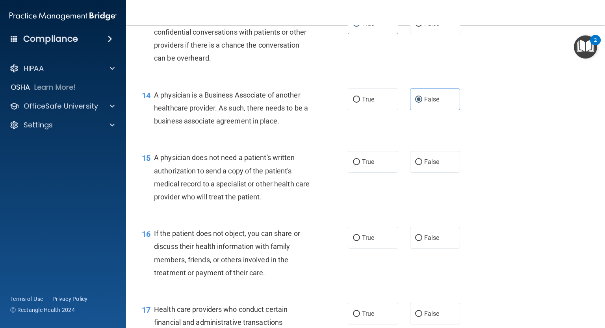
scroll to position [866, 0]
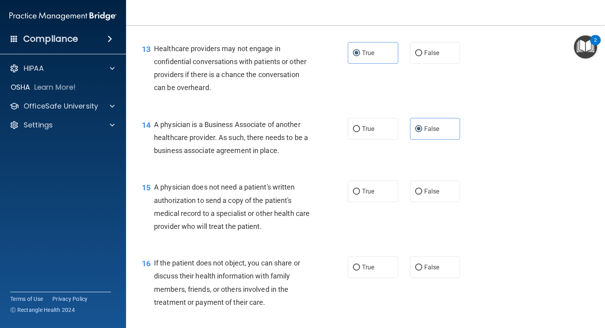
click at [161, 78] on span "Healthcare providers may not engage in confidential conversations with patients…" at bounding box center [230, 68] width 152 height 48
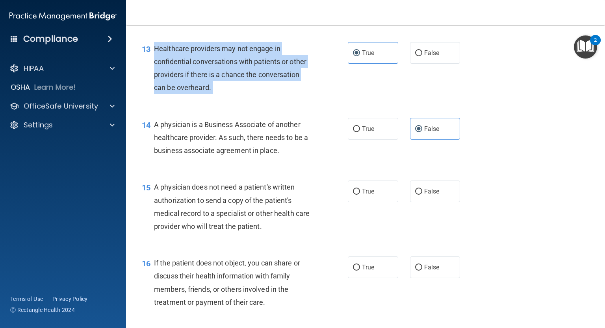
drag, startPoint x: 161, startPoint y: 78, endPoint x: 213, endPoint y: 114, distance: 63.3
click at [213, 94] on div "Healthcare providers may not engage in confidential conversations with patients…" at bounding box center [235, 68] width 163 height 52
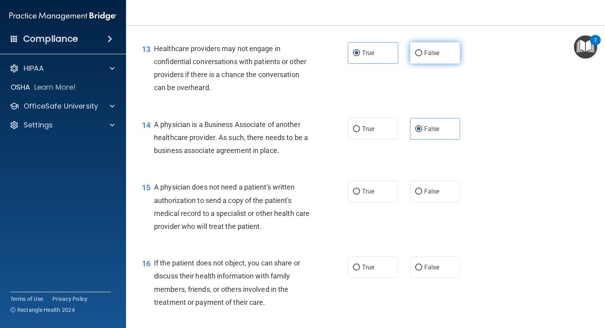
click at [437, 64] on label "False" at bounding box center [435, 53] width 50 height 22
click at [422, 56] on input "False" at bounding box center [418, 53] width 7 height 6
radio input "true"
radio input "false"
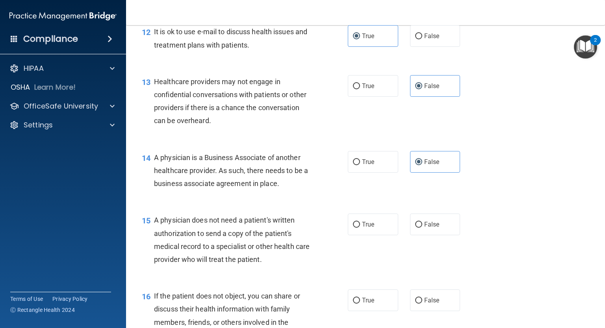
scroll to position [827, 0]
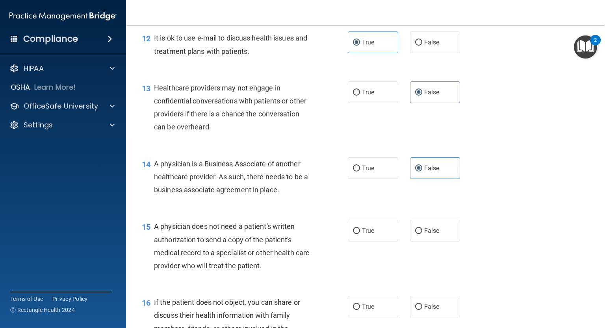
click at [154, 55] on span "It is ok to use e-mail to discuss health issues and treatment plans with patien…" at bounding box center [230, 44] width 153 height 21
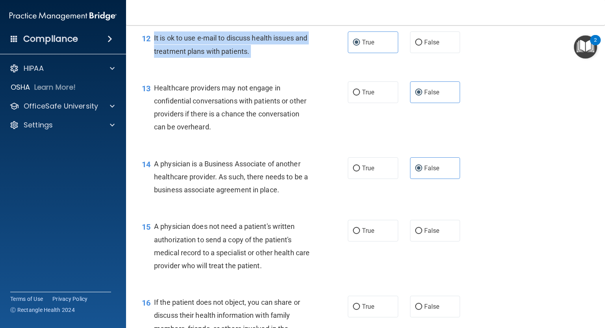
drag, startPoint x: 154, startPoint y: 63, endPoint x: 279, endPoint y: 74, distance: 125.4
click at [279, 57] on div "It is ok to use e-mail to discuss health issues and treatment plans with patien…" at bounding box center [235, 44] width 163 height 26
drag, startPoint x: 154, startPoint y: 190, endPoint x: 300, endPoint y: 215, distance: 147.9
click at [300, 197] on div "A physician is a Business Associate of another healthcare provider. As such, th…" at bounding box center [235, 176] width 163 height 39
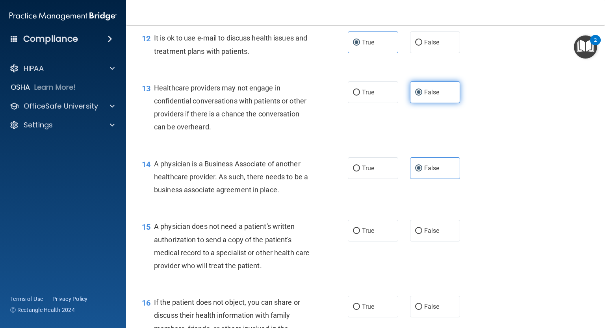
click at [447, 103] on label "False" at bounding box center [435, 92] width 50 height 22
click at [422, 96] on input "False" at bounding box center [418, 93] width 7 height 6
click at [470, 145] on div "13 Healthcare providers may not engage in confidential conversations with patie…" at bounding box center [365, 110] width 459 height 76
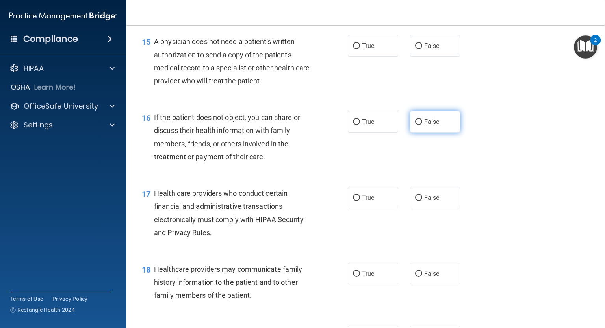
scroll to position [1844, 0]
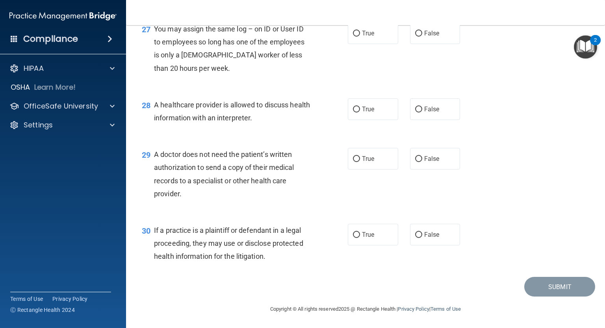
click at [156, 154] on span "A doctor does not need the patient’s written authorization to send a copy of th…" at bounding box center [224, 174] width 140 height 48
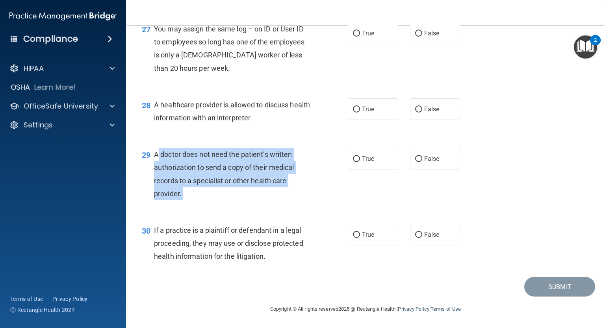
drag, startPoint x: 156, startPoint y: 154, endPoint x: 185, endPoint y: 189, distance: 45.5
click at [185, 189] on div "A doctor does not need the patient’s written authorization to send a copy of th…" at bounding box center [235, 174] width 163 height 52
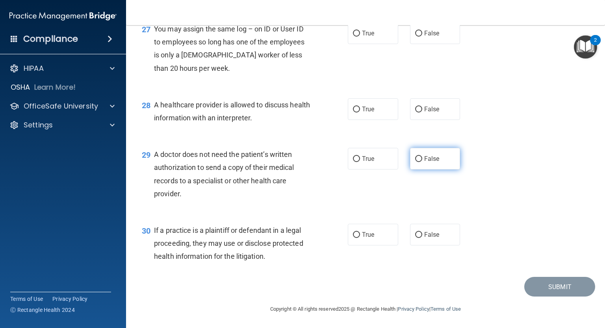
click at [445, 161] on label "False" at bounding box center [435, 159] width 50 height 22
click at [422, 161] on input "False" at bounding box center [418, 159] width 7 height 6
radio input "true"
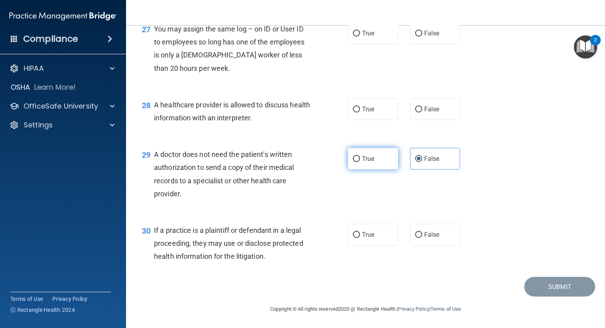
click at [373, 162] on label "True" at bounding box center [373, 159] width 50 height 22
click at [360, 162] on input "True" at bounding box center [356, 159] width 7 height 6
radio input "true"
radio input "false"
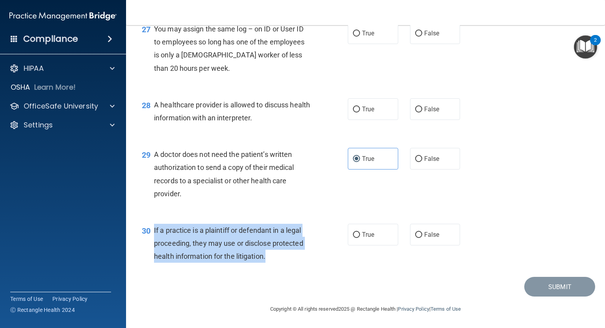
drag, startPoint x: 249, startPoint y: 255, endPoint x: 152, endPoint y: 231, distance: 100.4
click at [152, 231] on div "30 If a practice is a plaintiff or defendant in a legal proceeding, they may us…" at bounding box center [245, 245] width 230 height 43
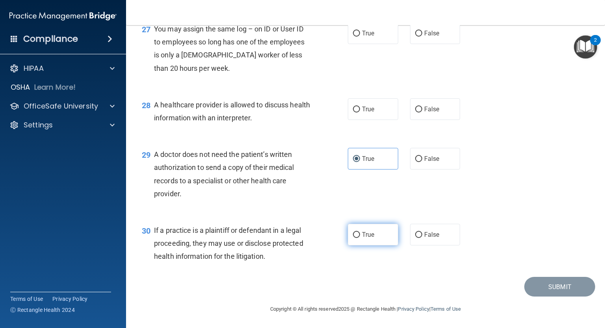
click at [362, 235] on span "True" at bounding box center [368, 234] width 12 height 7
click at [359, 235] on input "True" at bounding box center [356, 235] width 7 height 6
radio input "true"
click at [280, 122] on div "A healthcare provider is allowed to discuss health information with an interpre…" at bounding box center [235, 111] width 163 height 26
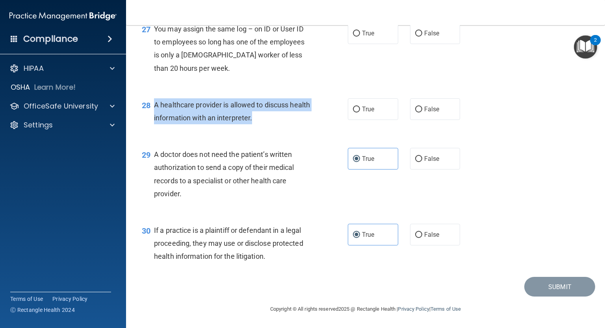
drag, startPoint x: 154, startPoint y: 102, endPoint x: 293, endPoint y: 117, distance: 140.6
click at [293, 117] on div "A healthcare provider is allowed to discuss health information with an interpre…" at bounding box center [235, 111] width 163 height 26
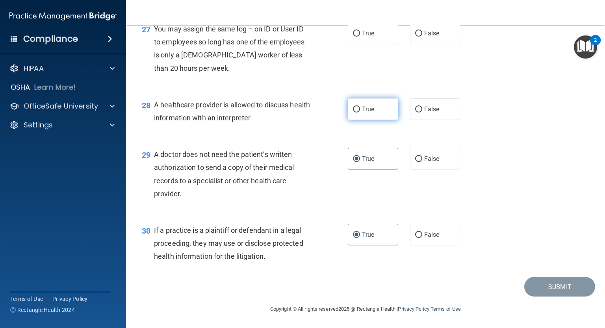
click at [372, 114] on label "True" at bounding box center [373, 109] width 50 height 22
click at [360, 113] on input "True" at bounding box center [356, 110] width 7 height 6
radio input "true"
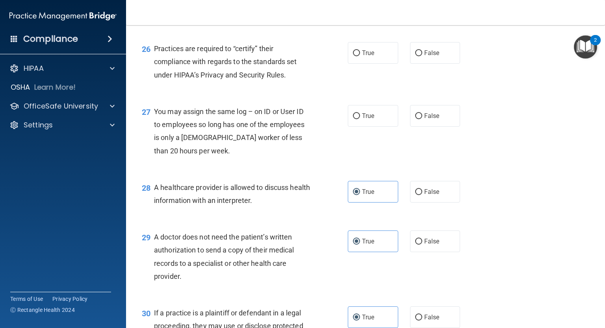
scroll to position [1726, 0]
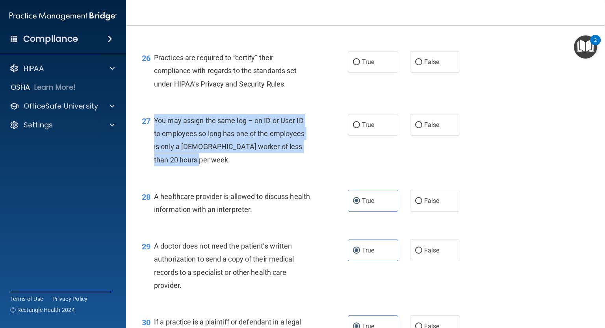
drag, startPoint x: 194, startPoint y: 184, endPoint x: 151, endPoint y: 154, distance: 52.3
click at [151, 154] on div "27 You may assign the same log – on ID or User ID to employees so long has one …" at bounding box center [245, 142] width 230 height 56
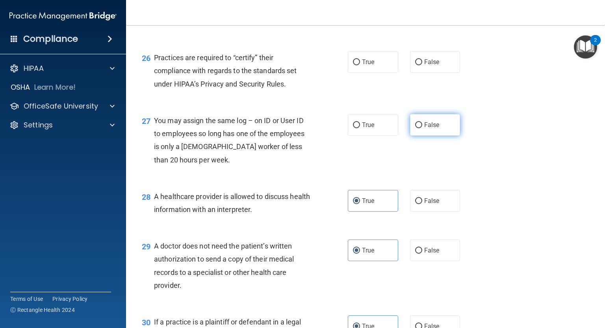
click at [441, 136] on label "False" at bounding box center [435, 125] width 50 height 22
click at [422, 128] on input "False" at bounding box center [418, 125] width 7 height 6
radio input "true"
click at [307, 133] on div "27 You may assign the same log – on ID or User ID to employees so long has one …" at bounding box center [365, 142] width 459 height 76
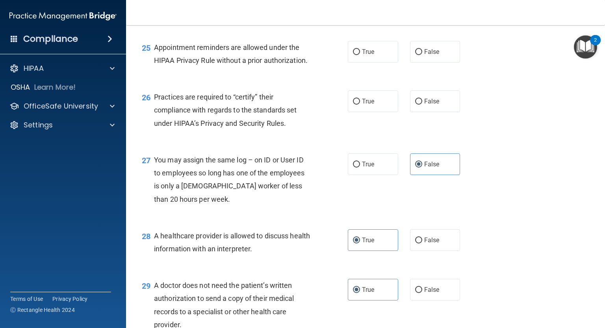
click at [157, 124] on span "Practices are required to “certify” their compliance with regards to the standa…" at bounding box center [225, 110] width 143 height 34
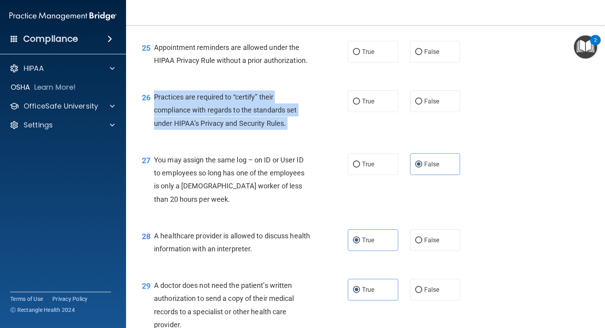
drag, startPoint x: 157, startPoint y: 124, endPoint x: 305, endPoint y: 153, distance: 150.9
click at [305, 130] on div "Practices are required to “certify” their compliance with regards to the standa…" at bounding box center [235, 110] width 163 height 39
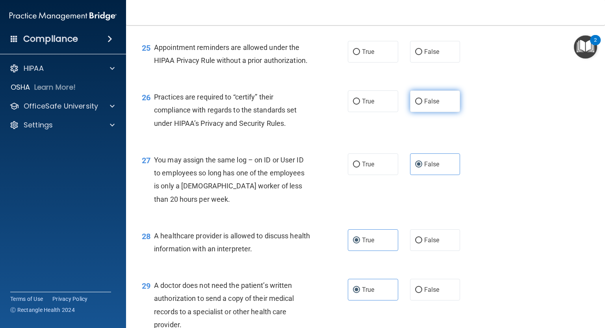
click at [452, 112] on label "False" at bounding box center [435, 102] width 50 height 22
click at [422, 105] on input "False" at bounding box center [418, 102] width 7 height 6
radio input "true"
click at [489, 114] on div "26 Practices are required to “certify” their compliance with regards to the sta…" at bounding box center [365, 112] width 459 height 63
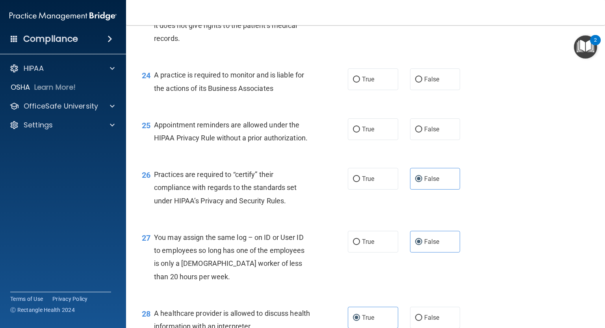
scroll to position [1608, 0]
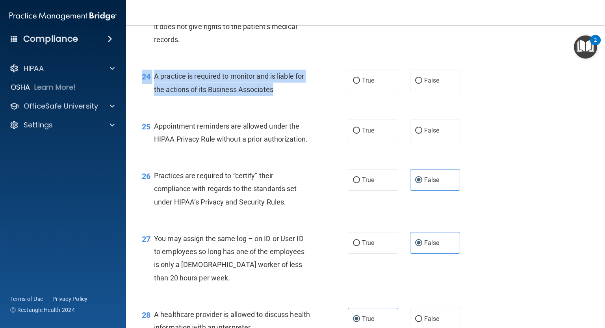
drag, startPoint x: 278, startPoint y: 114, endPoint x: 143, endPoint y: 106, distance: 135.3
click at [143, 100] on div "24 A practice is required to monitor and is liable for the actions of its Busin…" at bounding box center [245, 85] width 230 height 30
click at [175, 96] on div "A practice is required to monitor and is liable for the actions of its Business…" at bounding box center [235, 83] width 163 height 26
drag, startPoint x: 154, startPoint y: 101, endPoint x: 293, endPoint y: 115, distance: 139.3
click at [293, 96] on div "A practice is required to monitor and is liable for the actions of its Business…" at bounding box center [235, 83] width 163 height 26
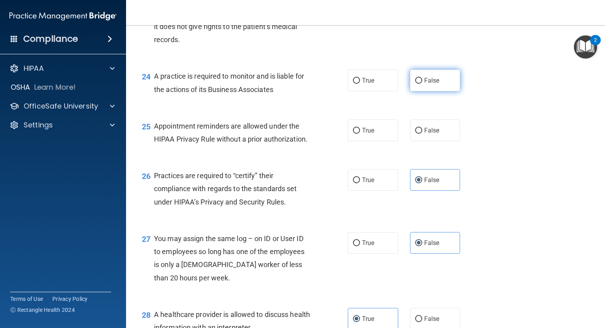
click at [432, 91] on label "False" at bounding box center [435, 81] width 50 height 22
click at [422, 84] on input "False" at bounding box center [418, 81] width 7 height 6
radio input "true"
click at [326, 137] on div "25 Appointment reminders are allowed under the HIPAA Privacy Rule without a pri…" at bounding box center [365, 135] width 459 height 50
click at [368, 134] on span "True" at bounding box center [368, 130] width 12 height 7
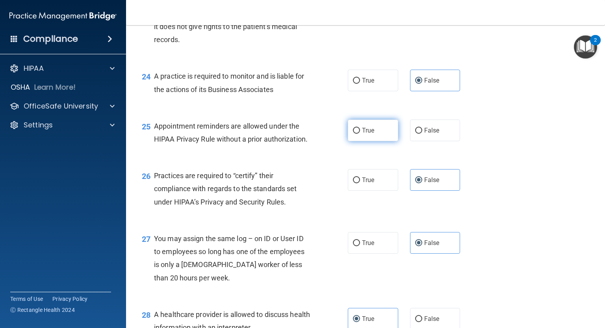
click at [360, 134] on input "True" at bounding box center [356, 131] width 7 height 6
radio input "true"
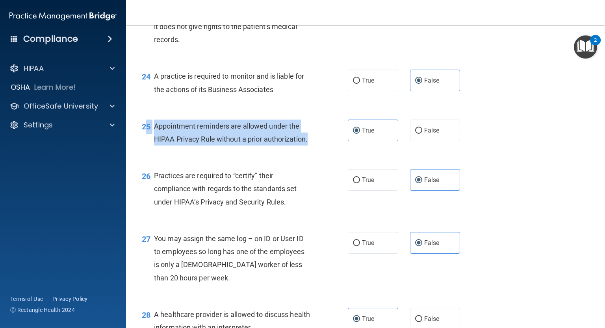
drag, startPoint x: 322, startPoint y: 165, endPoint x: 143, endPoint y: 155, distance: 178.6
click at [145, 150] on div "25 Appointment reminders are allowed under the HIPAA Privacy Rule without a pri…" at bounding box center [245, 135] width 230 height 30
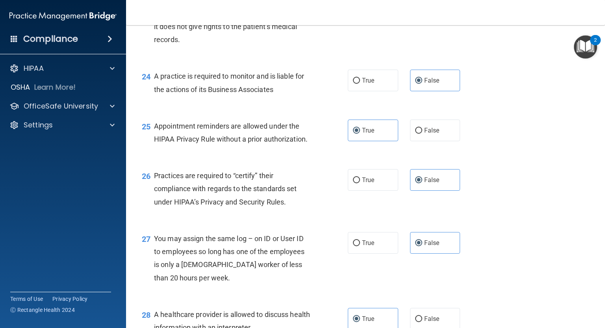
click at [500, 109] on div "24 A practice is required to monitor and is liable for the actions of its Busin…" at bounding box center [365, 85] width 459 height 50
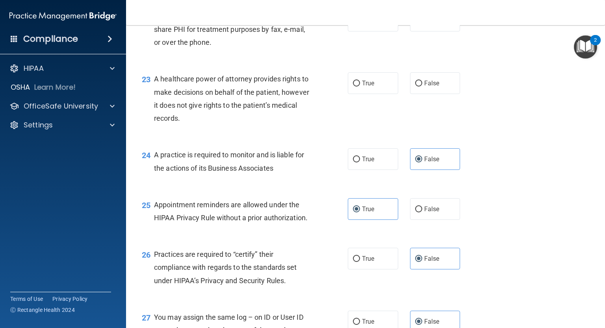
scroll to position [1490, 0]
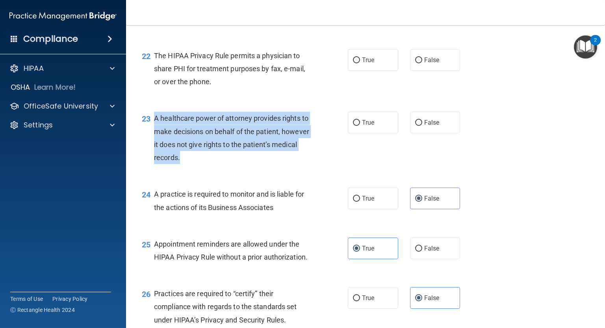
drag, startPoint x: 210, startPoint y: 183, endPoint x: 153, endPoint y: 146, distance: 67.6
click at [153, 146] on div "23 A healthcare power of attorney provides rights to make decisions on behalf o…" at bounding box center [245, 140] width 230 height 56
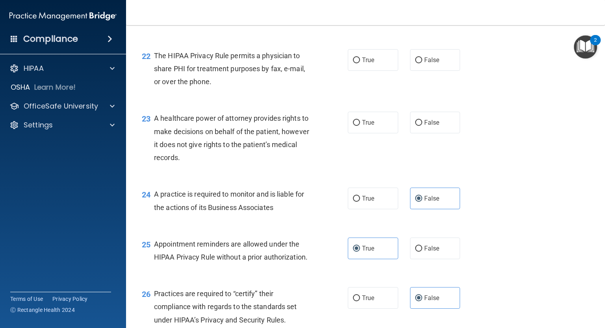
click at [299, 102] on div "22 The HIPAA Privacy Rule permits a physician to share PHI for treatment purpos…" at bounding box center [365, 70] width 459 height 63
click at [367, 133] on label "True" at bounding box center [373, 123] width 50 height 22
click at [360, 126] on input "True" at bounding box center [356, 123] width 7 height 6
radio input "true"
click at [331, 168] on div "23 A healthcare power of attorney provides rights to make decisions on behalf o…" at bounding box center [245, 140] width 230 height 56
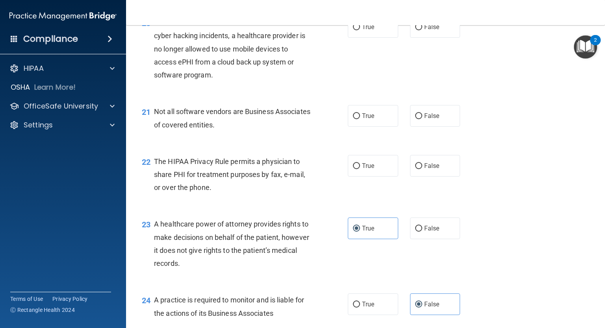
scroll to position [1372, 0]
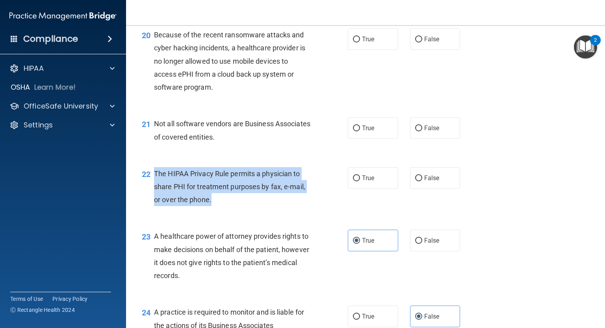
drag, startPoint x: 222, startPoint y: 226, endPoint x: 154, endPoint y: 199, distance: 72.8
click at [154, 199] on div "The HIPAA Privacy Rule permits a physician to share PHI for treatment purposes …" at bounding box center [235, 186] width 163 height 39
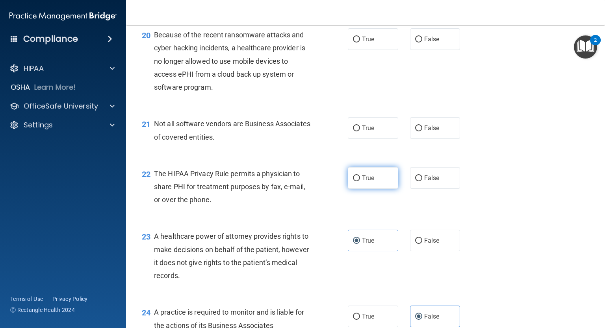
click at [372, 189] on label "True" at bounding box center [373, 178] width 50 height 22
click at [360, 181] on input "True" at bounding box center [356, 179] width 7 height 6
radio input "true"
click at [340, 147] on div "21 Not all software vendors are Business Associates of covered entities." at bounding box center [245, 132] width 230 height 30
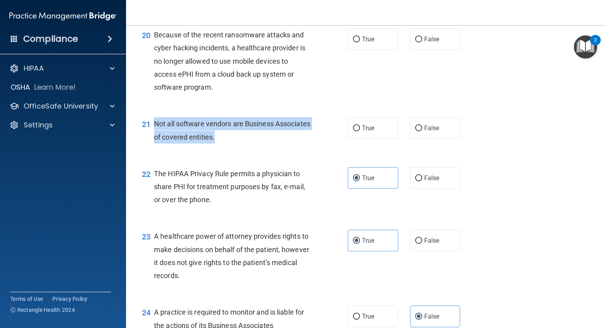
drag, startPoint x: 254, startPoint y: 163, endPoint x: 152, endPoint y: 151, distance: 103.0
click at [152, 147] on div "21 Not all software vendors are Business Associates of covered entities." at bounding box center [245, 132] width 230 height 30
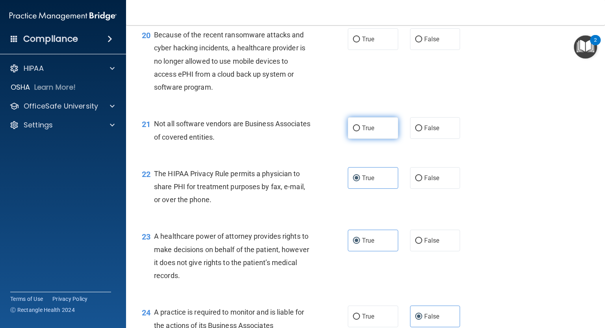
click at [358, 139] on label "True" at bounding box center [373, 128] width 50 height 22
click at [358, 131] on input "True" at bounding box center [356, 129] width 7 height 6
radio input "true"
click at [329, 98] on div "20 Because of the recent ransomware attacks and cyber hacking incidents, a heal…" at bounding box center [245, 62] width 230 height 69
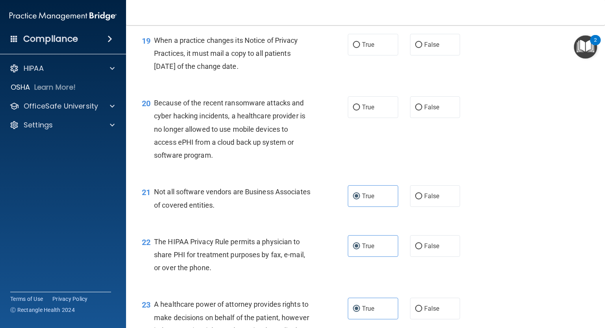
scroll to position [1293, 0]
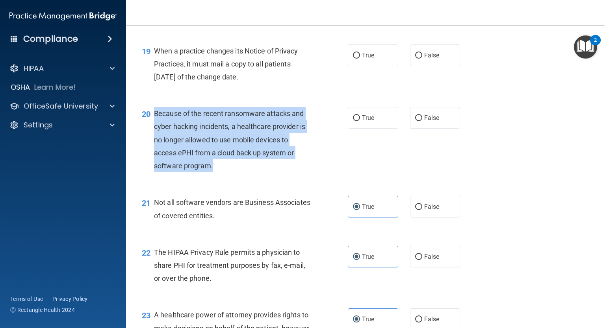
drag, startPoint x: 219, startPoint y: 192, endPoint x: 154, endPoint y: 141, distance: 82.1
click at [154, 141] on div "Because of the recent ransomware attacks and cyber hacking incidents, a healthc…" at bounding box center [235, 139] width 163 height 65
click at [415, 121] on input "False" at bounding box center [418, 118] width 7 height 6
radio input "true"
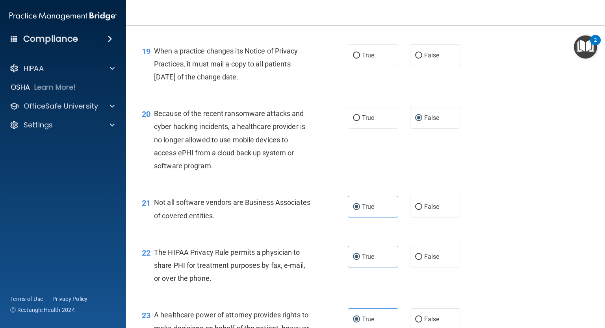
click at [279, 84] on div "When a practice changes its Notice of Privacy Practices, it must mail a copy to…" at bounding box center [235, 63] width 163 height 39
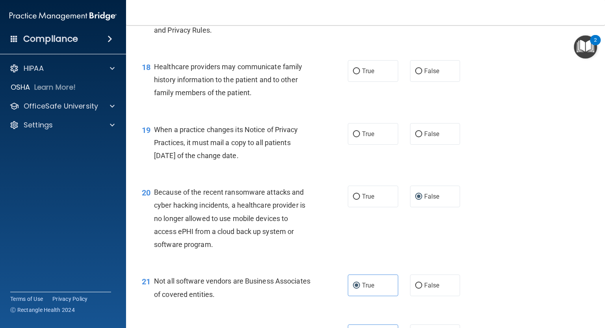
scroll to position [1254, 0]
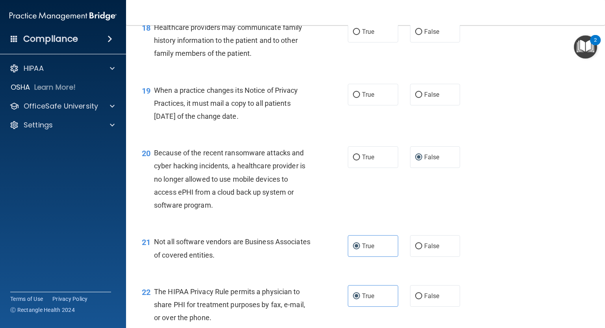
drag, startPoint x: 262, startPoint y: 187, endPoint x: 153, endPoint y: 118, distance: 128.9
click at [153, 118] on div "19 When a practice changes its Notice of Privacy Practices, it must mail a copy…" at bounding box center [245, 105] width 230 height 43
click at [440, 106] on label "False" at bounding box center [435, 95] width 50 height 22
click at [422, 98] on input "False" at bounding box center [418, 95] width 7 height 6
radio input "true"
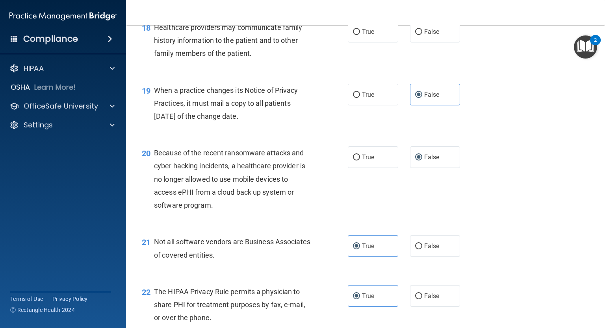
click at [333, 64] on div "18 Healthcare providers may communicate family history information to the patie…" at bounding box center [245, 42] width 230 height 43
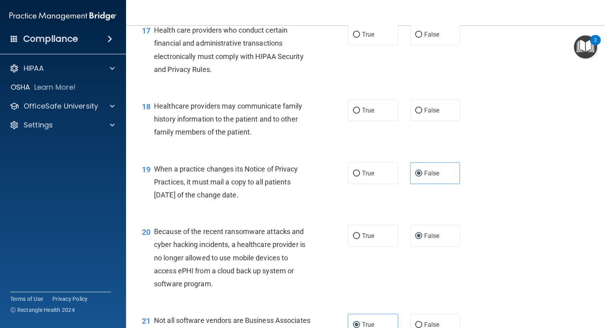
scroll to position [1136, 0]
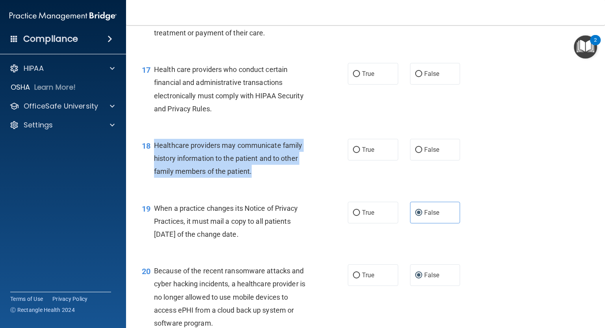
drag, startPoint x: 254, startPoint y: 199, endPoint x: 154, endPoint y: 174, distance: 102.4
click at [154, 174] on div "Healthcare providers may communicate family history information to the patient …" at bounding box center [235, 158] width 163 height 39
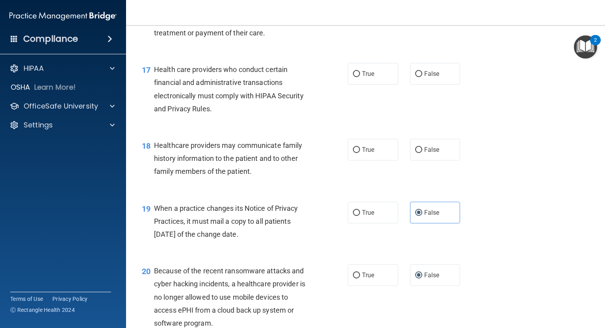
click at [288, 115] on div "Health care providers who conduct certain financial and administrative transact…" at bounding box center [235, 89] width 163 height 52
click at [154, 94] on span "Health care providers who conduct certain financial and administrative transact…" at bounding box center [229, 89] width 150 height 48
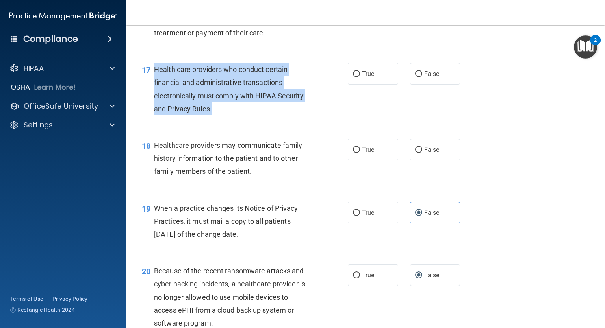
drag, startPoint x: 154, startPoint y: 94, endPoint x: 210, endPoint y: 132, distance: 67.4
click at [210, 113] on span "Health care providers who conduct certain financial and administrative transact…" at bounding box center [229, 89] width 150 height 48
click at [290, 119] on div "17 Health care providers who conduct certain financial and administrative trans…" at bounding box center [245, 91] width 230 height 56
click at [305, 107] on div "Health care providers who conduct certain financial and administrative transact…" at bounding box center [235, 89] width 163 height 52
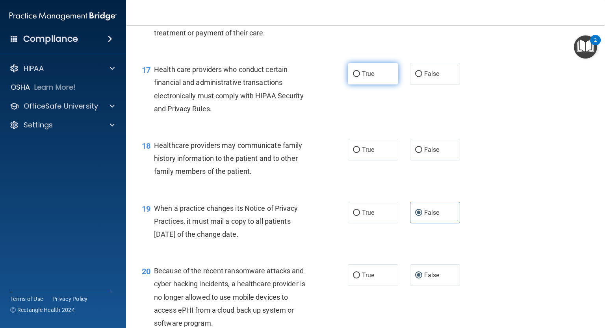
click at [362, 78] on span "True" at bounding box center [368, 73] width 12 height 7
click at [360, 77] on input "True" at bounding box center [356, 74] width 7 height 6
radio input "true"
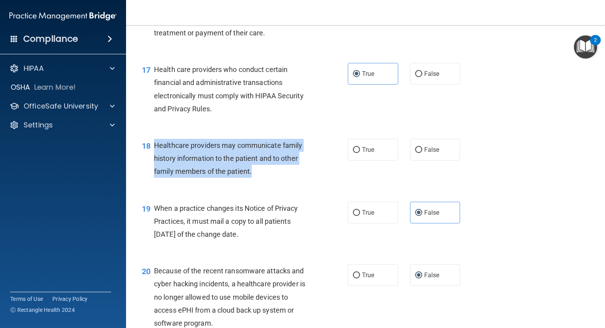
drag, startPoint x: 257, startPoint y: 194, endPoint x: 152, endPoint y: 168, distance: 108.7
click at [152, 168] on div "18 Healthcare providers may communicate family history information to the patie…" at bounding box center [245, 160] width 230 height 43
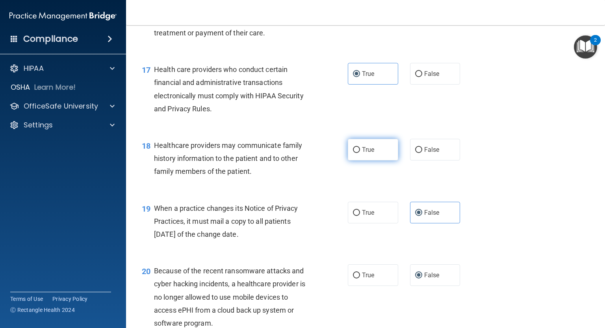
click at [365, 154] on span "True" at bounding box center [368, 149] width 12 height 7
click at [360, 153] on input "True" at bounding box center [356, 150] width 7 height 6
radio input "true"
click at [344, 129] on div "17 Health care providers who conduct certain financial and administrative trans…" at bounding box center [365, 91] width 459 height 76
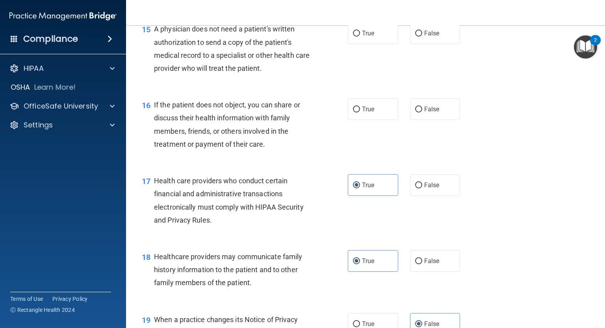
scroll to position [1018, 0]
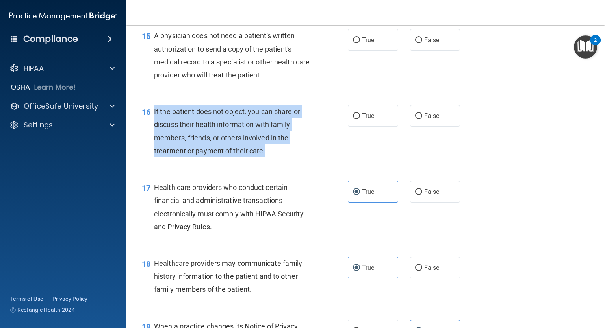
drag, startPoint x: 278, startPoint y: 176, endPoint x: 152, endPoint y: 137, distance: 131.8
click at [152, 137] on div "16 If the patient does not object, you can share or discuss their health inform…" at bounding box center [245, 133] width 230 height 56
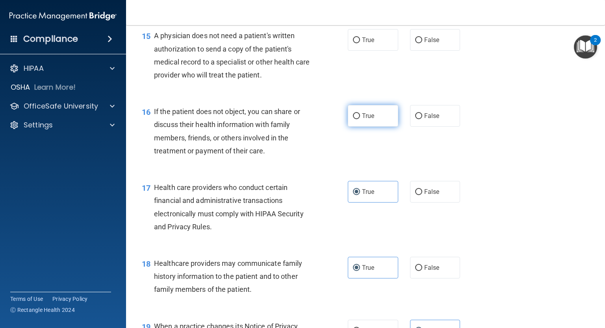
click at [362, 120] on span "True" at bounding box center [368, 115] width 12 height 7
click at [360, 119] on input "True" at bounding box center [356, 116] width 7 height 6
radio input "true"
click at [352, 95] on div "15 A physician does not need a patient's written authorization to send a copy o…" at bounding box center [365, 57] width 459 height 76
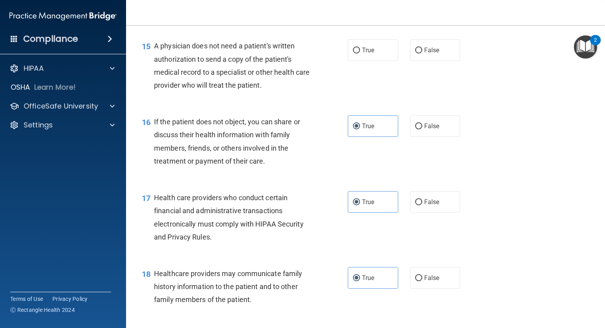
scroll to position [978, 0]
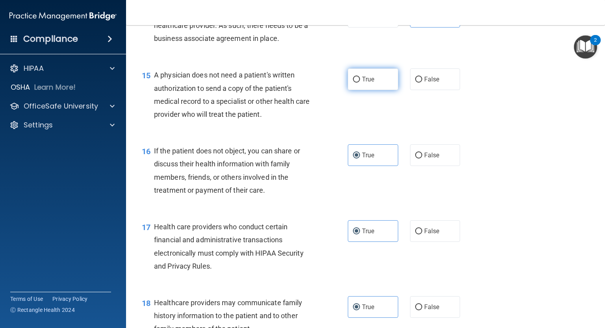
click at [381, 90] on label "True" at bounding box center [373, 79] width 50 height 22
click at [360, 83] on input "True" at bounding box center [356, 80] width 7 height 6
radio input "true"
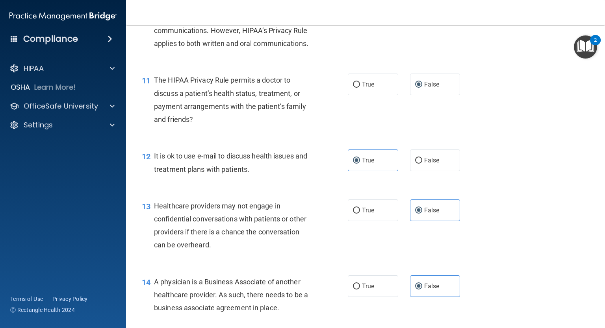
scroll to position [669, 0]
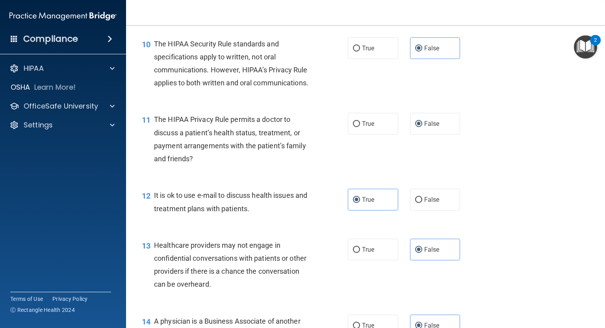
click at [315, 165] on div "The HIPAA Privacy Rule permits a doctor to discuss a patient’s health status, t…" at bounding box center [235, 139] width 163 height 52
click at [418, 127] on input "False" at bounding box center [418, 124] width 7 height 6
click at [504, 143] on div "11 The HIPAA Privacy Rule permits a doctor to discuss a patient’s health status…" at bounding box center [365, 141] width 459 height 76
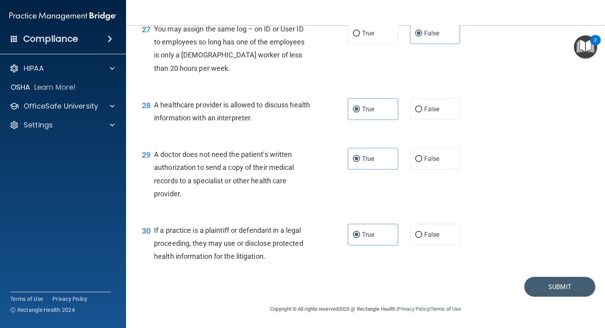
scroll to position [1844, 0]
click at [547, 284] on button "Submit" at bounding box center [559, 287] width 71 height 20
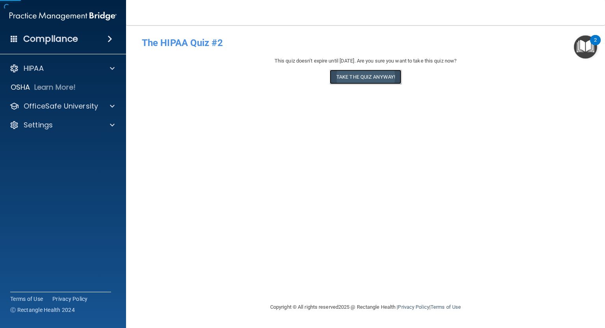
click at [358, 80] on button "Take the quiz anyway!" at bounding box center [366, 77] width 72 height 15
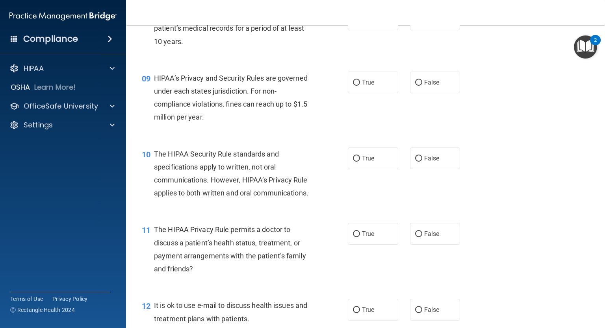
scroll to position [591, 0]
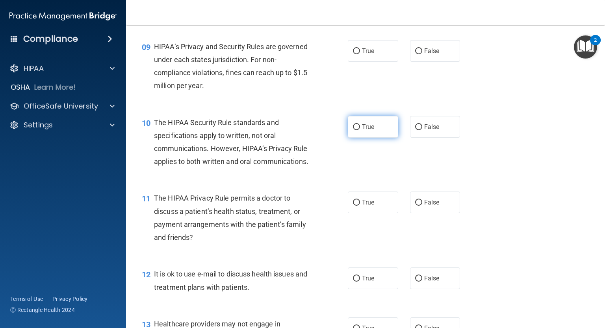
click at [363, 131] on span "True" at bounding box center [368, 126] width 12 height 7
click at [360, 130] on input "True" at bounding box center [356, 127] width 7 height 6
radio input "true"
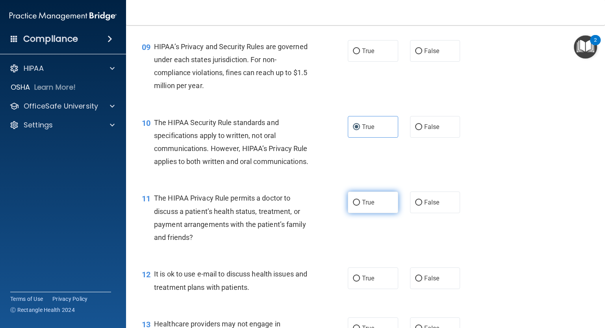
drag, startPoint x: 372, startPoint y: 222, endPoint x: 367, endPoint y: 221, distance: 4.6
click at [372, 213] on label "True" at bounding box center [373, 203] width 50 height 22
click at [360, 206] on input "True" at bounding box center [356, 203] width 7 height 6
radio input "true"
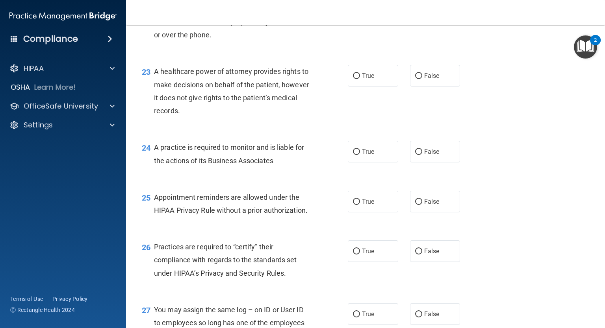
scroll to position [1529, 0]
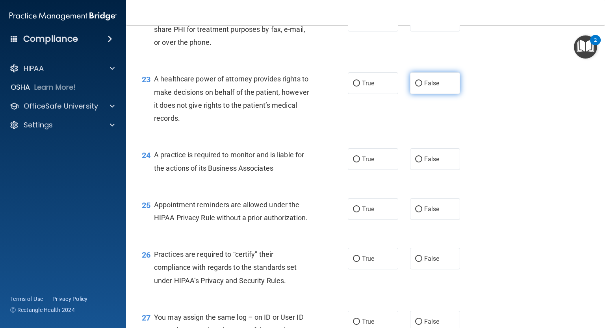
click at [435, 94] on label "False" at bounding box center [435, 83] width 50 height 22
click at [422, 87] on input "False" at bounding box center [418, 84] width 7 height 6
radio input "true"
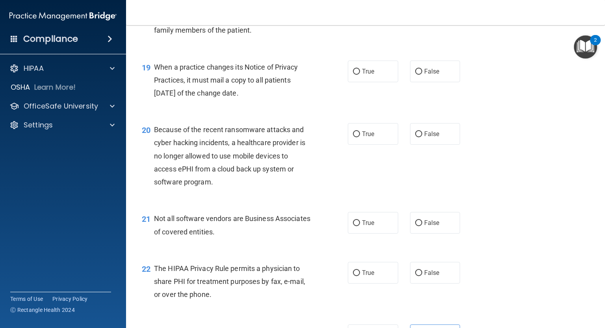
scroll to position [1254, 0]
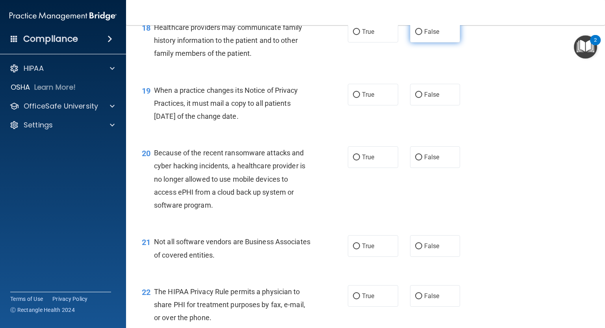
click at [419, 43] on label "False" at bounding box center [435, 32] width 50 height 22
click at [419, 35] on input "False" at bounding box center [418, 32] width 7 height 6
radio input "true"
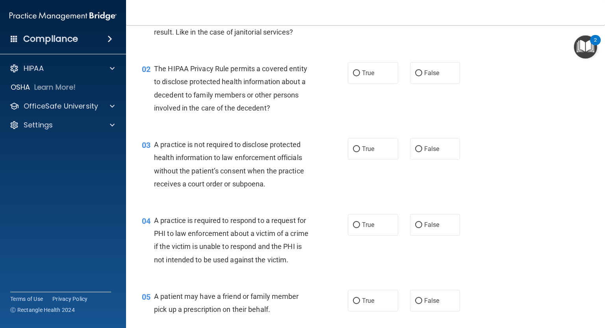
scroll to position [0, 0]
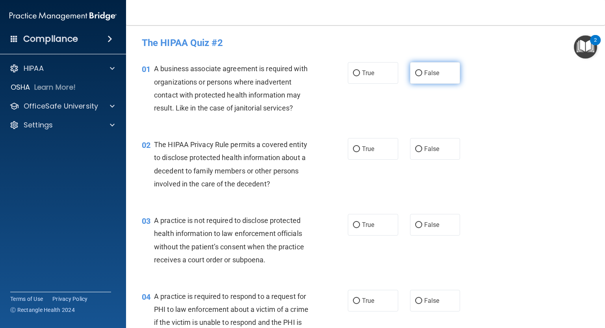
click at [430, 75] on span "False" at bounding box center [431, 72] width 15 height 7
click at [422, 75] on input "False" at bounding box center [418, 73] width 7 height 6
radio input "true"
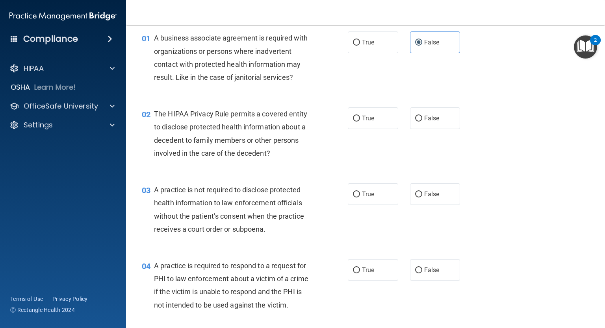
scroll to position [39, 0]
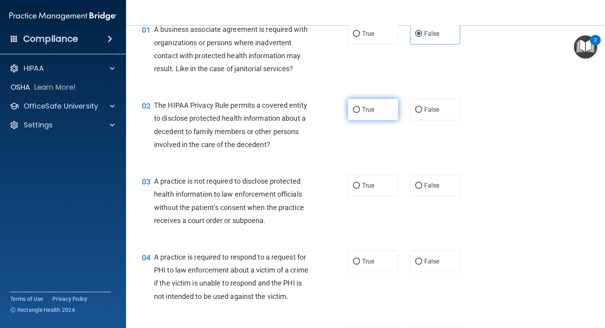
click at [362, 110] on span "True" at bounding box center [368, 109] width 12 height 7
click at [360, 110] on input "True" at bounding box center [356, 110] width 7 height 6
radio input "true"
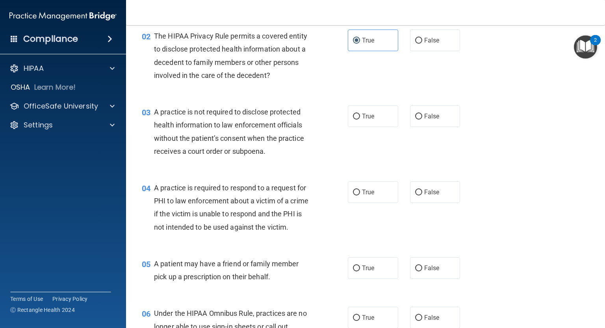
scroll to position [118, 0]
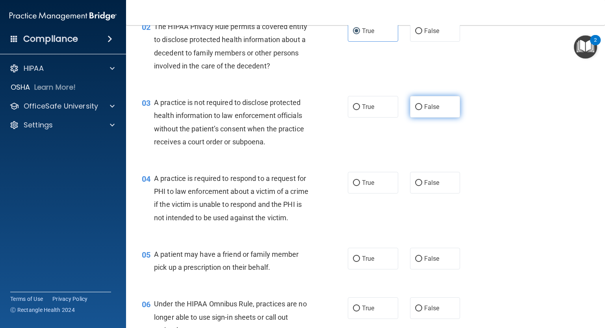
click at [424, 108] on span "False" at bounding box center [431, 106] width 15 height 7
click at [422, 108] on input "False" at bounding box center [418, 107] width 7 height 6
radio input "true"
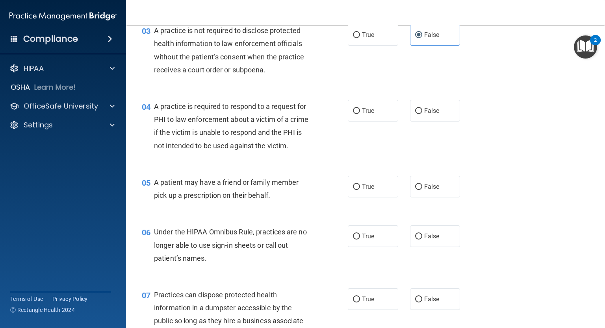
scroll to position [197, 0]
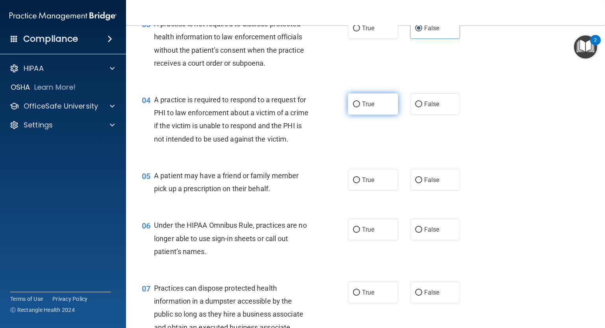
click at [365, 100] on label "True" at bounding box center [373, 104] width 50 height 22
click at [360, 102] on input "True" at bounding box center [356, 105] width 7 height 6
radio input "true"
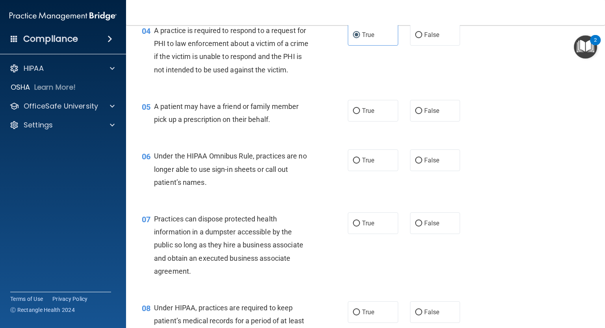
scroll to position [276, 0]
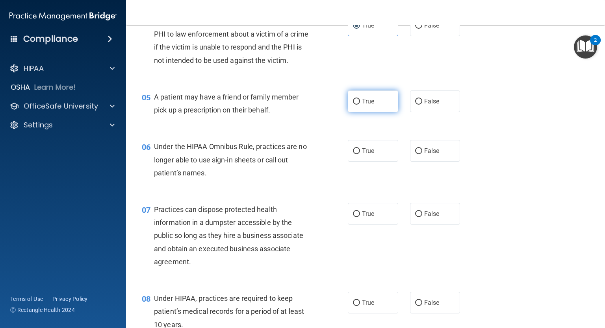
click at [358, 112] on label "True" at bounding box center [373, 102] width 50 height 22
click at [358, 105] on input "True" at bounding box center [356, 102] width 7 height 6
radio input "true"
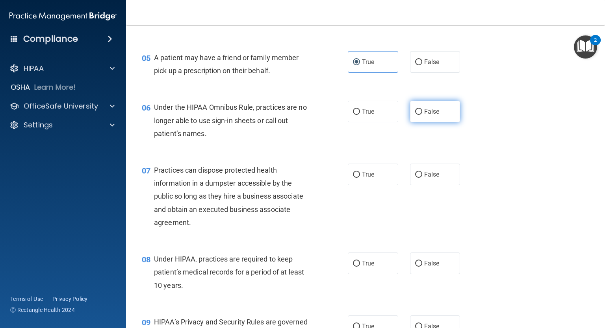
click at [415, 115] on input "False" at bounding box center [418, 112] width 7 height 6
radio input "true"
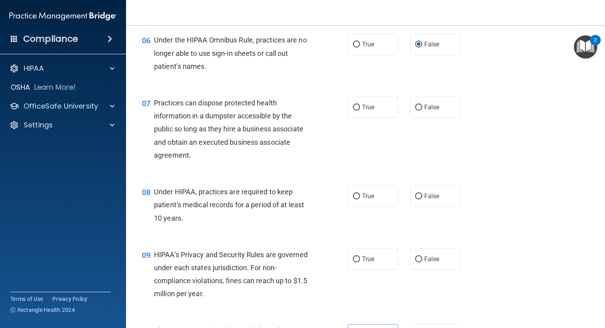
scroll to position [394, 0]
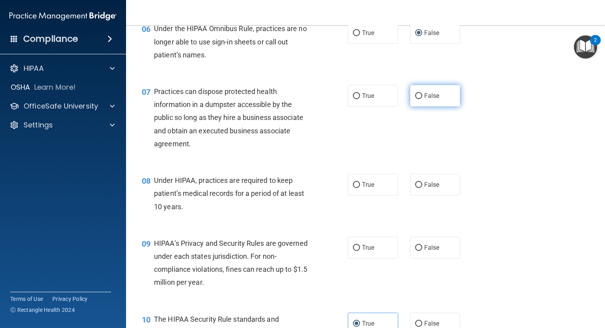
click at [424, 100] on span "False" at bounding box center [431, 95] width 15 height 7
click at [422, 99] on input "False" at bounding box center [418, 96] width 7 height 6
radio input "true"
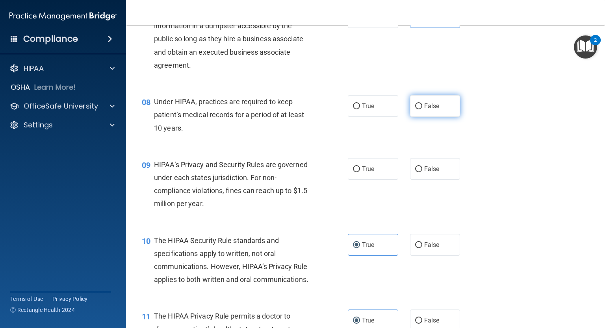
click at [429, 110] on span "False" at bounding box center [431, 105] width 15 height 7
click at [422, 109] on input "False" at bounding box center [418, 107] width 7 height 6
radio input "true"
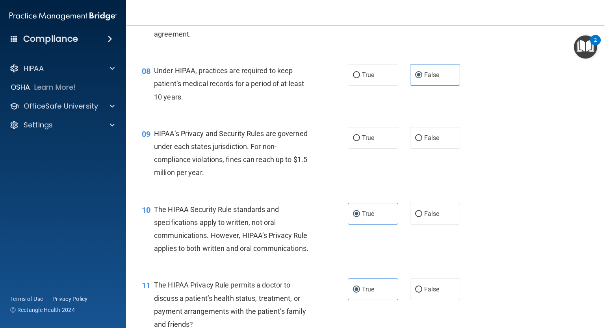
scroll to position [512, 0]
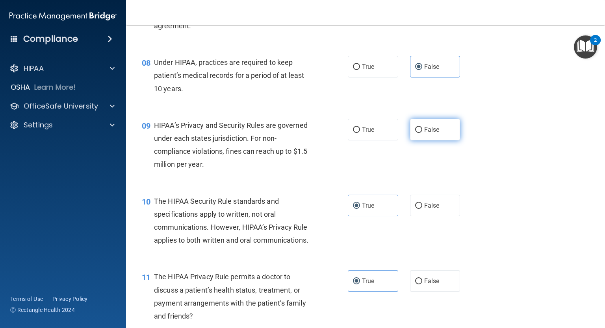
click at [424, 133] on span "False" at bounding box center [431, 129] width 15 height 7
click at [420, 133] on input "False" at bounding box center [418, 130] width 7 height 6
radio input "true"
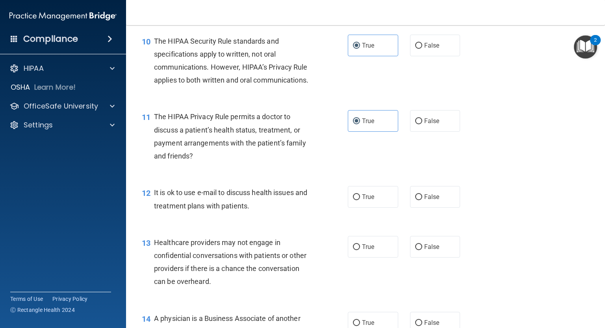
scroll to position [709, 0]
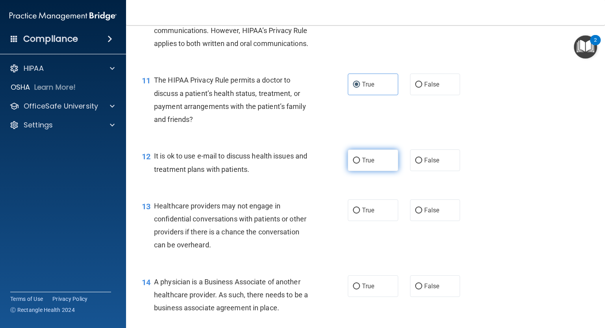
click at [357, 171] on label "True" at bounding box center [373, 161] width 50 height 22
click at [357, 164] on input "True" at bounding box center [356, 161] width 7 height 6
radio input "true"
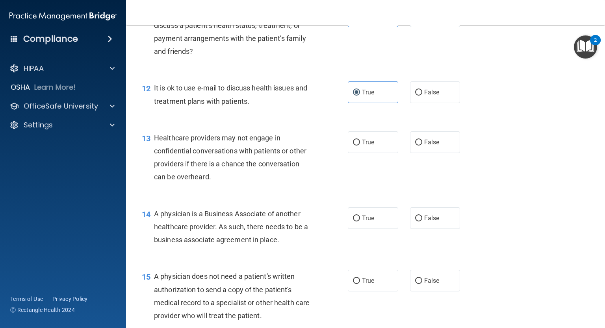
scroll to position [787, 0]
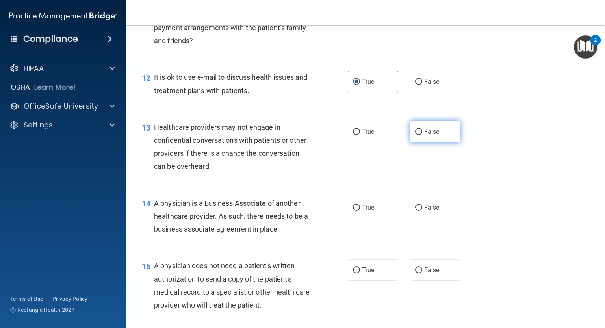
click at [430, 135] on span "False" at bounding box center [431, 131] width 15 height 7
click at [422, 135] on input "False" at bounding box center [418, 132] width 7 height 6
radio input "true"
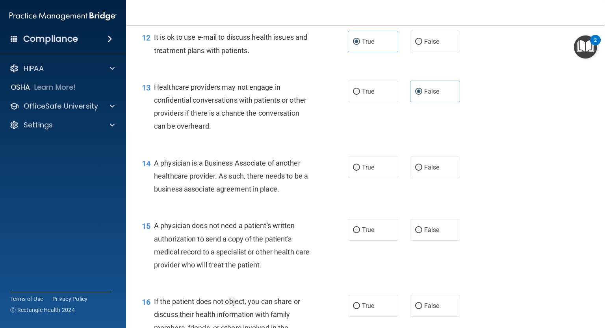
scroll to position [866, 0]
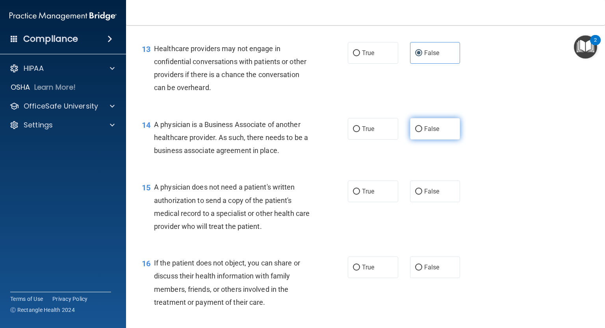
click at [436, 140] on label "False" at bounding box center [435, 129] width 50 height 22
click at [422, 132] on input "False" at bounding box center [418, 129] width 7 height 6
radio input "true"
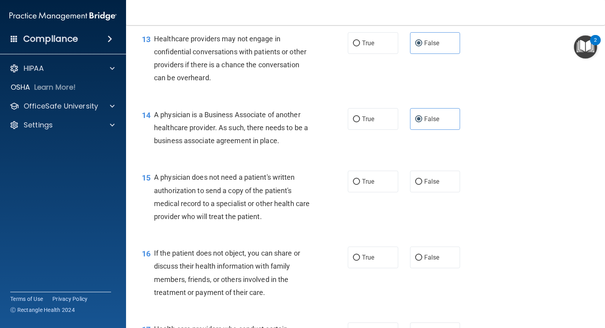
scroll to position [905, 0]
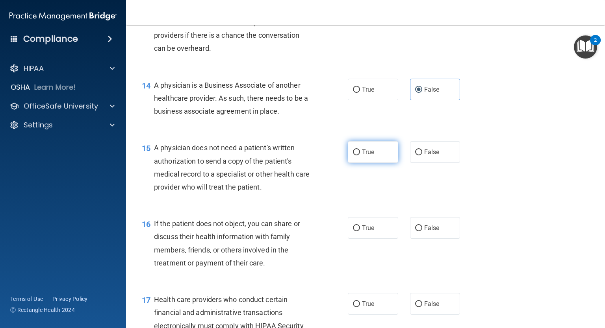
click at [369, 163] on label "True" at bounding box center [373, 152] width 50 height 22
click at [360, 156] on input "True" at bounding box center [356, 153] width 7 height 6
radio input "true"
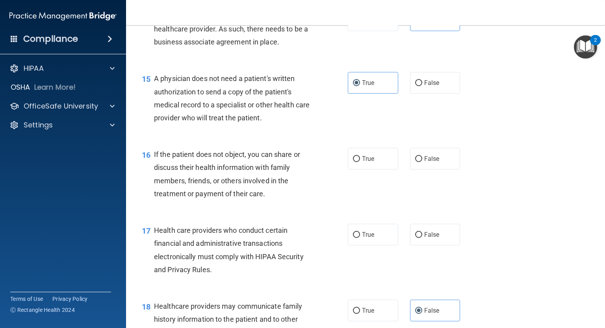
scroll to position [984, 0]
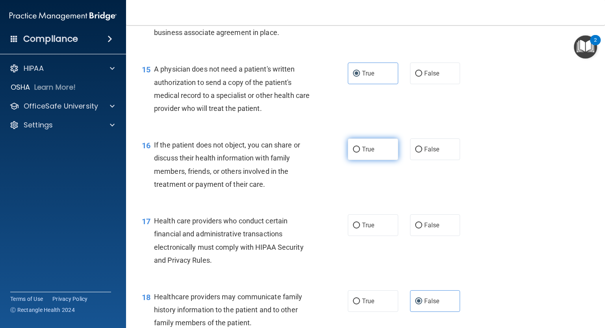
click at [367, 160] on label "True" at bounding box center [373, 150] width 50 height 22
click at [360, 153] on input "True" at bounding box center [356, 150] width 7 height 6
radio input "true"
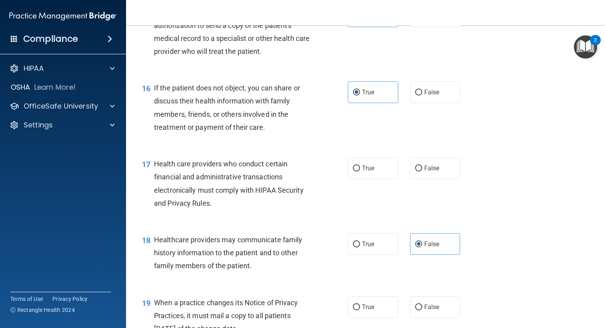
scroll to position [1063, 0]
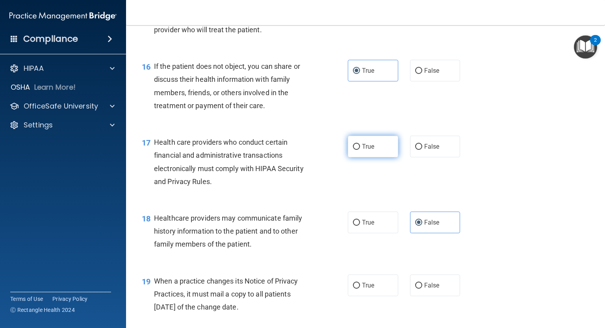
click at [362, 150] on span "True" at bounding box center [368, 146] width 12 height 7
click at [360, 150] on input "True" at bounding box center [356, 147] width 7 height 6
radio input "true"
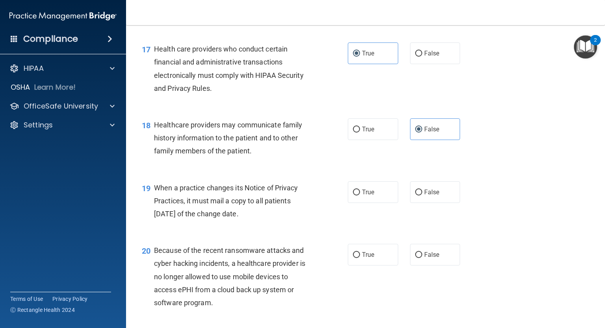
scroll to position [1181, 0]
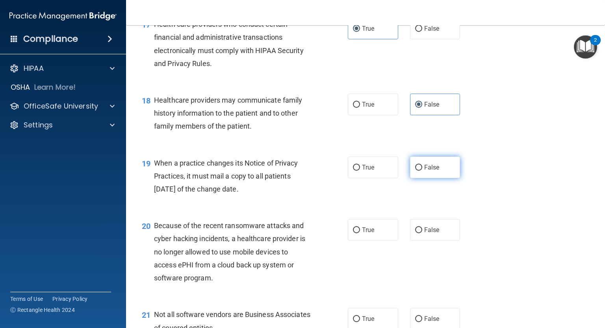
click at [417, 178] on label "False" at bounding box center [435, 168] width 50 height 22
click at [417, 171] on input "False" at bounding box center [418, 168] width 7 height 6
radio input "true"
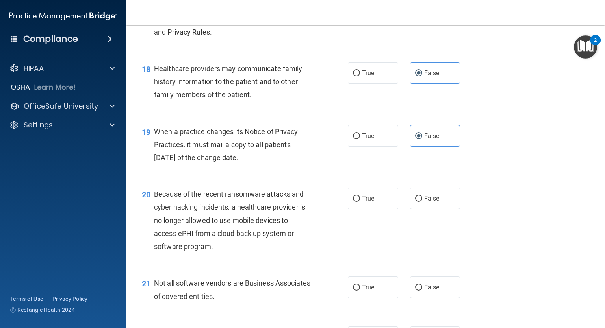
scroll to position [1260, 0]
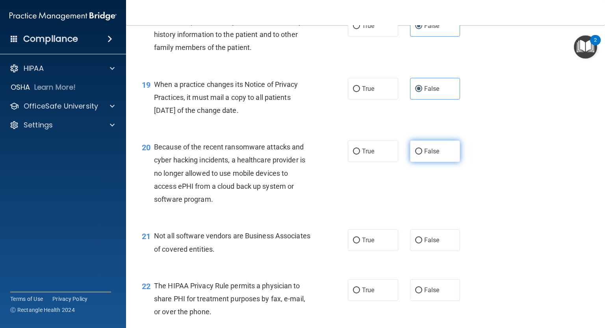
click at [435, 155] on span "False" at bounding box center [431, 151] width 15 height 7
click at [422, 155] on input "False" at bounding box center [418, 152] width 7 height 6
radio input "true"
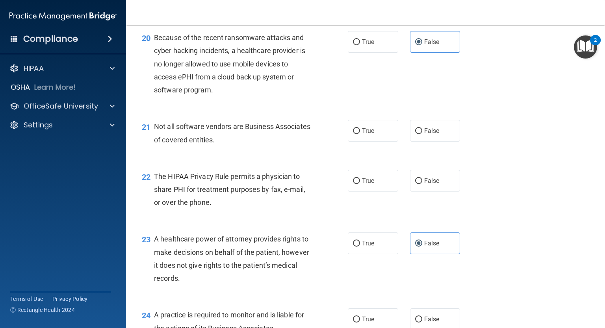
scroll to position [1378, 0]
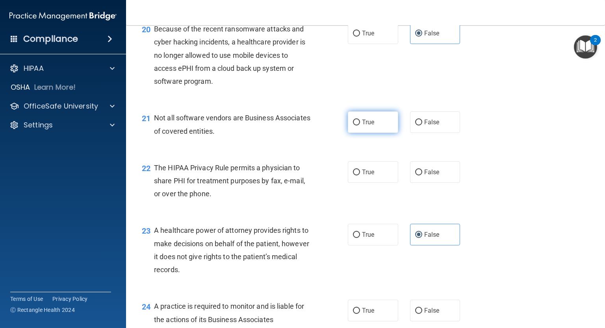
click at [379, 133] on label "True" at bounding box center [373, 122] width 50 height 22
click at [360, 126] on input "True" at bounding box center [356, 123] width 7 height 6
radio input "true"
click at [387, 183] on label "True" at bounding box center [373, 172] width 50 height 22
click at [360, 176] on input "True" at bounding box center [356, 173] width 7 height 6
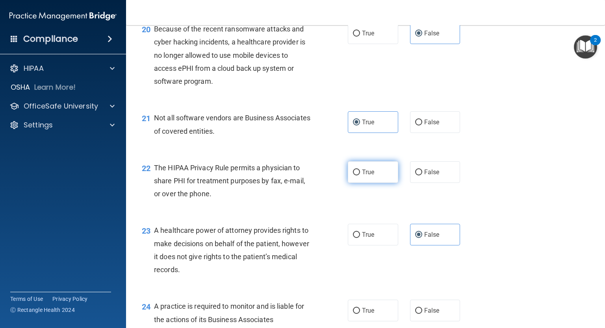
radio input "true"
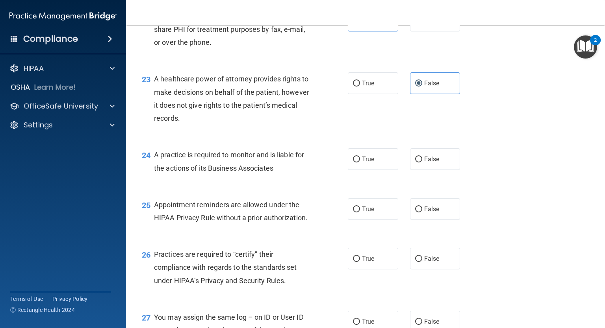
scroll to position [1535, 0]
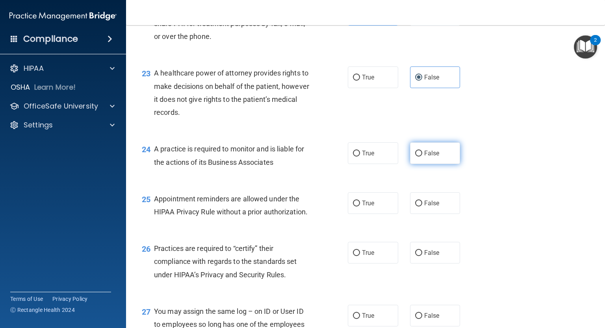
click at [428, 157] on span "False" at bounding box center [431, 153] width 15 height 7
click at [422, 157] on input "False" at bounding box center [418, 154] width 7 height 6
radio input "true"
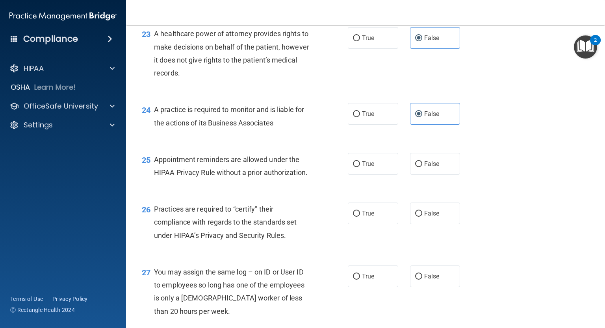
scroll to position [1614, 0]
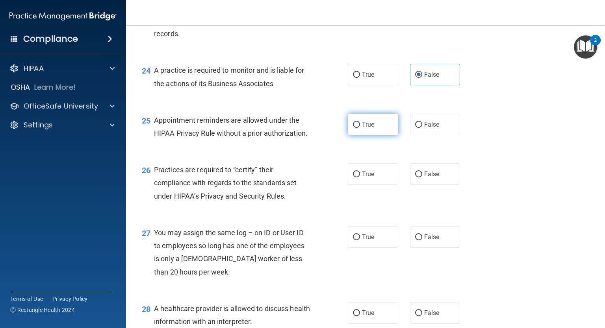
click at [367, 128] on span "True" at bounding box center [368, 124] width 12 height 7
click at [360, 128] on input "True" at bounding box center [356, 125] width 7 height 6
radio input "true"
click at [429, 178] on span "False" at bounding box center [431, 173] width 15 height 7
click at [422, 178] on input "False" at bounding box center [418, 175] width 7 height 6
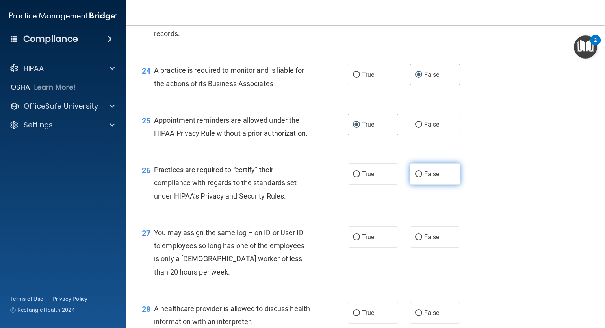
radio input "true"
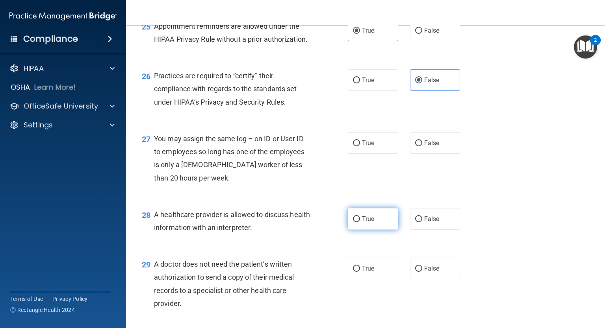
scroll to position [1732, 0]
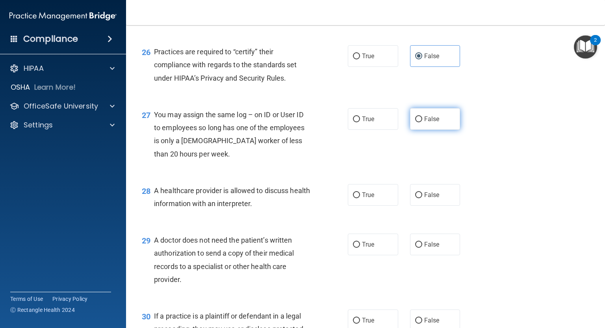
click at [433, 123] on span "False" at bounding box center [431, 118] width 15 height 7
click at [422, 122] on input "False" at bounding box center [418, 120] width 7 height 6
radio input "true"
click at [372, 206] on label "True" at bounding box center [373, 195] width 50 height 22
click at [360, 198] on input "True" at bounding box center [356, 196] width 7 height 6
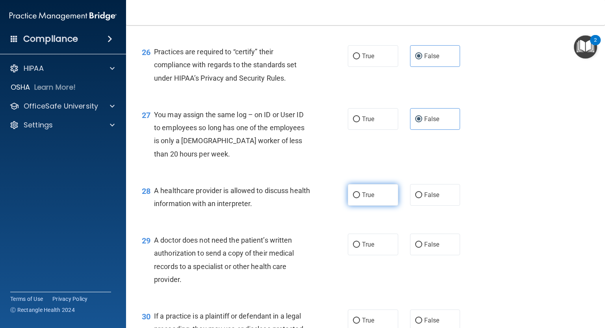
radio input "true"
click at [358, 255] on label "True" at bounding box center [373, 245] width 50 height 22
click at [358, 248] on input "True" at bounding box center [356, 245] width 7 height 6
radio input "true"
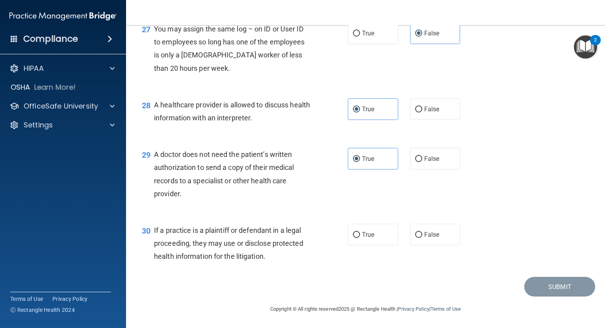
scroll to position [1844, 0]
click at [375, 238] on label "True" at bounding box center [373, 235] width 50 height 22
click at [360, 238] on input "True" at bounding box center [356, 235] width 7 height 6
radio input "true"
click at [532, 287] on button "Submit" at bounding box center [559, 287] width 71 height 20
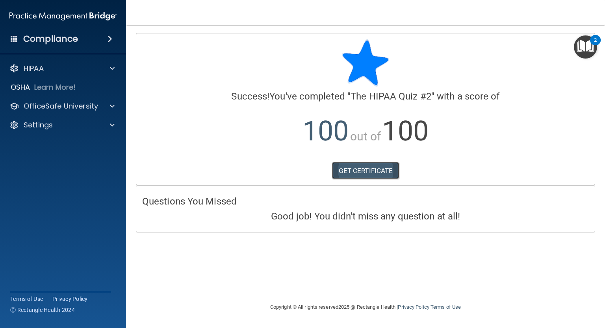
click at [363, 166] on link "GET CERTIFICATE" at bounding box center [365, 170] width 67 height 17
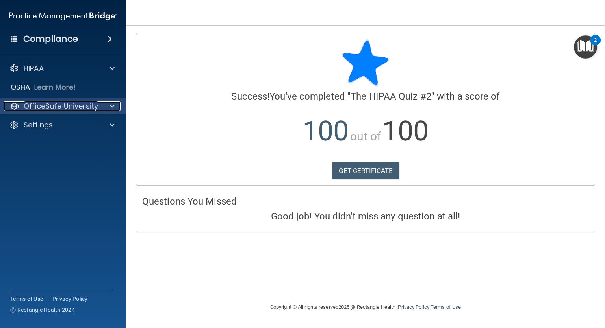
click at [60, 102] on p "OfficeSafe University" at bounding box center [61, 106] width 74 height 9
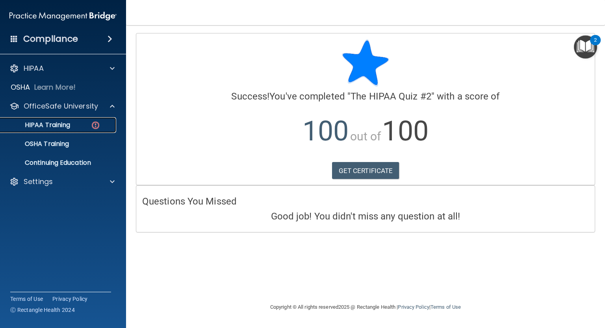
click at [49, 120] on link "HIPAA Training" at bounding box center [54, 125] width 124 height 16
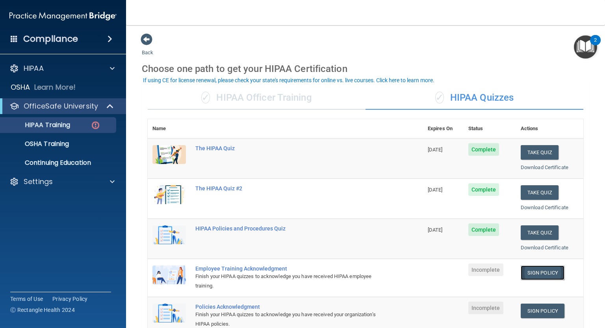
click at [552, 273] on link "Sign Policy" at bounding box center [542, 273] width 44 height 15
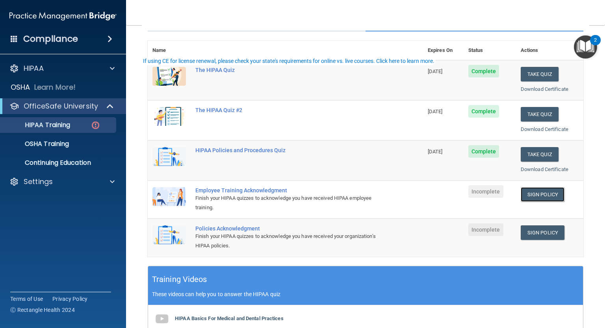
scroll to position [79, 0]
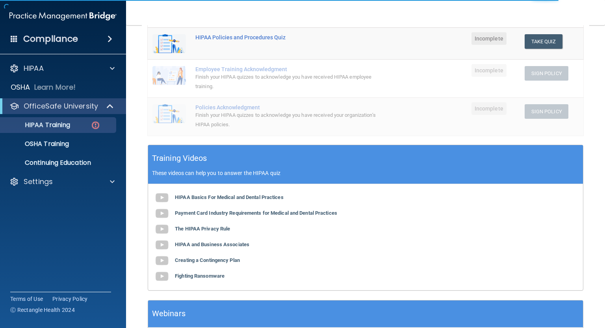
scroll to position [197, 0]
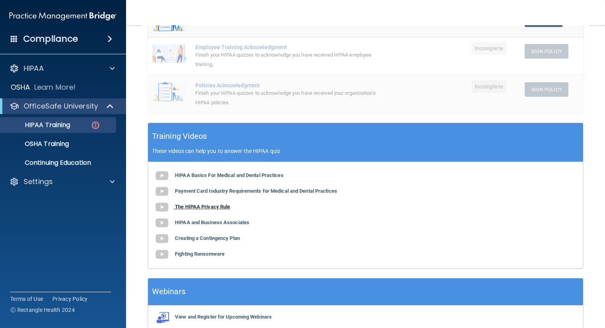
click at [208, 207] on b "The HIPAA Privacy Rule" at bounding box center [202, 207] width 55 height 6
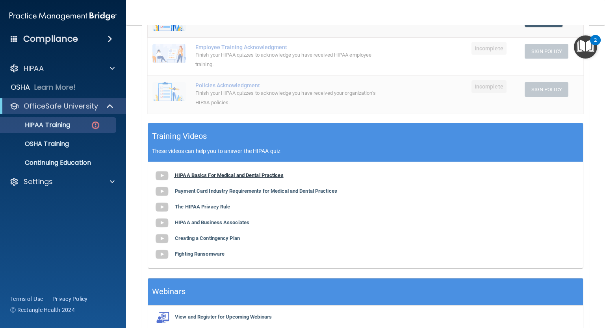
click at [187, 175] on b "HIPAA Basics For Medical and Dental Practices" at bounding box center [229, 175] width 109 height 6
click at [227, 237] on b "Creating a Contingency Plan" at bounding box center [207, 238] width 65 height 6
click at [581, 219] on div "✓ HIPAA Officer Training ✓ HIPAA Quizzes Name Expires On Status Actions The HIP…" at bounding box center [365, 109] width 447 height 452
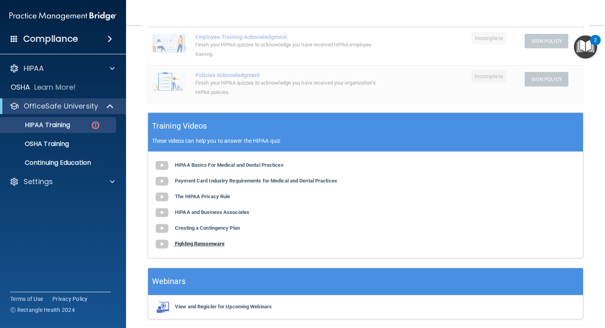
scroll to position [235, 0]
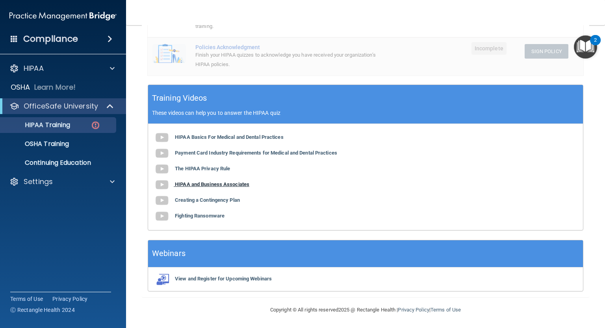
click at [215, 184] on b "HIPAA and Business Associates" at bounding box center [212, 184] width 74 height 6
click at [180, 218] on b "Fighting Ransomware" at bounding box center [200, 216] width 50 height 6
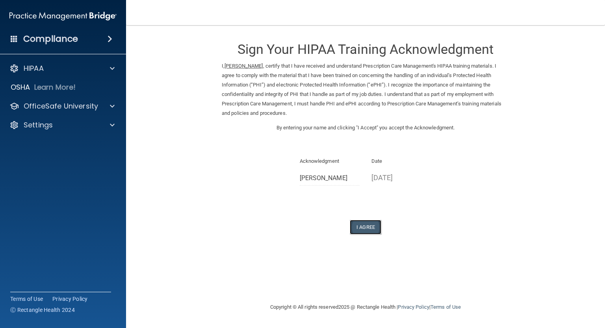
click at [352, 224] on button "I Agree" at bounding box center [365, 227] width 31 height 15
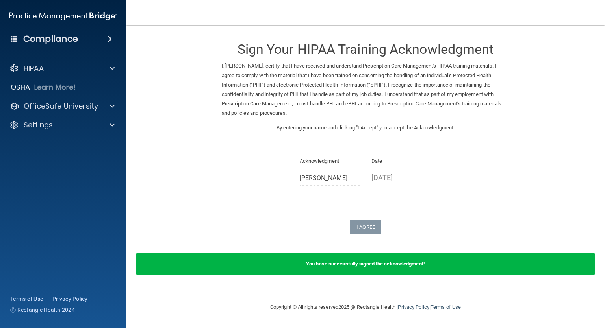
click at [382, 197] on div "Sign Your HIPAA Training Acknowledgment I, Drew Ritter , certify that I have re…" at bounding box center [365, 134] width 287 height 202
click at [318, 223] on div "I Agree" at bounding box center [365, 227] width 287 height 15
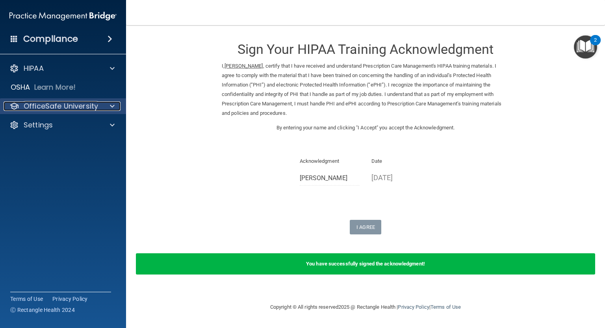
click at [46, 106] on p "OfficeSafe University" at bounding box center [61, 106] width 74 height 9
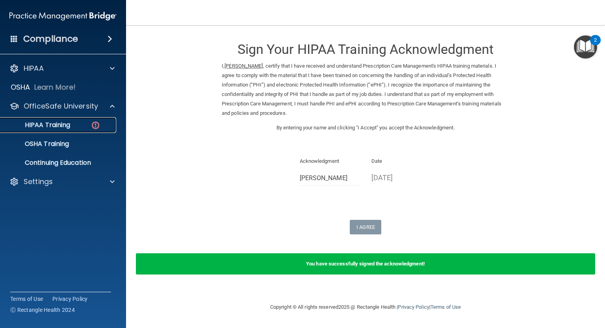
click at [54, 121] on p "HIPAA Training" at bounding box center [37, 125] width 65 height 8
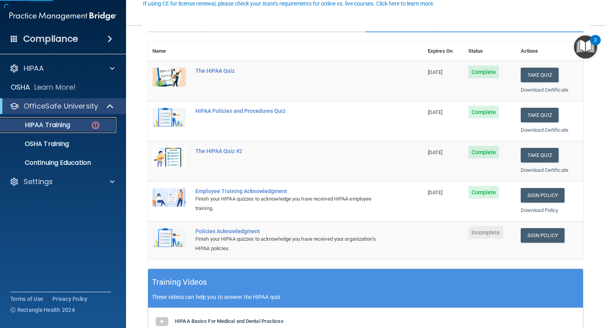
scroll to position [79, 0]
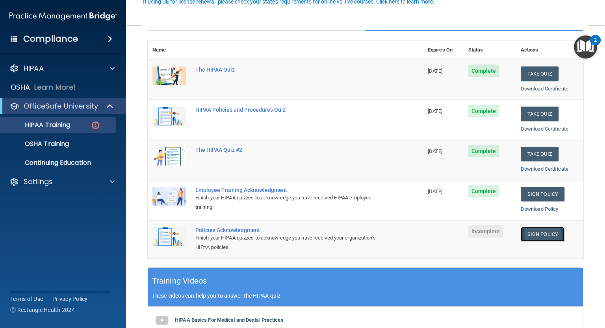
click at [541, 233] on link "Sign Policy" at bounding box center [542, 234] width 44 height 15
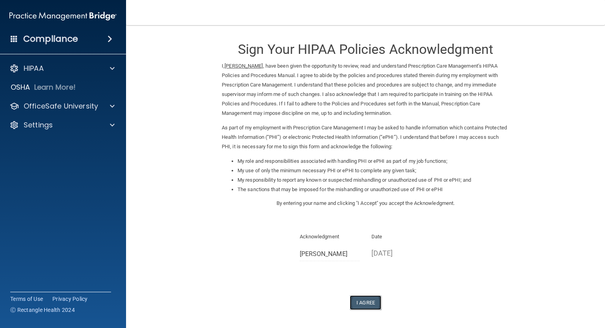
click at [363, 304] on button "I Agree" at bounding box center [365, 303] width 31 height 15
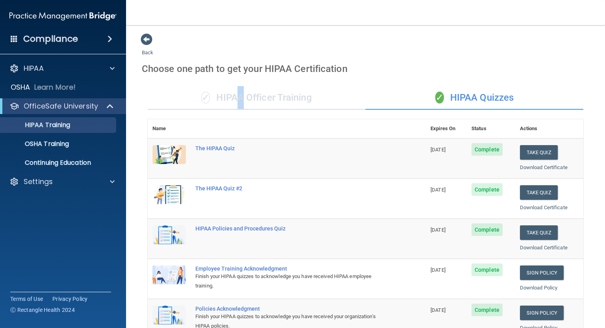
click at [235, 92] on div "✓ HIPAA Officer Training" at bounding box center [257, 98] width 218 height 24
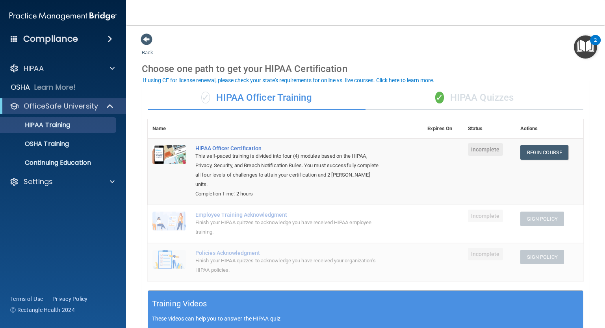
click at [188, 43] on div "Back Choose one path to get your HIPAA Certification ✓ HIPAA Officer Training ✓…" at bounding box center [365, 268] width 447 height 470
click at [441, 98] on div "✓ HIPAA Quizzes" at bounding box center [474, 98] width 218 height 24
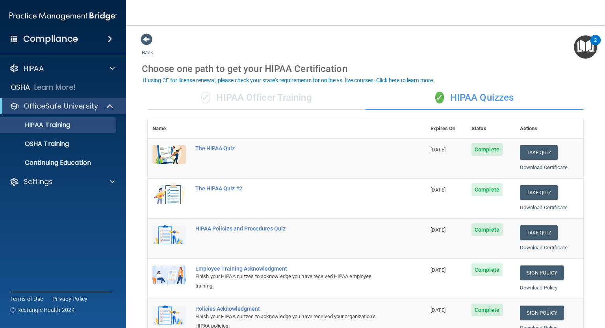
click at [244, 106] on div "✓ HIPAA Officer Training" at bounding box center [257, 98] width 218 height 24
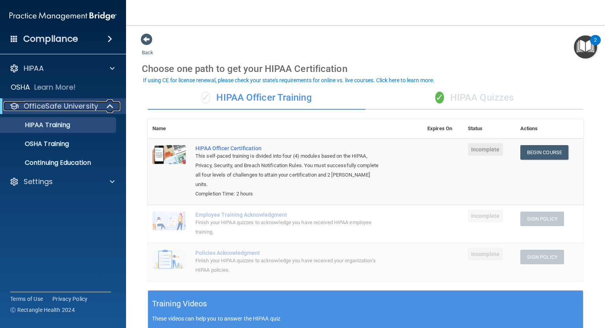
click at [107, 108] on span at bounding box center [110, 106] width 7 height 9
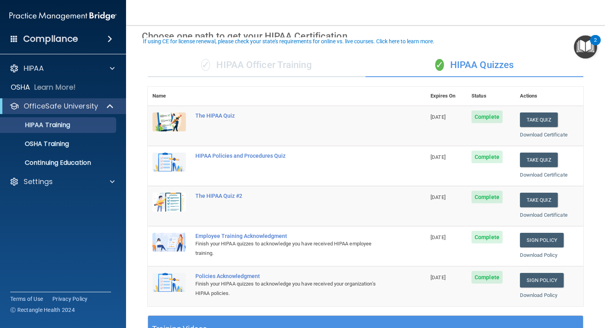
scroll to position [39, 0]
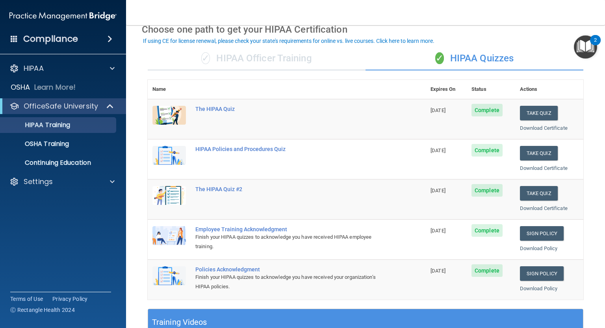
click at [590, 39] on div "2" at bounding box center [595, 40] width 11 height 10
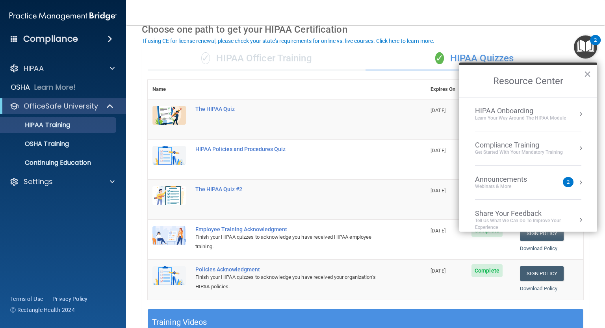
scroll to position [0, 0]
click at [81, 207] on accordion "HIPAA Documents and Policies Report an Incident Business Associates Emergency P…" at bounding box center [63, 141] width 126 height 169
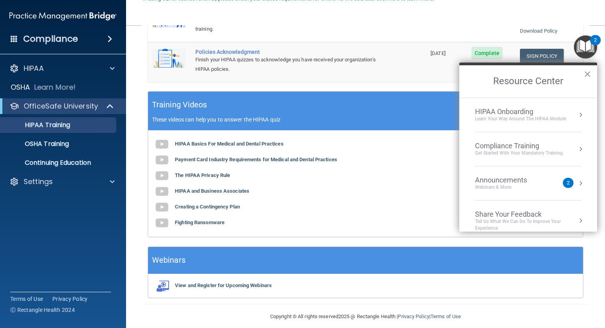
scroll to position [263, 0]
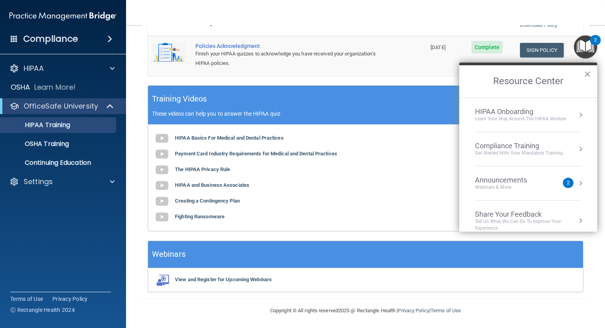
click at [586, 73] on button "×" at bounding box center [586, 74] width 7 height 13
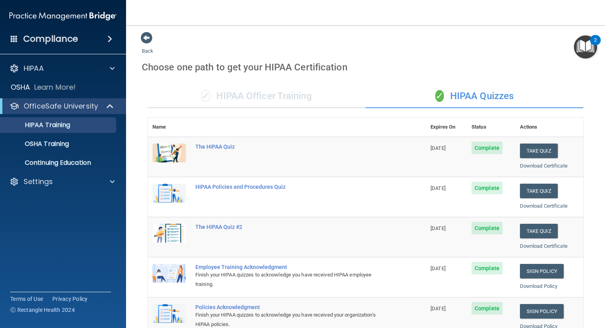
scroll to position [0, 0]
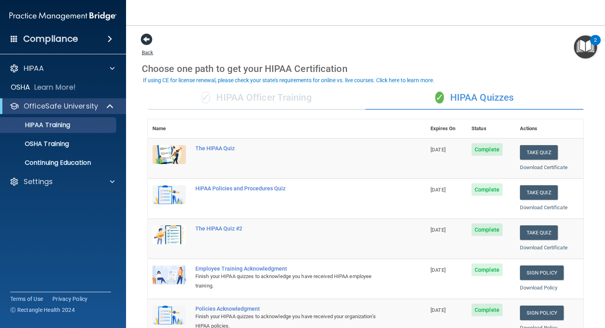
click at [146, 39] on span at bounding box center [147, 39] width 12 height 12
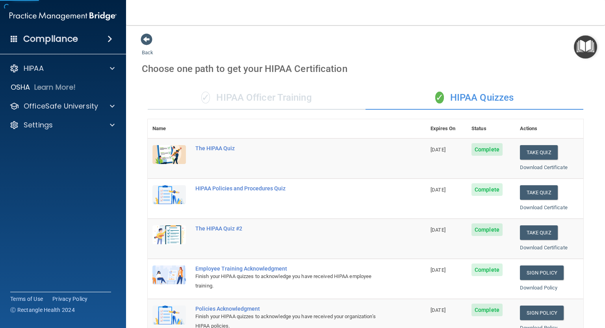
click at [77, 37] on div "Compliance" at bounding box center [63, 38] width 126 height 17
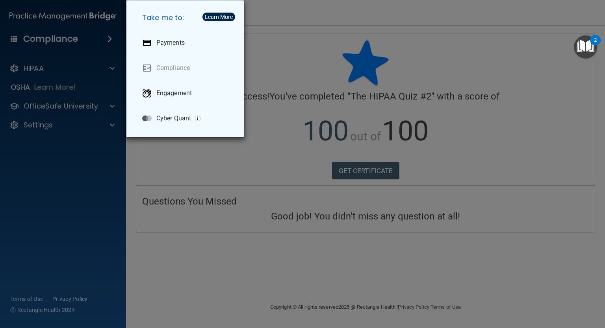
drag, startPoint x: 93, startPoint y: 131, endPoint x: 88, endPoint y: 126, distance: 6.7
click at [94, 131] on div "Take me to: Payments Compliance Engagement Cyber Quant" at bounding box center [302, 164] width 605 height 328
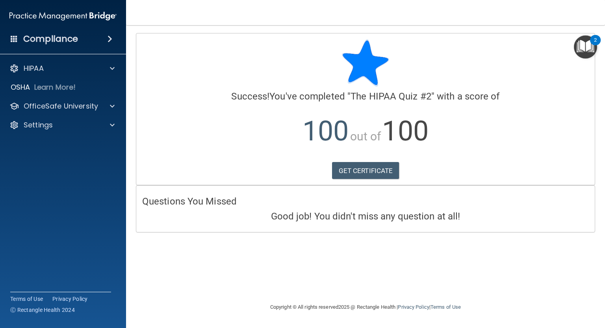
click at [75, 105] on div at bounding box center [302, 164] width 605 height 328
click at [75, 105] on p "OfficeSafe University" at bounding box center [61, 106] width 74 height 9
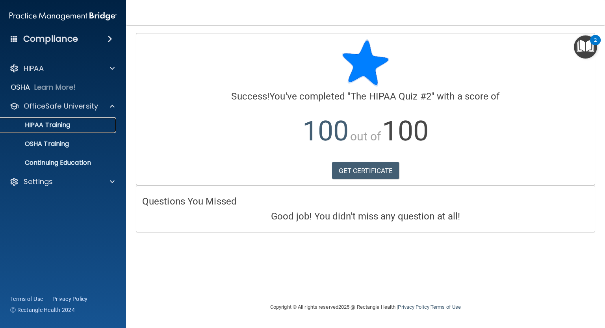
click at [71, 127] on div "HIPAA Training" at bounding box center [58, 125] width 107 height 8
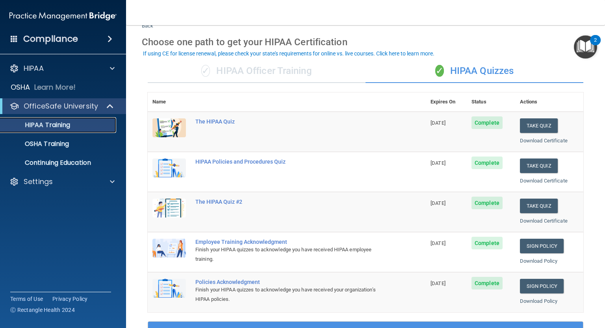
scroll to position [27, 0]
click at [536, 261] on link "Download Policy" at bounding box center [539, 261] width 38 height 6
click at [539, 298] on link "Download Policy" at bounding box center [539, 301] width 38 height 6
